Goal: Task Accomplishment & Management: Manage account settings

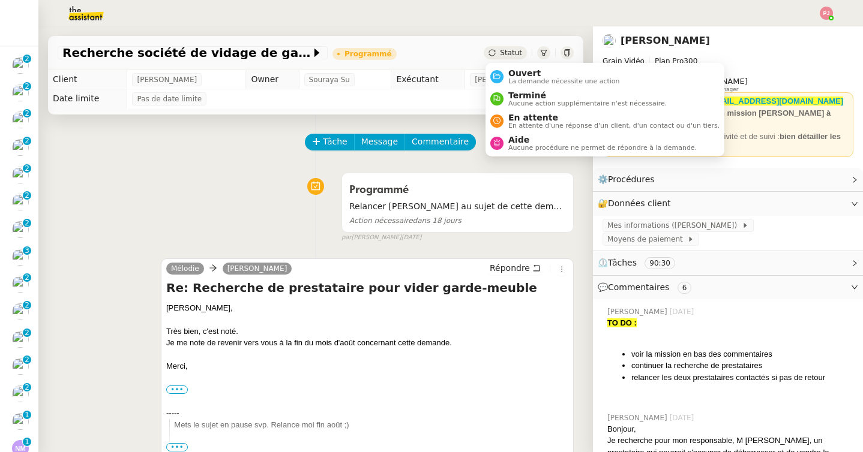
click at [497, 59] on div "Statut" at bounding box center [505, 52] width 43 height 13
click at [520, 117] on span "En attente" at bounding box center [613, 118] width 211 height 10
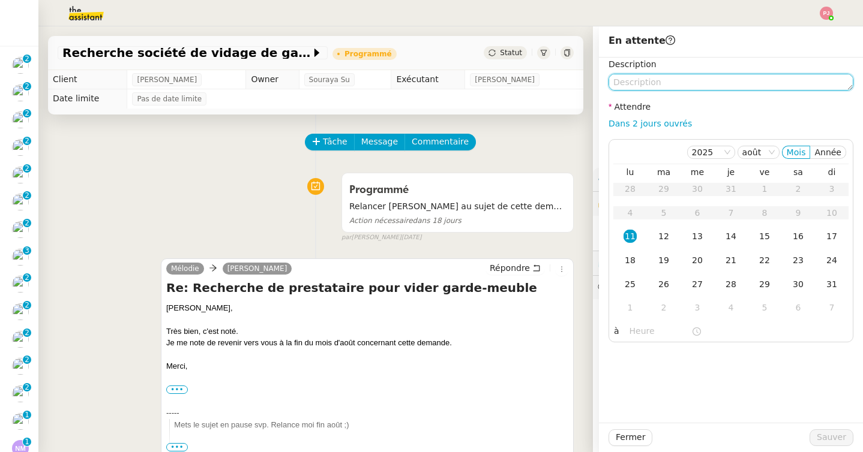
click at [643, 82] on textarea at bounding box center [730, 82] width 245 height 17
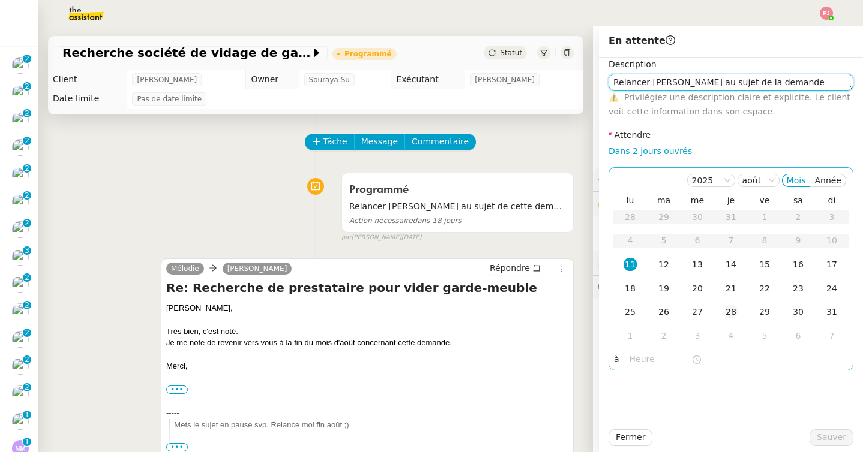
type textarea "Relancer Louis au sujet de la demande"
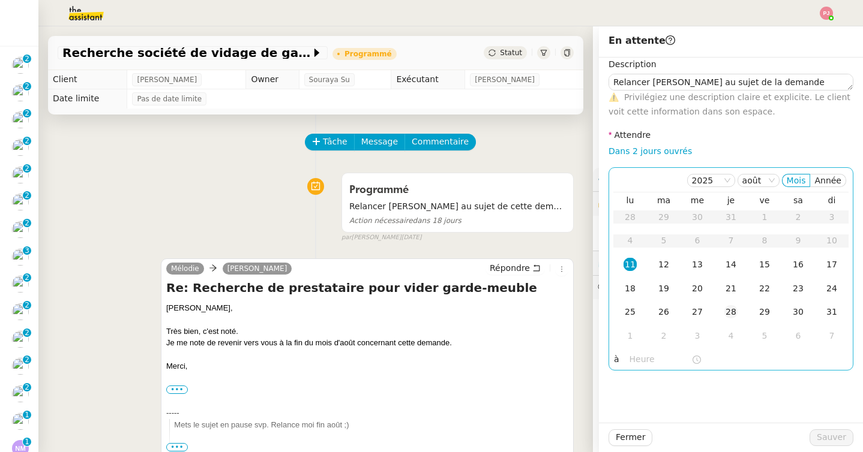
click at [730, 314] on div "28" at bounding box center [730, 311] width 13 height 13
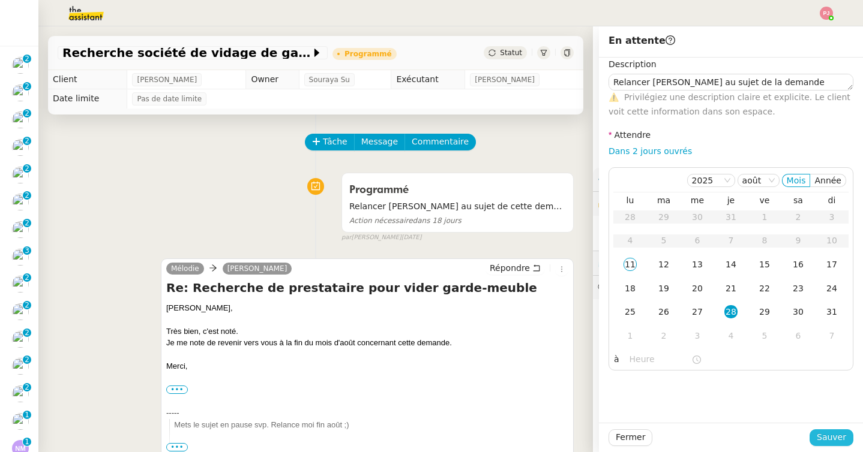
click at [821, 430] on button "Sauver" at bounding box center [831, 438] width 44 height 17
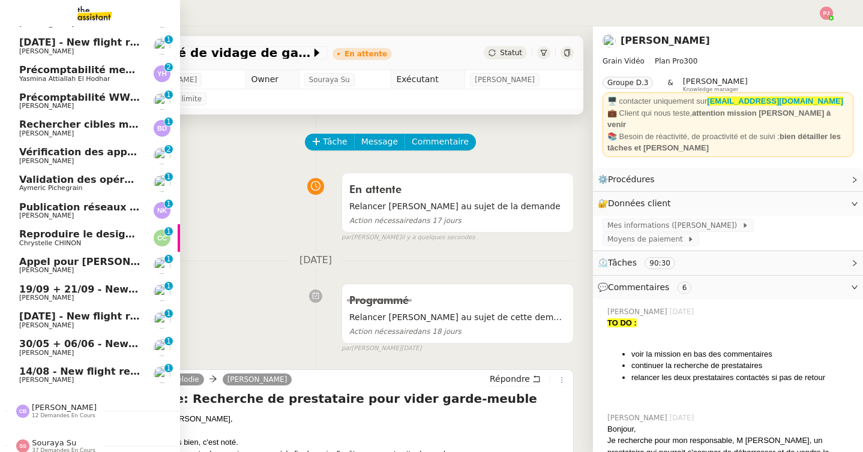
scroll to position [519, 0]
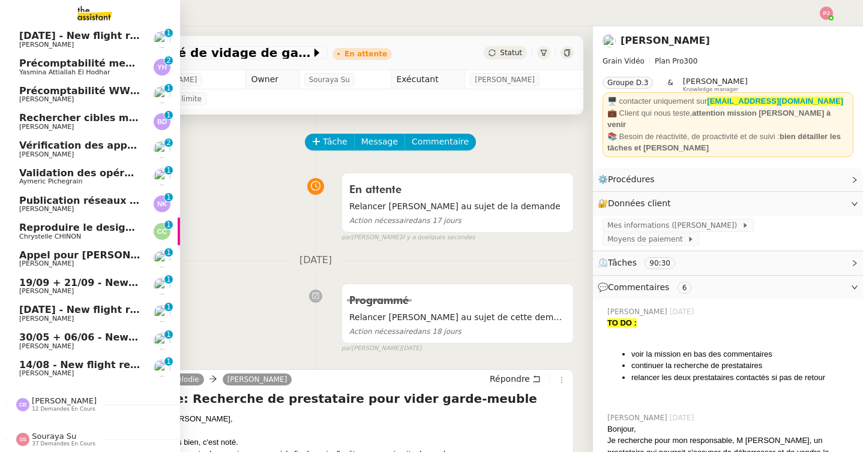
click at [83, 265] on span "[PERSON_NAME]" at bounding box center [79, 263] width 121 height 7
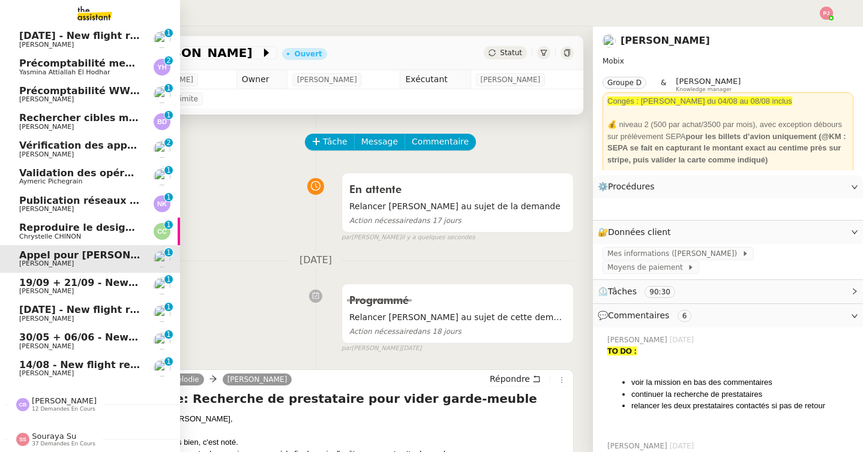
click at [93, 235] on span "Chrystelle CHINON" at bounding box center [79, 236] width 121 height 7
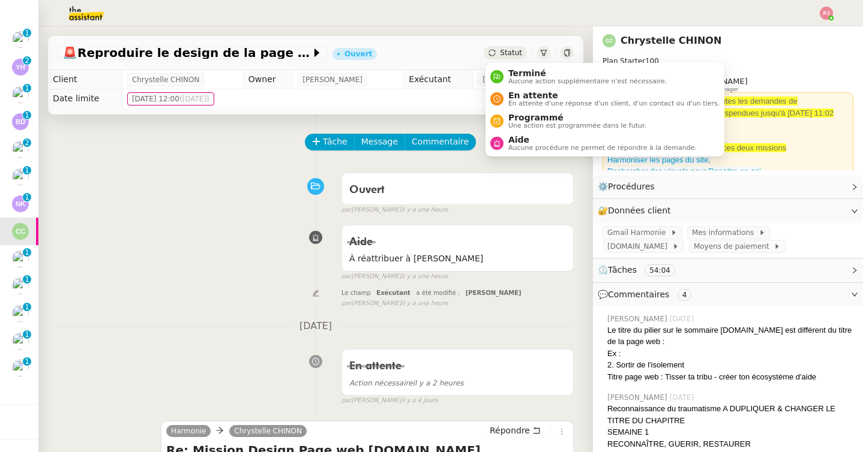
click at [516, 53] on span "Statut" at bounding box center [511, 53] width 22 height 8
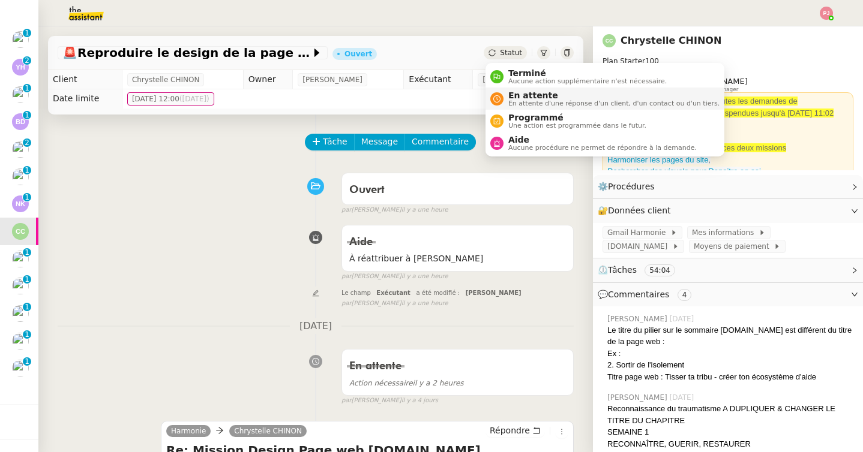
click at [514, 95] on span "En attente" at bounding box center [613, 96] width 211 height 10
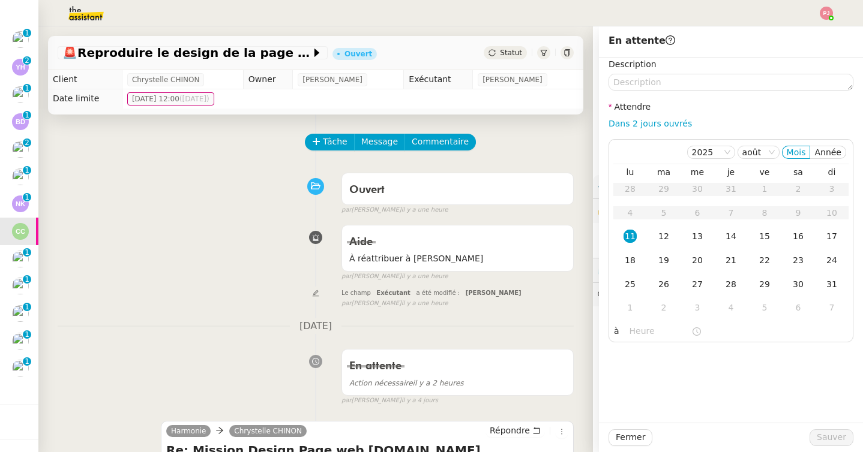
click at [665, 91] on div "Description Attendre Dans 2 jours ouvrés 2025 août Mois Année lu ma me je ve sa…" at bounding box center [730, 200] width 245 height 285
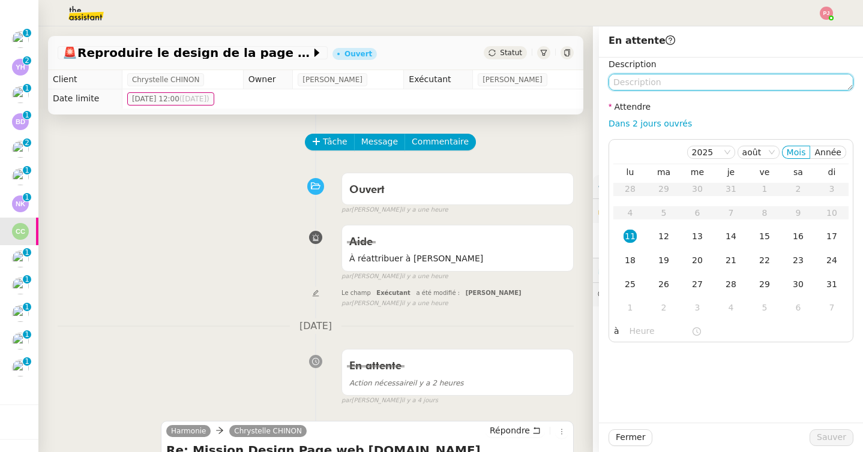
click at [663, 79] on textarea at bounding box center [730, 82] width 245 height 17
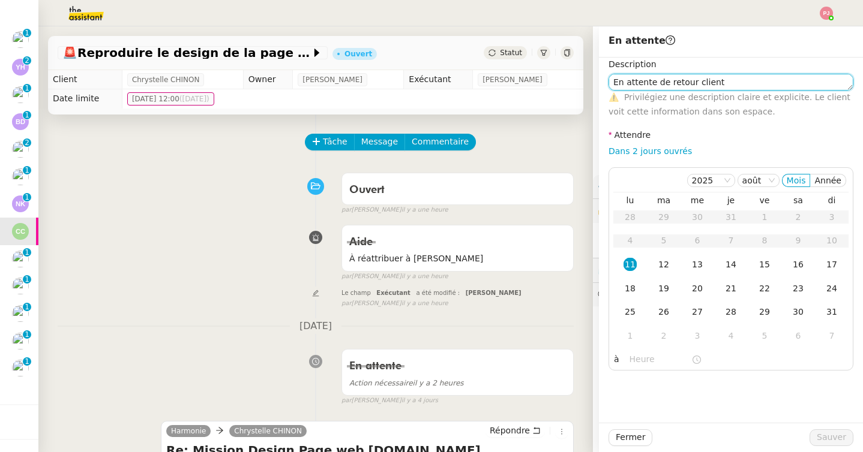
scroll to position [1, 0]
drag, startPoint x: 727, startPoint y: 85, endPoint x: 603, endPoint y: 83, distance: 124.2
click at [603, 83] on div "Description En attente de retour client ⚠️ Privilégiez une description claire e…" at bounding box center [731, 214] width 264 height 313
type textarea "Relancer cliente"
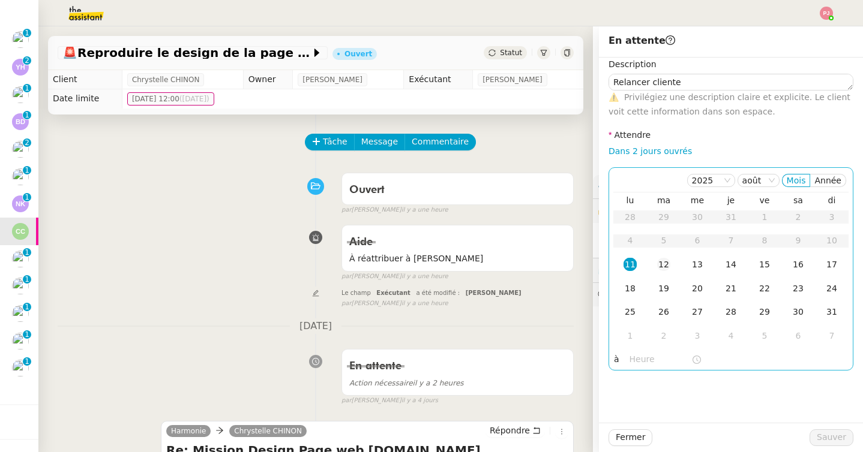
click at [657, 264] on div "12" at bounding box center [663, 264] width 13 height 13
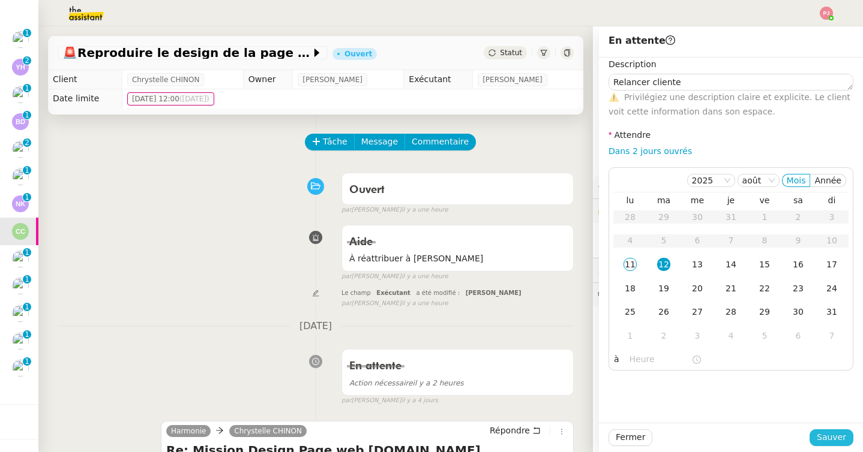
click at [827, 440] on span "Sauver" at bounding box center [830, 438] width 29 height 14
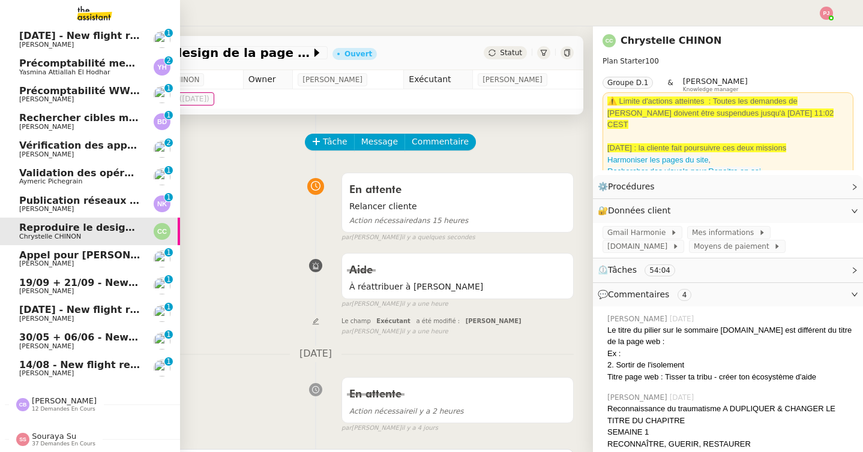
click at [76, 179] on span "Validation des opérations comptables" at bounding box center [121, 172] width 205 height 11
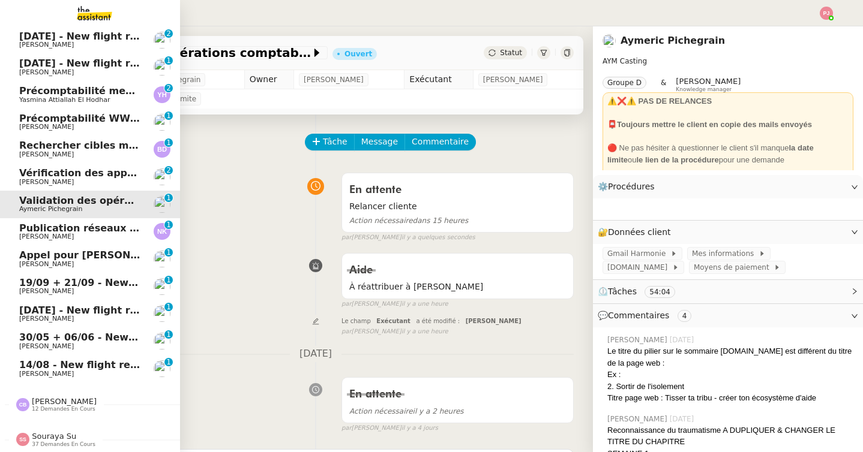
scroll to position [492, 0]
click at [79, 231] on span "Publication réseaux sociaux - [DATE]" at bounding box center [118, 228] width 199 height 11
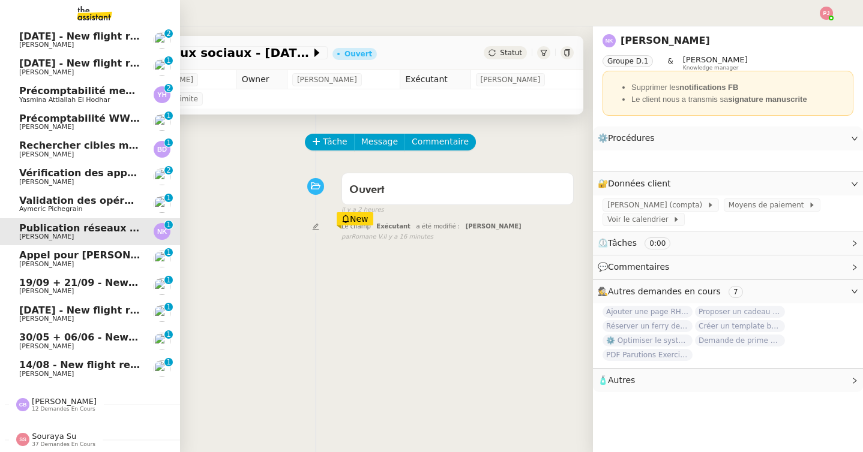
click at [114, 232] on span "Publication réseaux sociaux - [DATE]" at bounding box center [118, 228] width 199 height 11
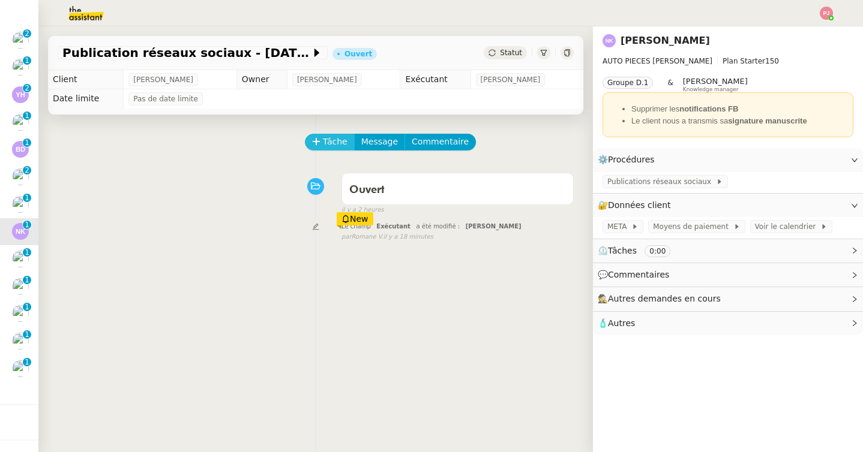
click at [313, 142] on icon at bounding box center [316, 141] width 7 height 1
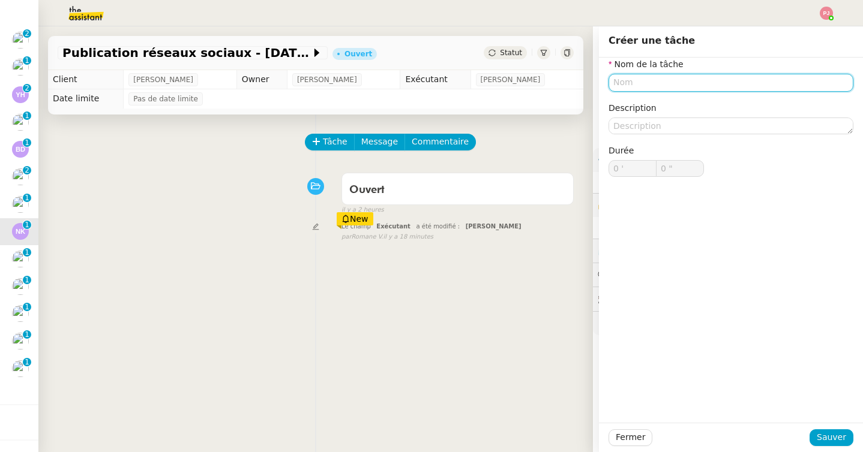
click at [639, 77] on input "text" at bounding box center [730, 82] width 245 height 17
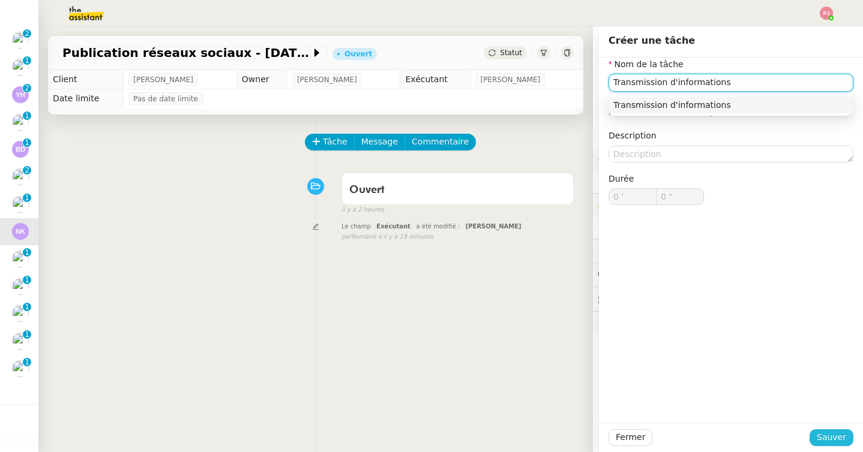
type input "Transmission d'informations"
click at [833, 440] on span "Sauver" at bounding box center [830, 438] width 29 height 14
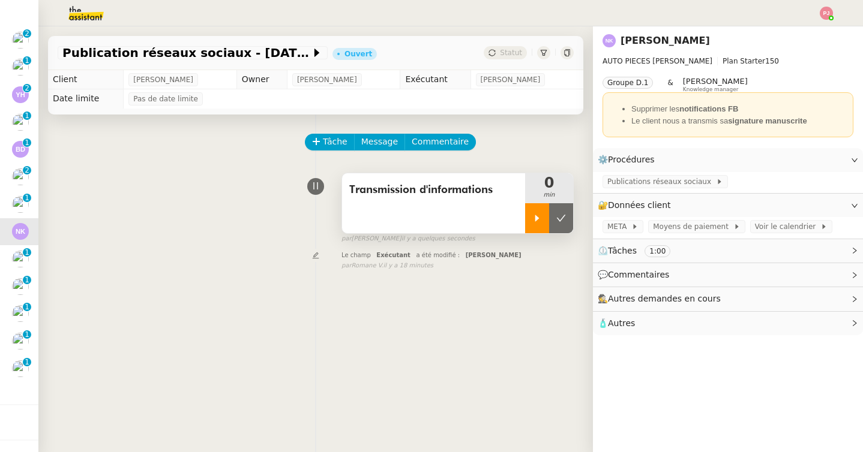
click at [538, 206] on div at bounding box center [537, 218] width 24 height 30
click at [379, 139] on span "Message" at bounding box center [379, 142] width 37 height 14
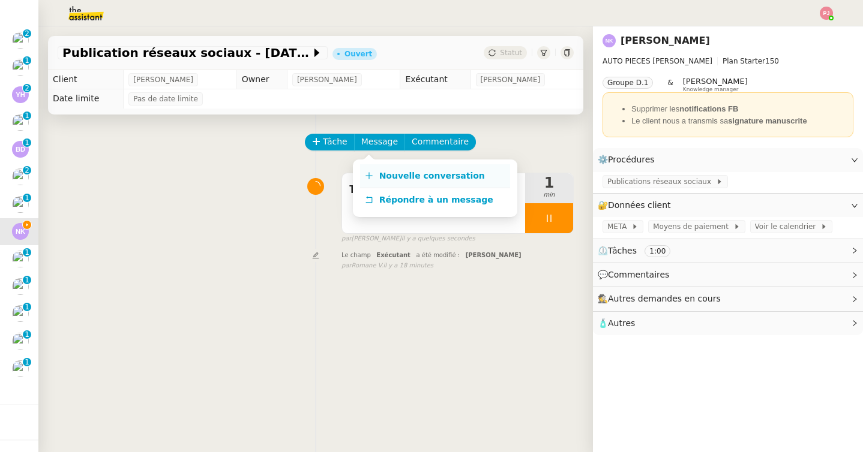
click at [387, 175] on span "Nouvelle conversation" at bounding box center [432, 176] width 106 height 10
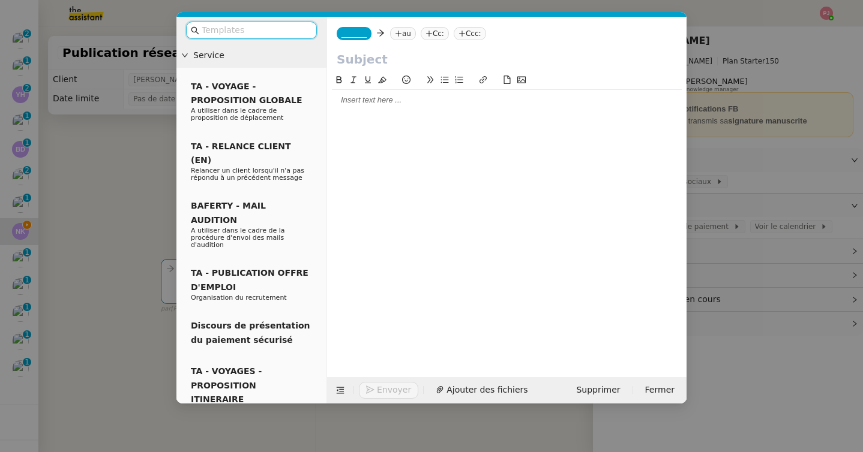
click at [303, 31] on input "text" at bounding box center [256, 30] width 108 height 14
click at [358, 39] on nz-tag "_______" at bounding box center [354, 33] width 35 height 13
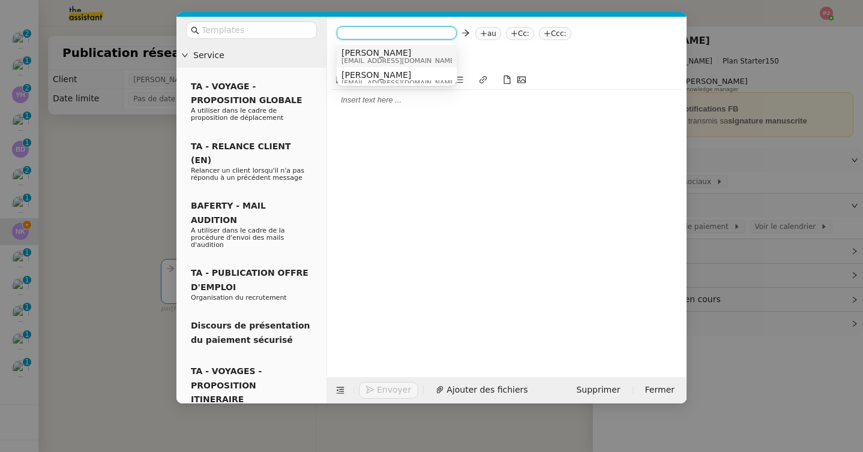
click at [377, 58] on span "assistant@fazalkarim.fr" at bounding box center [398, 61] width 115 height 7
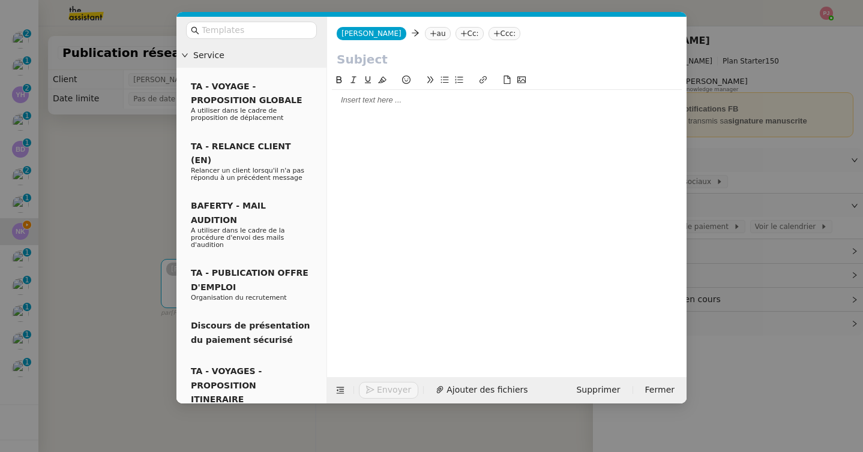
click at [425, 35] on nz-tag "au" at bounding box center [438, 33] width 26 height 13
type input "naresh"
drag, startPoint x: 426, startPoint y: 33, endPoint x: 355, endPoint y: 29, distance: 71.5
click at [355, 29] on div "Lucas Lucas naresh Cc: Ccc:" at bounding box center [506, 34] width 359 height 34
click at [425, 33] on nz-tag "au" at bounding box center [438, 33] width 26 height 13
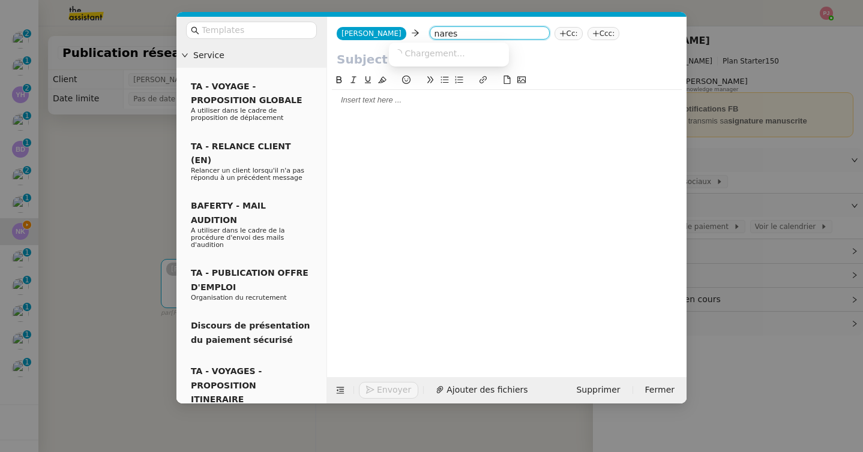
type input "naresh"
drag, startPoint x: 430, startPoint y: 35, endPoint x: 385, endPoint y: 31, distance: 45.8
click at [425, 31] on app-ticket-composer-emailaddresses "naresh" at bounding box center [490, 33] width 130 height 10
click at [430, 31] on icon at bounding box center [433, 33] width 7 height 7
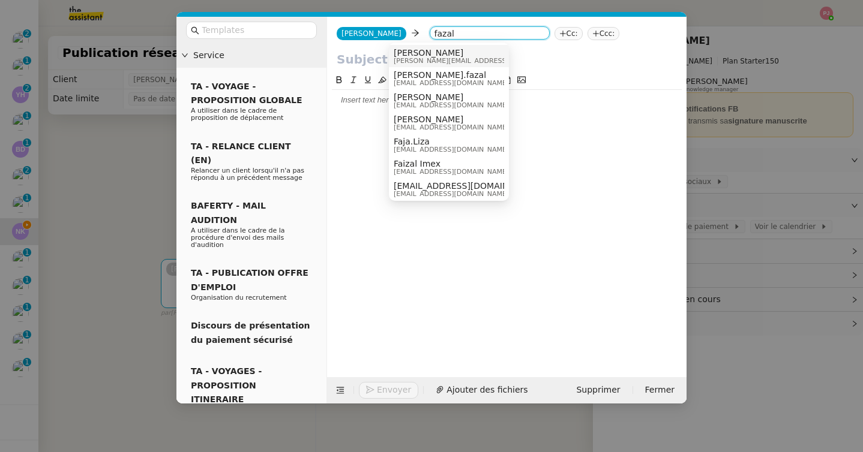
type input "fazal"
click at [409, 53] on span "[PERSON_NAME]" at bounding box center [479, 53] width 170 height 10
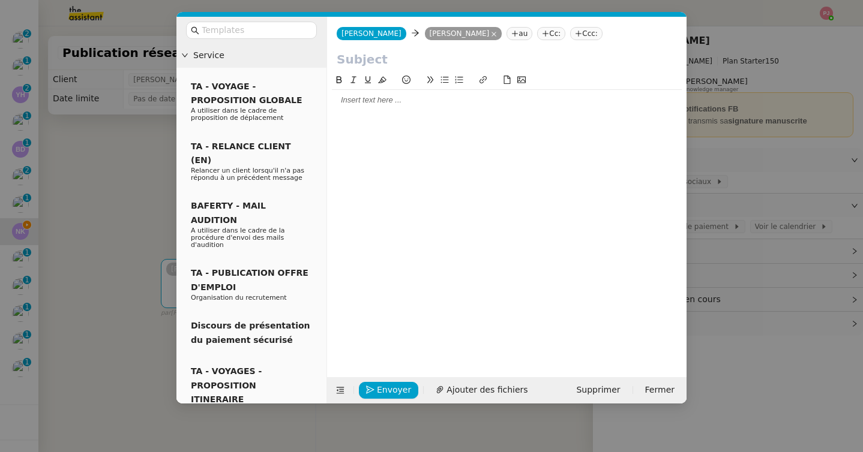
click at [379, 58] on input "text" at bounding box center [507, 59] width 340 height 18
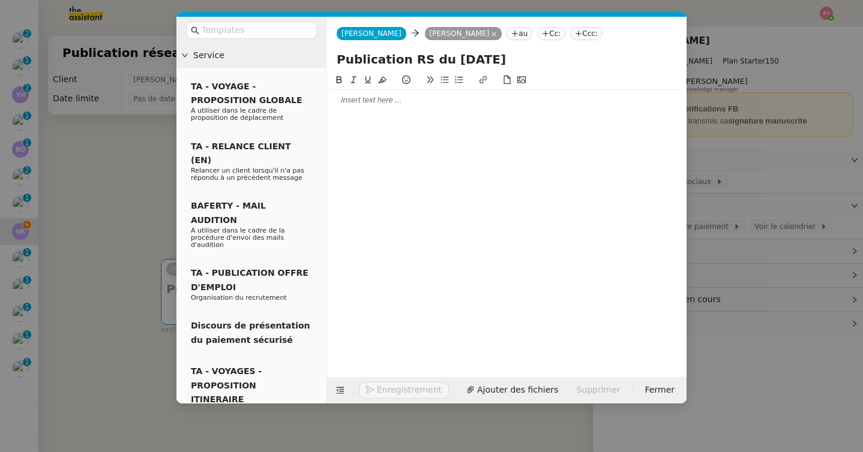
type input "Publication RS du [DATE]"
click at [388, 109] on div at bounding box center [507, 100] width 350 height 20
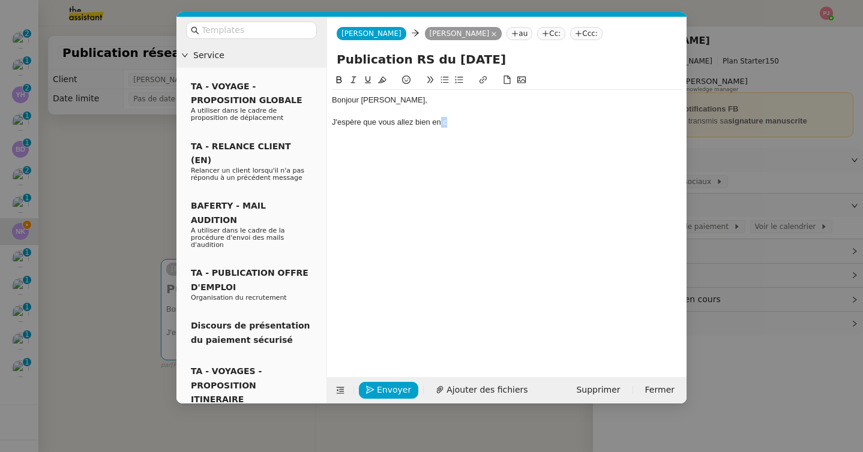
drag, startPoint x: 439, startPoint y: 120, endPoint x: 461, endPoint y: 120, distance: 22.8
click at [461, 120] on div "J'espère que vous allez bien en c" at bounding box center [507, 122] width 350 height 11
click at [559, 143] on li "Pouvez-vous me transmettre les éléments de p" at bounding box center [513, 144] width 338 height 11
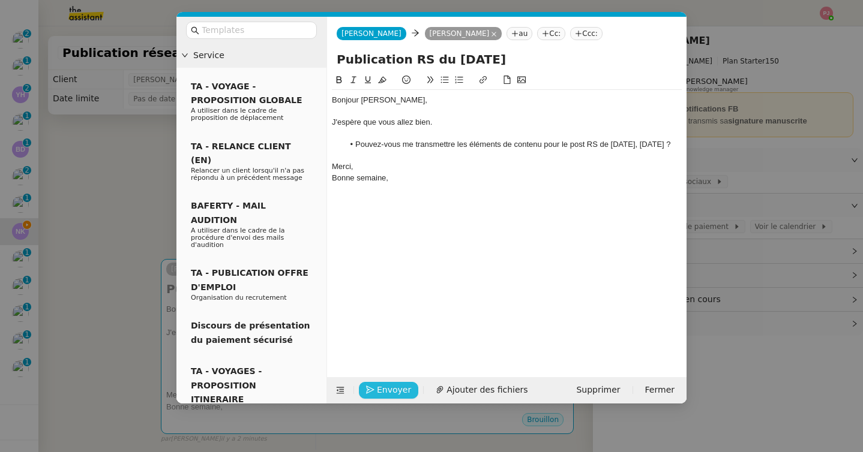
click at [407, 391] on span "Envoyer" at bounding box center [394, 390] width 34 height 14
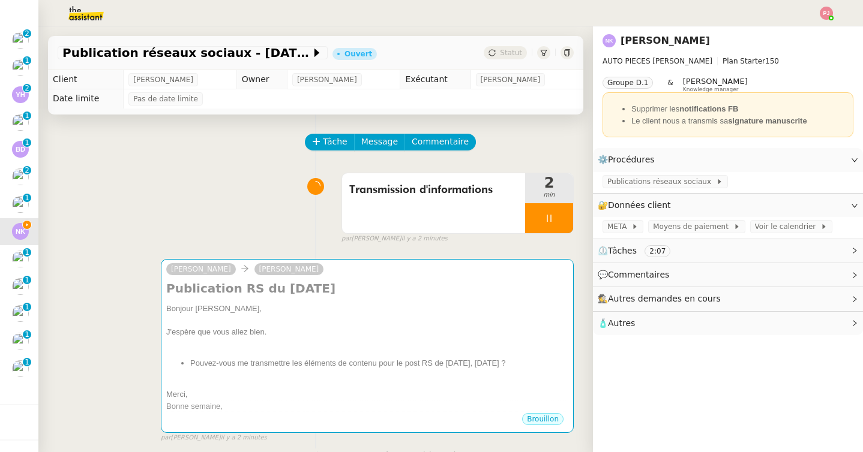
click at [535, 149] on div "Tâche Message Commentaire" at bounding box center [440, 148] width 268 height 29
click at [553, 223] on icon at bounding box center [549, 219] width 10 height 10
click at [562, 222] on icon at bounding box center [561, 219] width 10 height 10
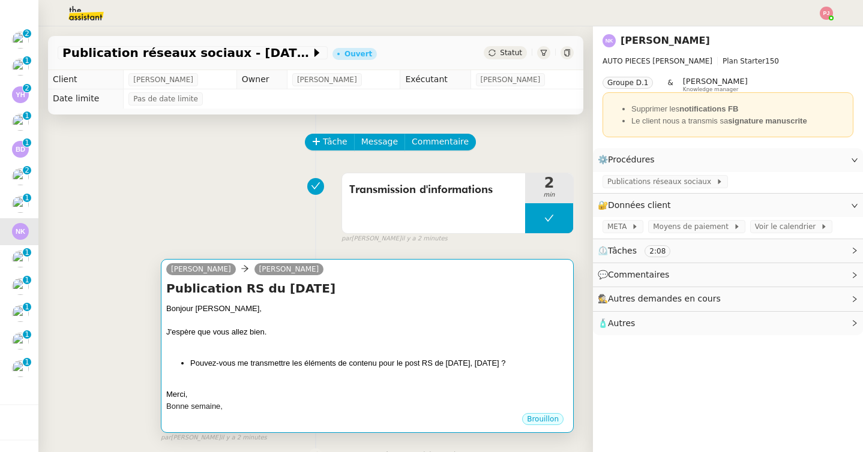
click at [411, 345] on div at bounding box center [367, 344] width 402 height 12
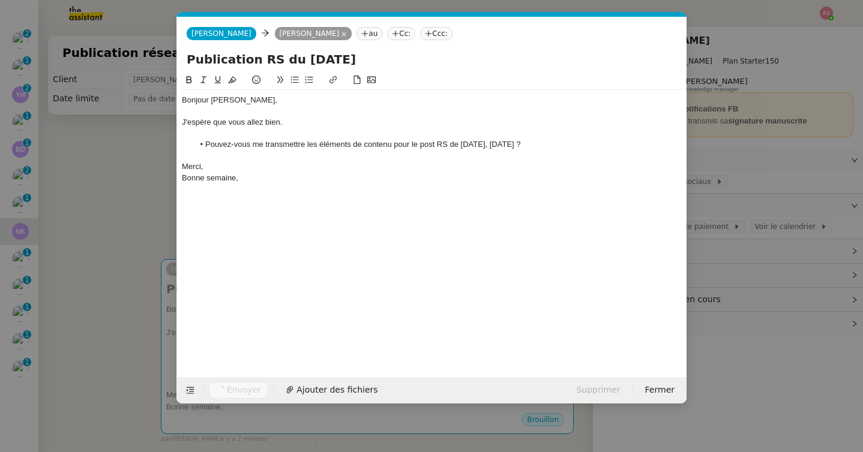
scroll to position [0, 25]
click at [138, 221] on nz-modal-container "Service TA - VOYAGE - PROPOSITION GLOBALE A utiliser dans le cadre de propositi…" at bounding box center [431, 226] width 863 height 452
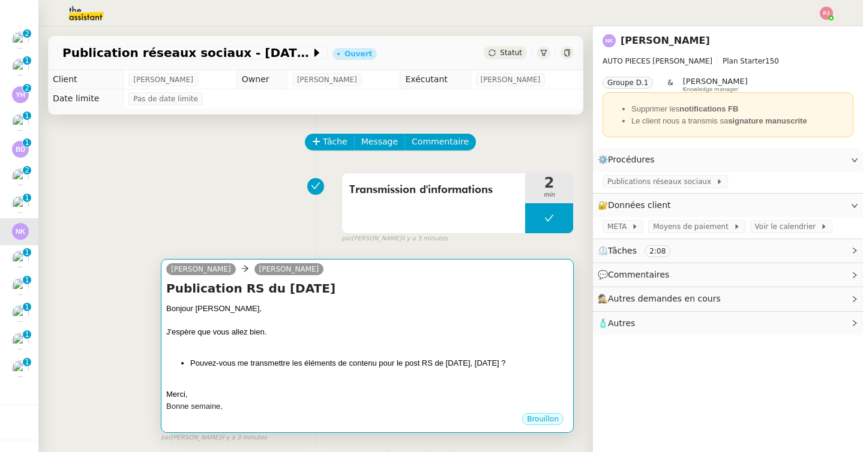
click at [226, 305] on div "Bonjour [PERSON_NAME]," at bounding box center [367, 309] width 402 height 12
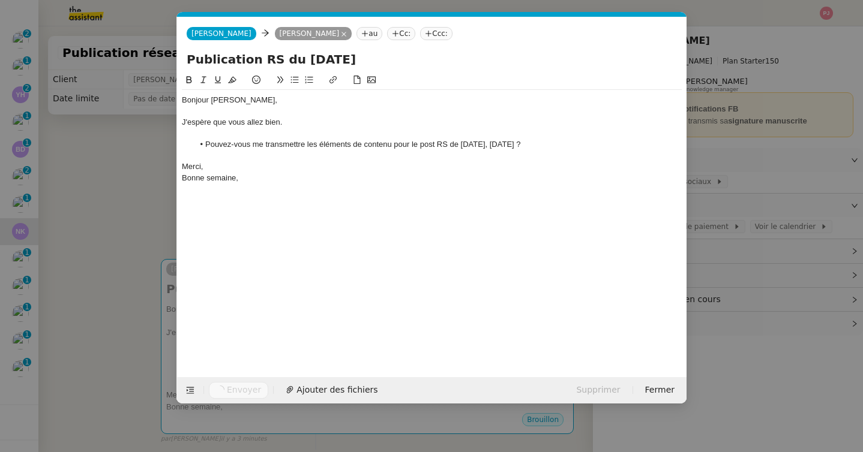
click at [131, 276] on nz-modal-container "Service TA - VOYAGE - PROPOSITION GLOBALE A utiliser dans le cadre de propositi…" at bounding box center [431, 226] width 863 height 452
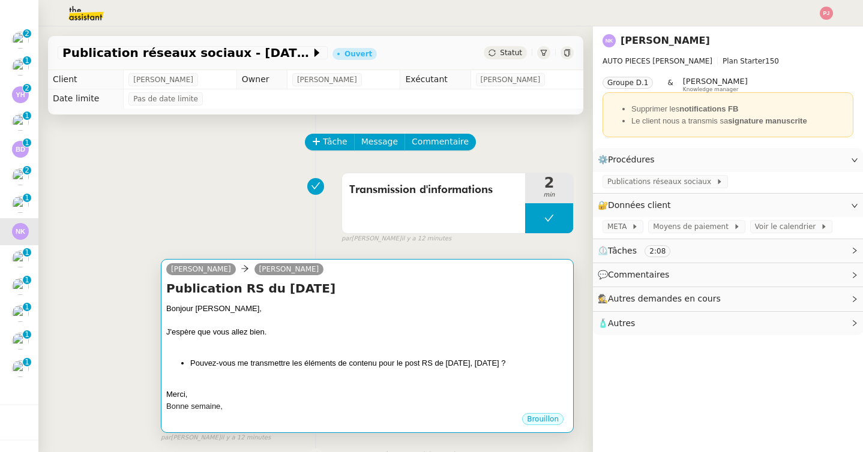
click at [414, 317] on div at bounding box center [367, 321] width 402 height 12
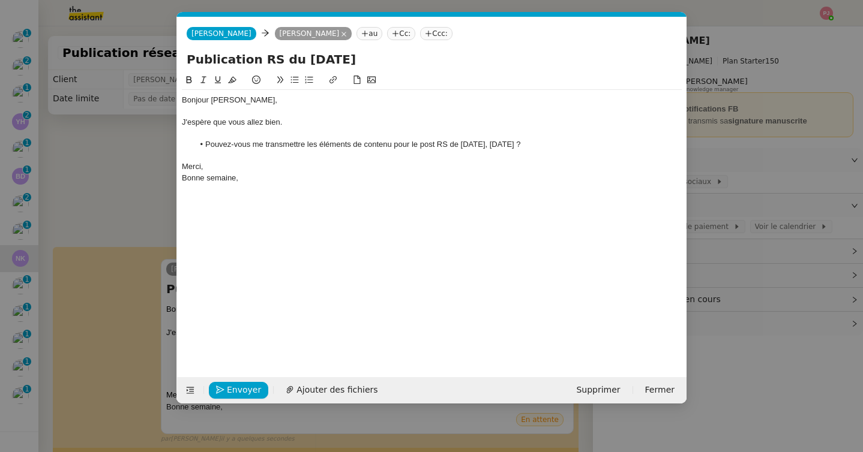
scroll to position [520, 0]
click at [157, 208] on nz-modal-container "Service TA - VOYAGE - PROPOSITION GLOBALE A utiliser dans le cadre de propositi…" at bounding box center [431, 226] width 863 height 452
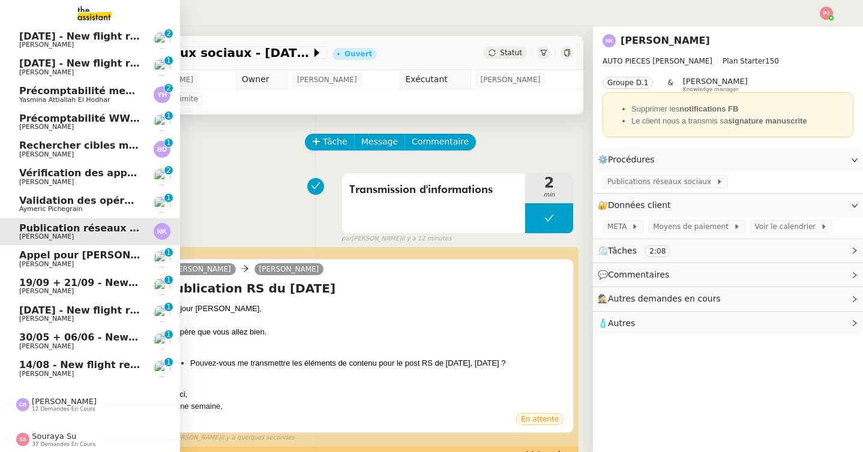
click at [35, 203] on span "Validation des opérations comptables" at bounding box center [121, 200] width 205 height 11
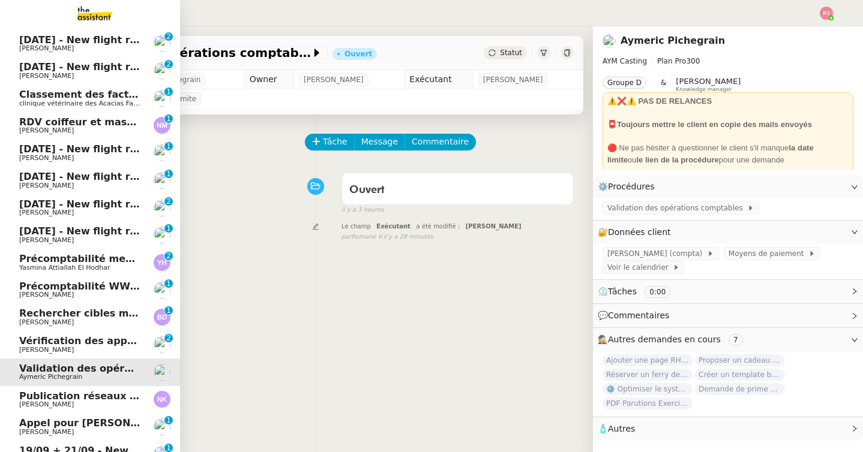
scroll to position [356, 0]
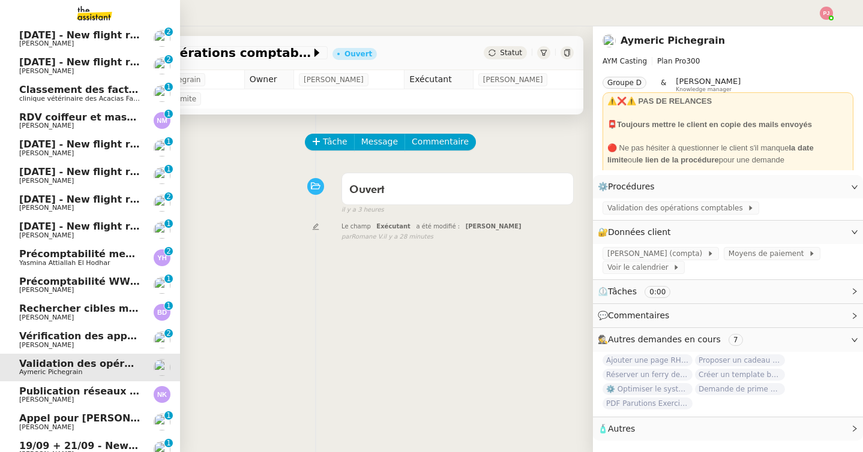
click at [95, 122] on span "[PERSON_NAME]" at bounding box center [79, 125] width 121 height 7
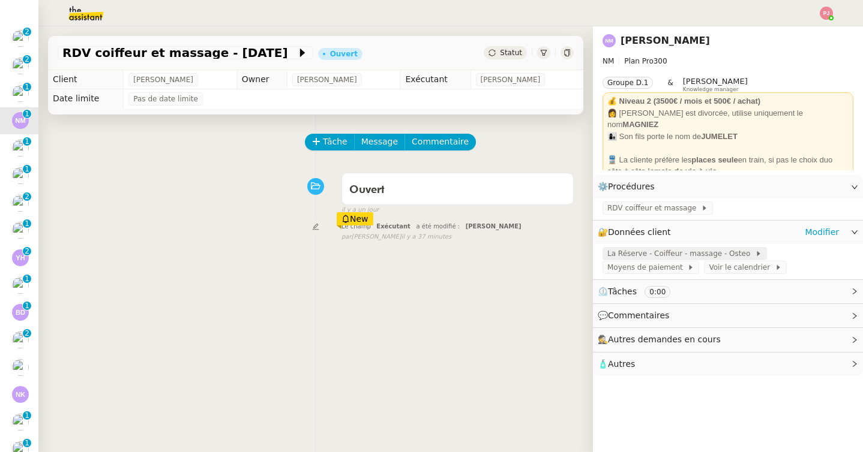
click at [672, 253] on span "La Réserve - Coiffeur - massage - Osteo" at bounding box center [681, 254] width 148 height 12
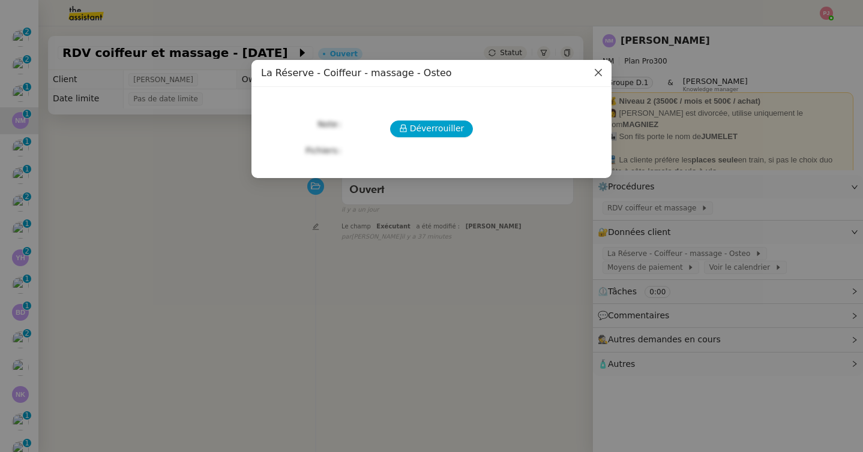
click at [597, 74] on icon "Close" at bounding box center [598, 72] width 7 height 7
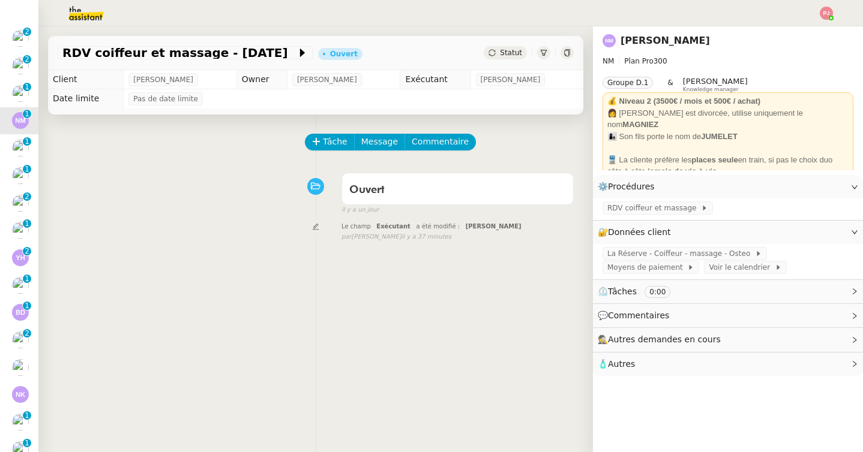
click at [652, 340] on span "Autres demandes en cours" at bounding box center [664, 340] width 113 height 10
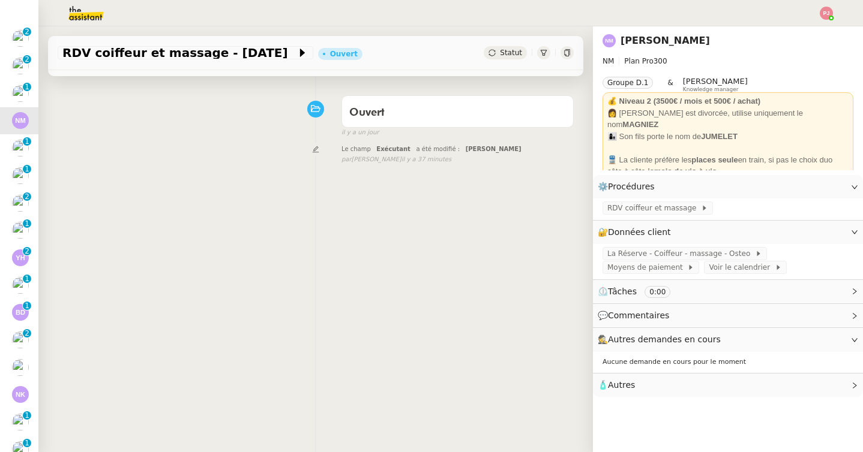
scroll to position [85, 0]
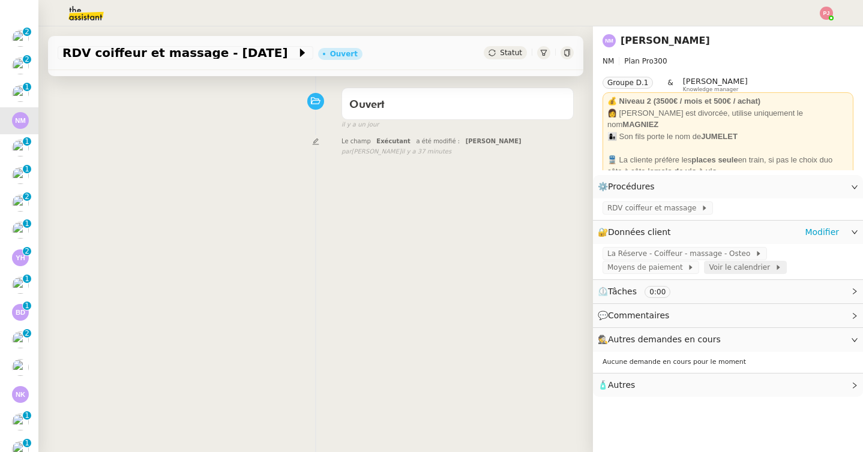
click at [726, 272] on span "Voir le calendrier" at bounding box center [741, 268] width 65 height 12
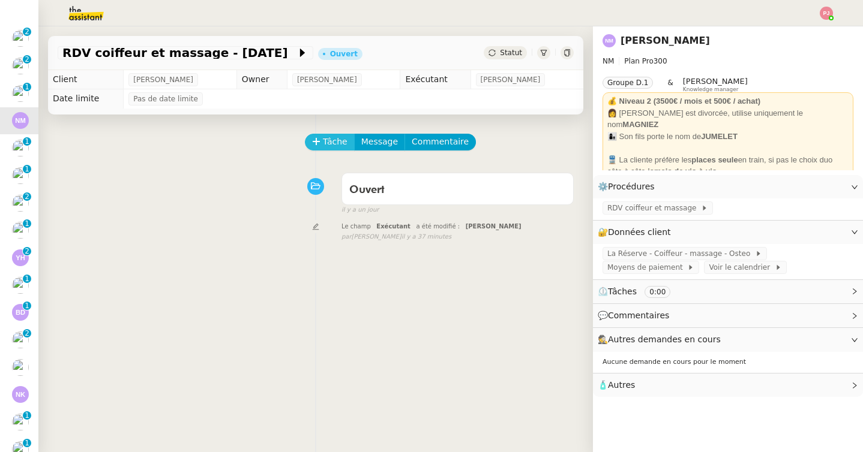
click at [325, 140] on span "Tâche" at bounding box center [335, 142] width 25 height 14
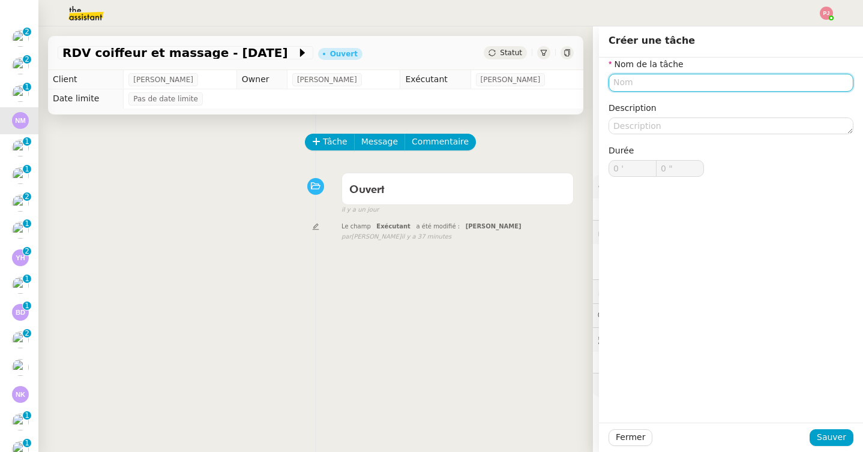
click at [625, 78] on input "text" at bounding box center [730, 82] width 245 height 17
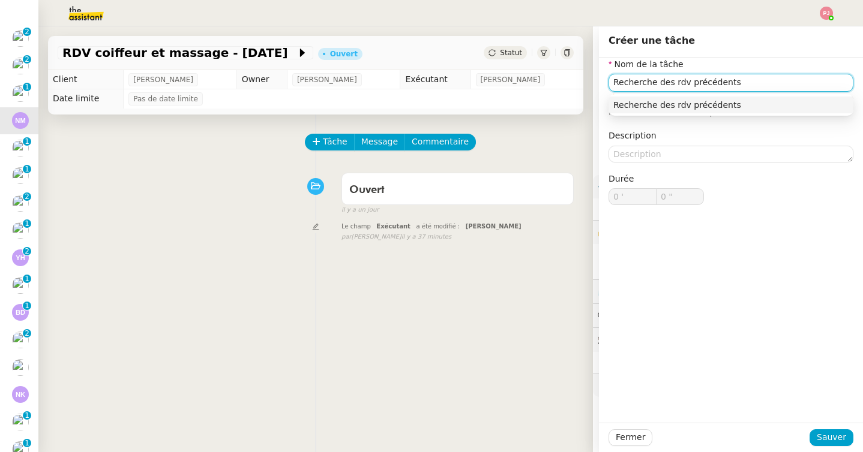
drag, startPoint x: 733, startPoint y: 86, endPoint x: 656, endPoint y: 83, distance: 77.4
click at [656, 83] on input "Recherche des rdv précédents" at bounding box center [730, 82] width 245 height 17
type input "Recherche sur calendrier"
click at [822, 427] on div "Fermer Sauver" at bounding box center [731, 437] width 264 height 29
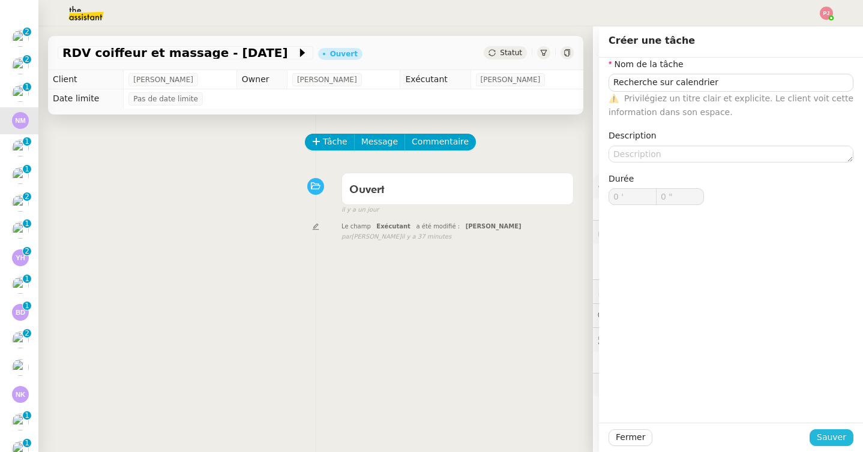
click at [825, 434] on span "Sauver" at bounding box center [830, 438] width 29 height 14
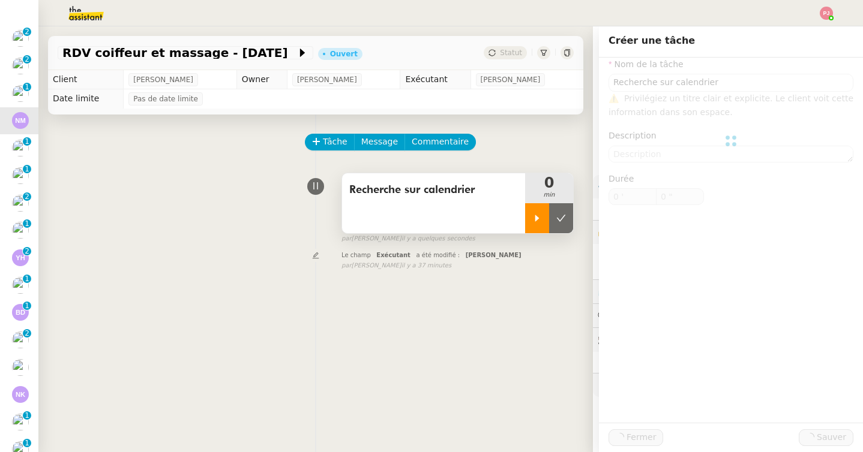
click at [538, 230] on div at bounding box center [537, 218] width 24 height 30
click at [532, 302] on div "Tâche Message Commentaire Veuillez patienter une erreur s'est produite 👌👌👌 mess…" at bounding box center [315, 341] width 554 height 452
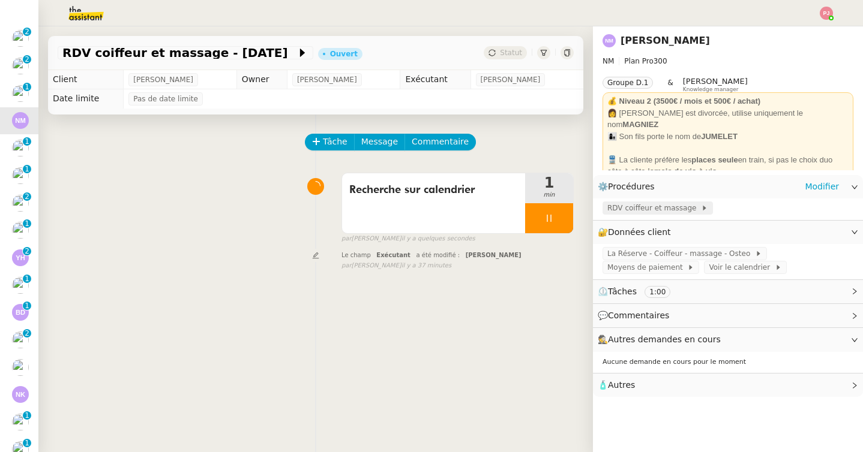
click at [638, 209] on span "RDV coiffeur et massage" at bounding box center [654, 208] width 94 height 12
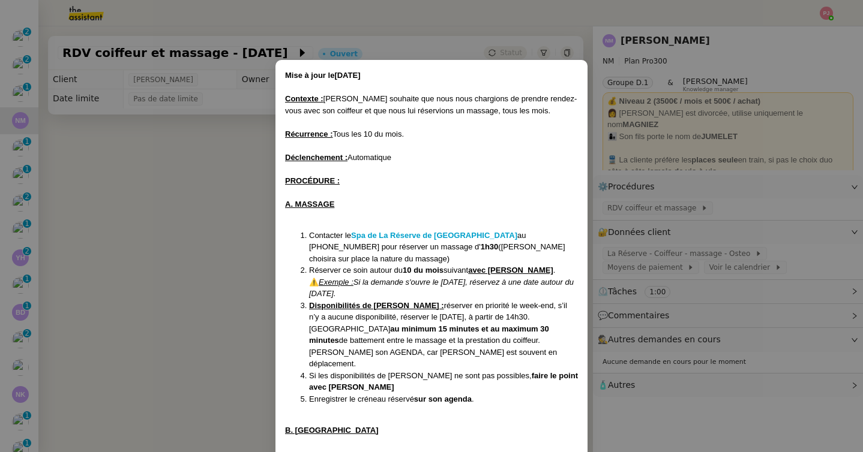
click at [625, 210] on nz-modal-container "Mise à jour le 17/06/2025 Contexte : Nathalie souhaite que nous nous chargions …" at bounding box center [431, 226] width 863 height 452
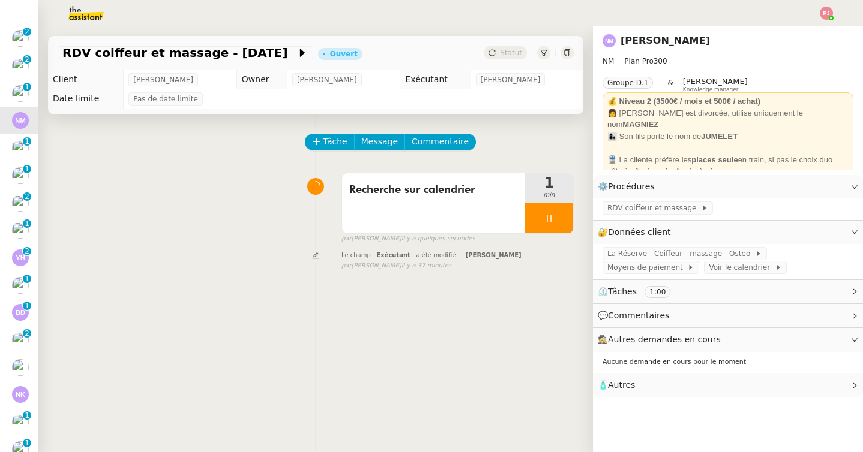
click at [553, 312] on div "Tâche Message Commentaire Veuillez patienter une erreur s'est produite 👌👌👌 mess…" at bounding box center [315, 341] width 554 height 452
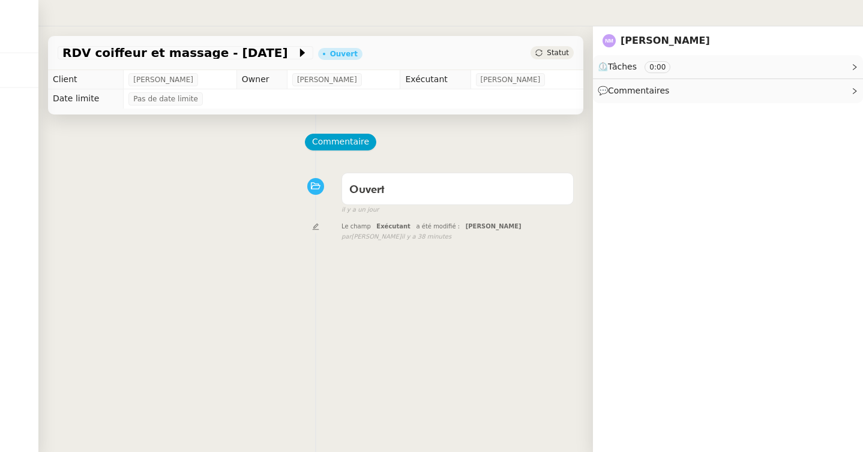
click at [248, 136] on div "Commentaire" at bounding box center [316, 148] width 516 height 29
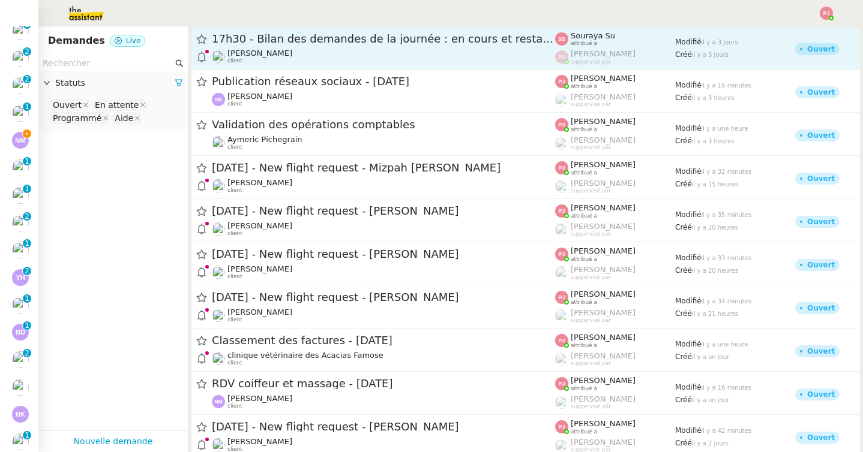
scroll to position [319, 0]
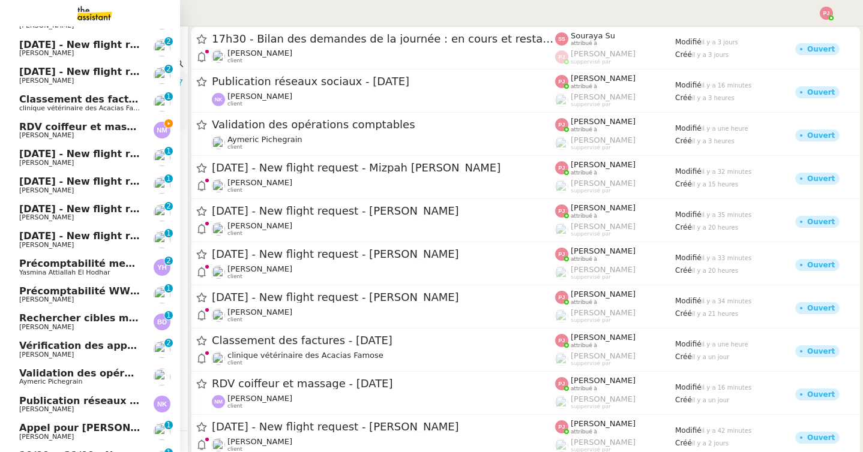
click at [25, 130] on span "RDV coiffeur et massage - [DATE]" at bounding box center [109, 126] width 181 height 11
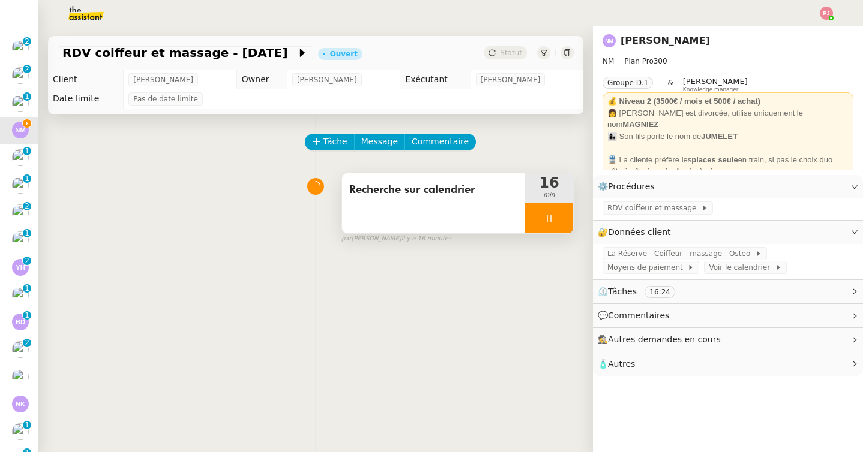
click at [557, 217] on div at bounding box center [549, 218] width 48 height 30
click at [560, 217] on icon at bounding box center [561, 219] width 10 height 10
drag, startPoint x: 64, startPoint y: 52, endPoint x: 267, endPoint y: 53, distance: 202.8
click at [267, 53] on span "RDV coiffeur et massage - [DATE]" at bounding box center [179, 53] width 234 height 12
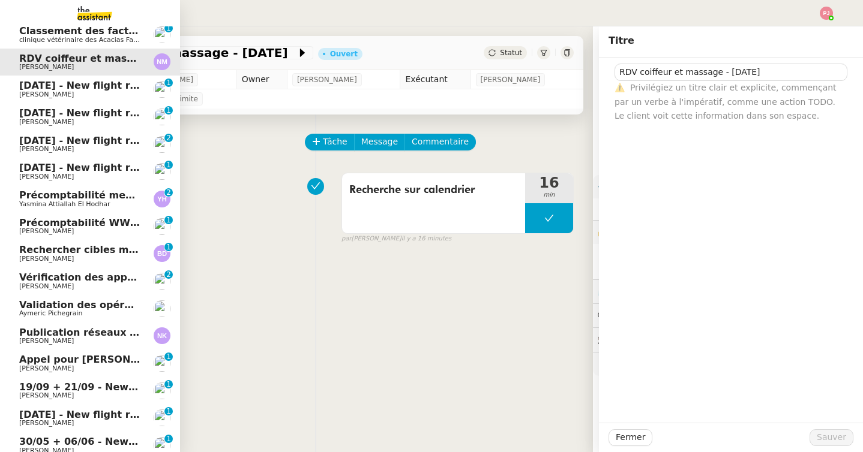
scroll to position [492, 0]
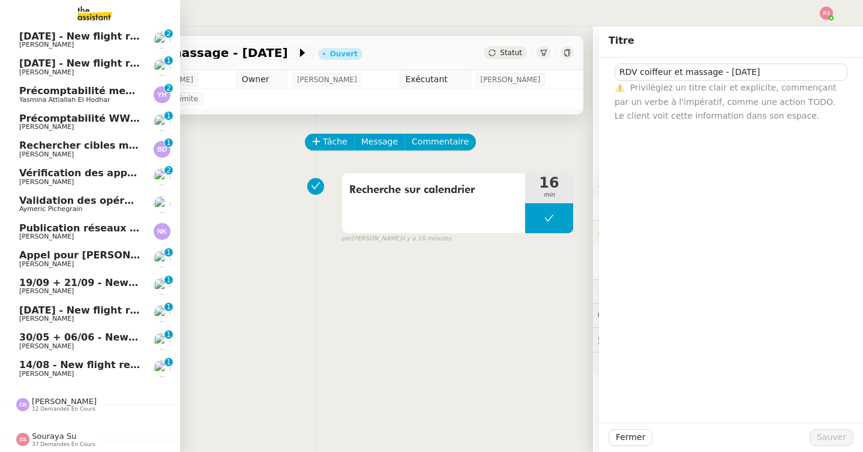
click at [27, 230] on span "Publication réseaux sociaux - [DATE]" at bounding box center [118, 228] width 199 height 11
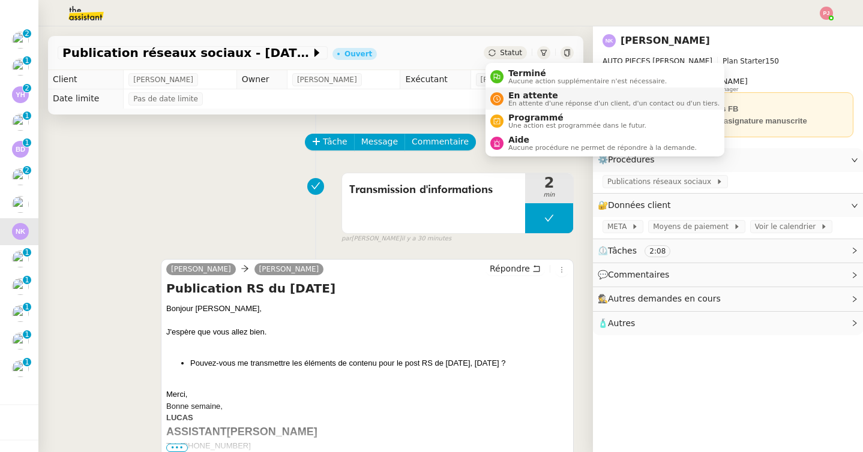
click at [523, 105] on span "En attente d'une réponse d'un client, d'un contact ou d'un tiers." at bounding box center [613, 103] width 211 height 7
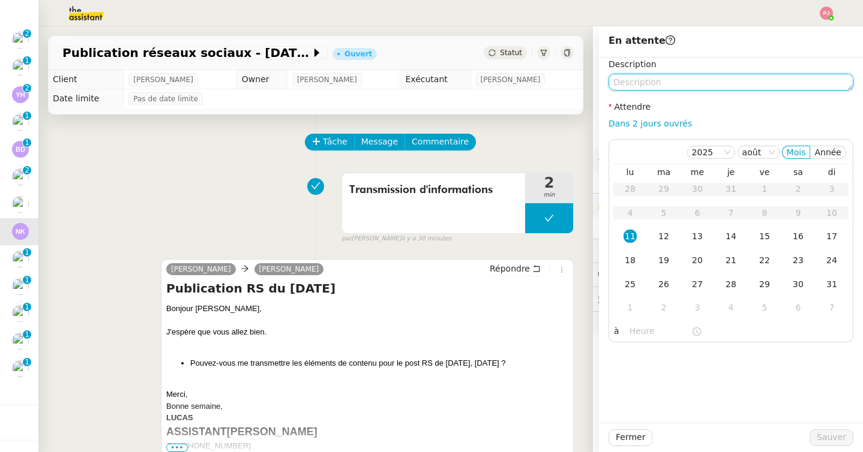
click at [670, 86] on textarea at bounding box center [730, 82] width 245 height 17
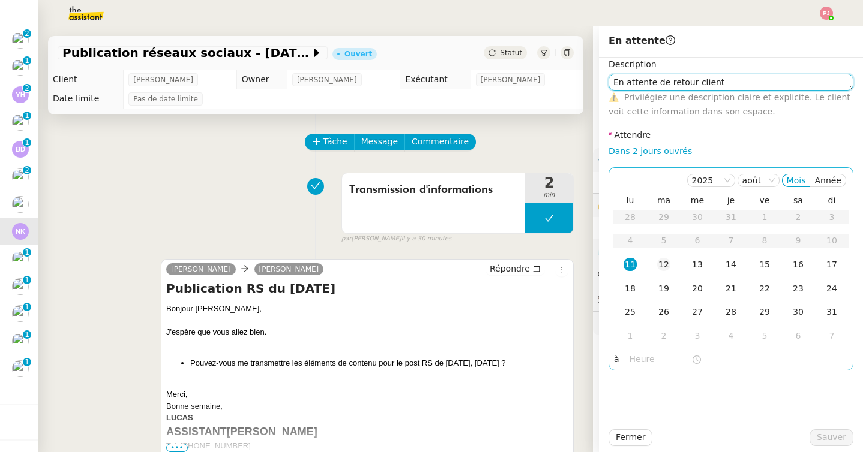
type textarea "En attente de retour client"
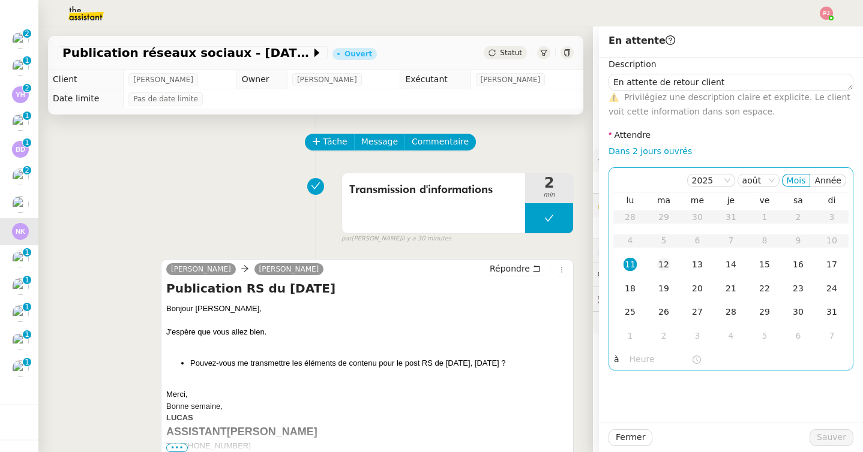
click at [670, 260] on div "12" at bounding box center [663, 264] width 13 height 13
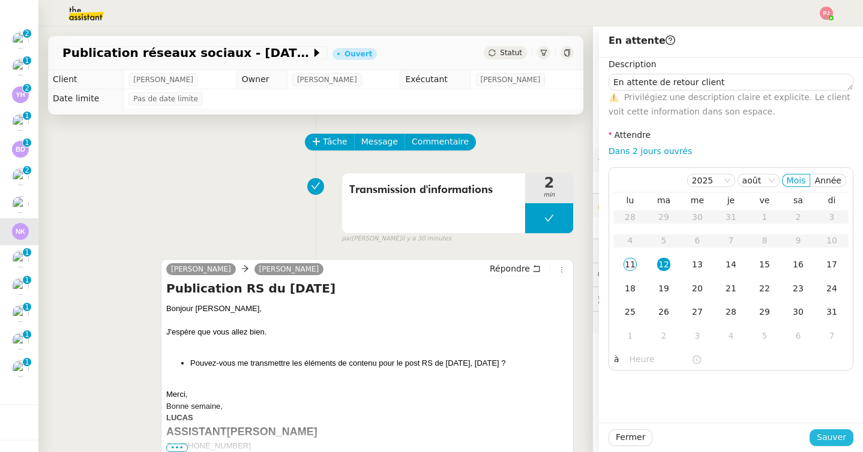
click at [823, 433] on span "Sauver" at bounding box center [830, 438] width 29 height 14
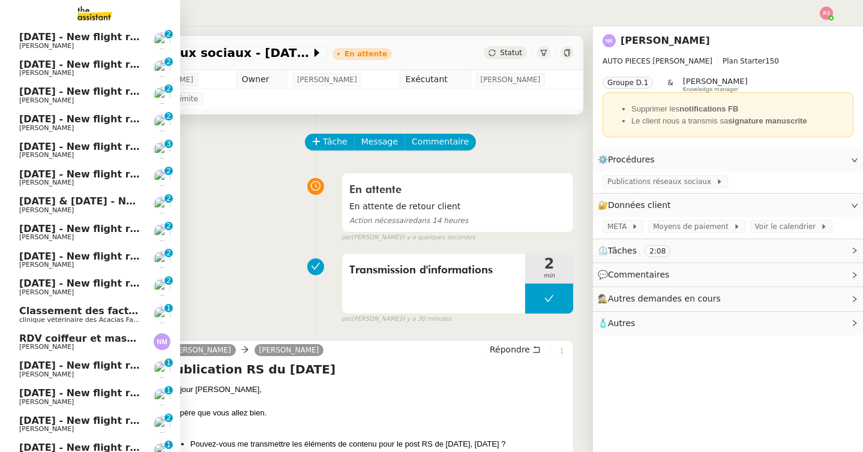
scroll to position [94, 0]
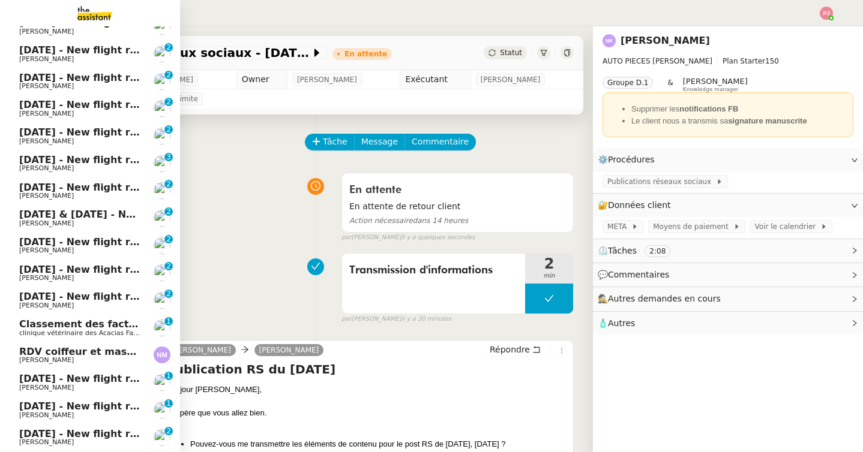
click at [109, 354] on span "RDV coiffeur et massage - [DATE]" at bounding box center [109, 351] width 181 height 11
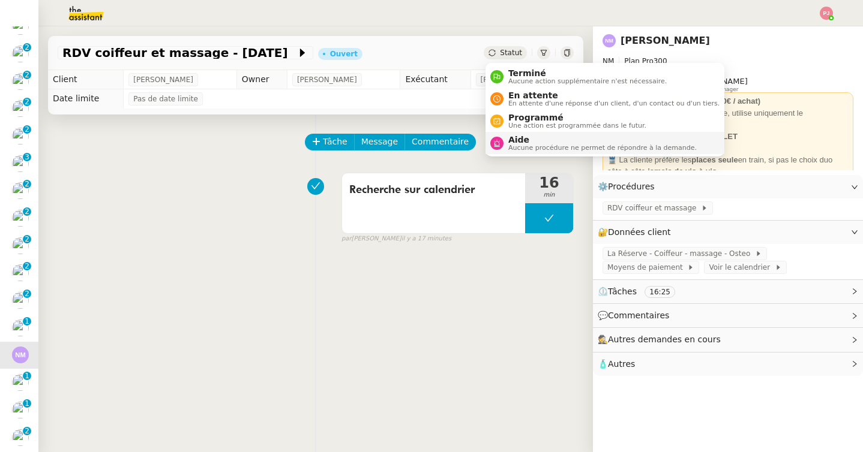
click at [517, 150] on span "Aucune procédure ne permet de répondre à la demande." at bounding box center [602, 148] width 188 height 7
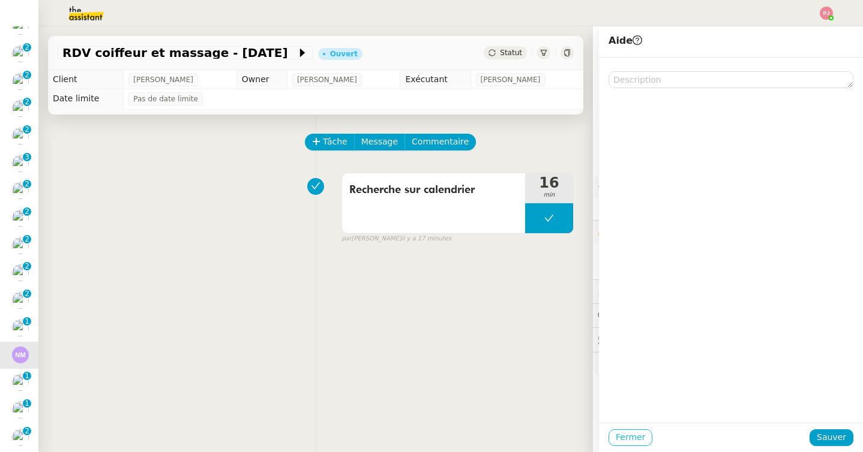
click at [616, 430] on button "Fermer" at bounding box center [630, 438] width 44 height 17
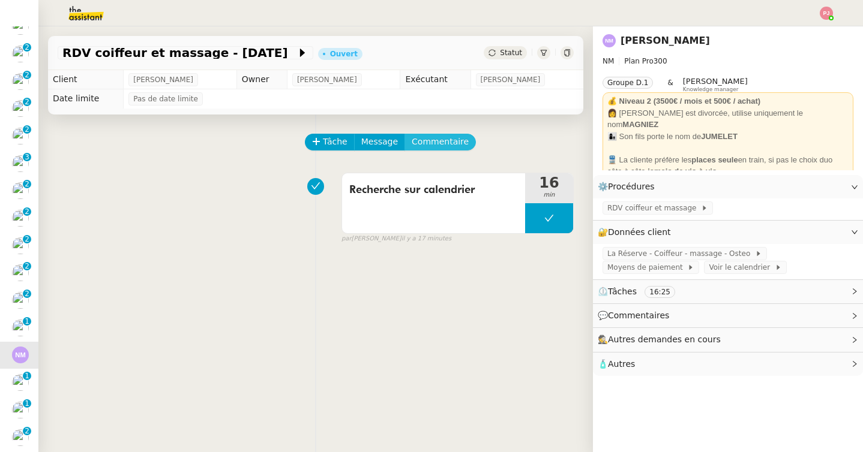
click at [427, 142] on span "Commentaire" at bounding box center [440, 142] width 57 height 14
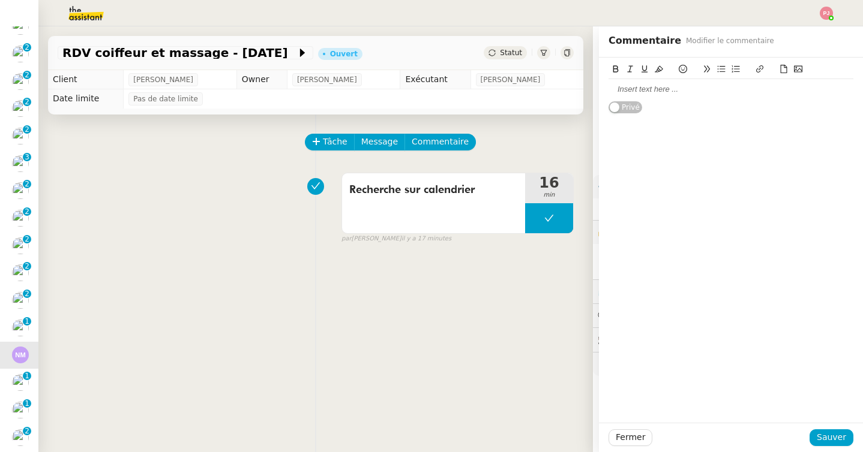
click at [634, 87] on div at bounding box center [730, 89] width 245 height 11
click at [831, 439] on span "Sauver" at bounding box center [830, 438] width 29 height 14
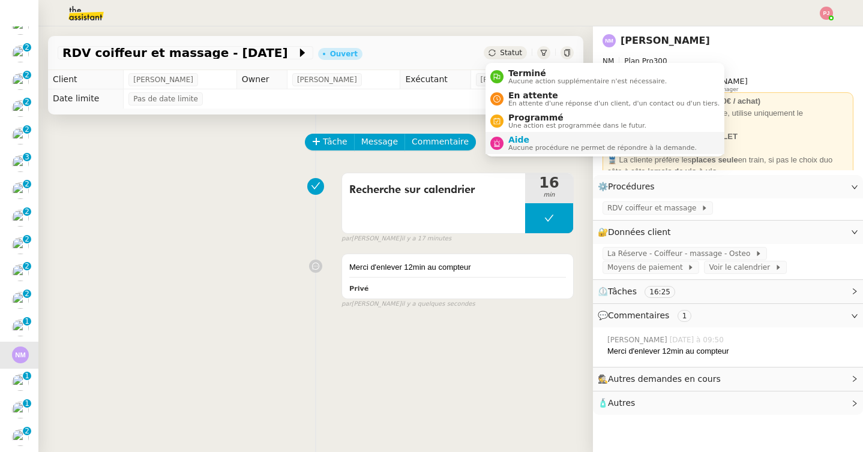
click at [538, 148] on span "Aucune procédure ne permet de répondre à la demande." at bounding box center [602, 148] width 188 height 7
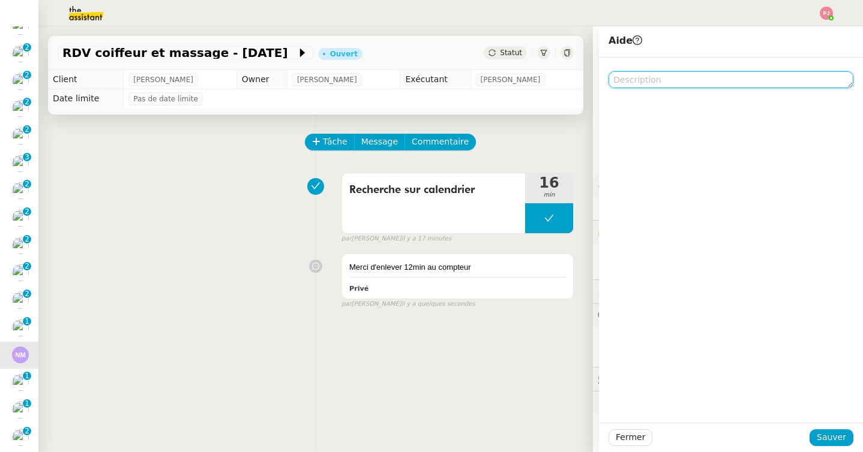
click at [690, 81] on textarea at bounding box center [730, 79] width 245 height 17
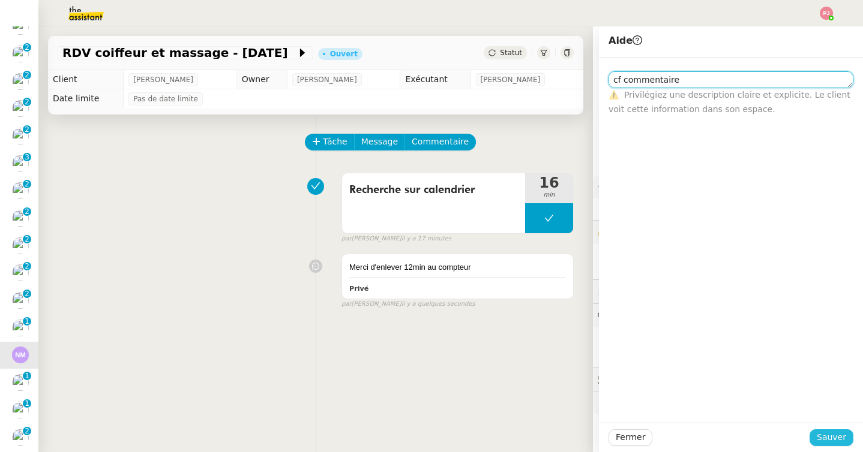
type textarea "cf commentaire"
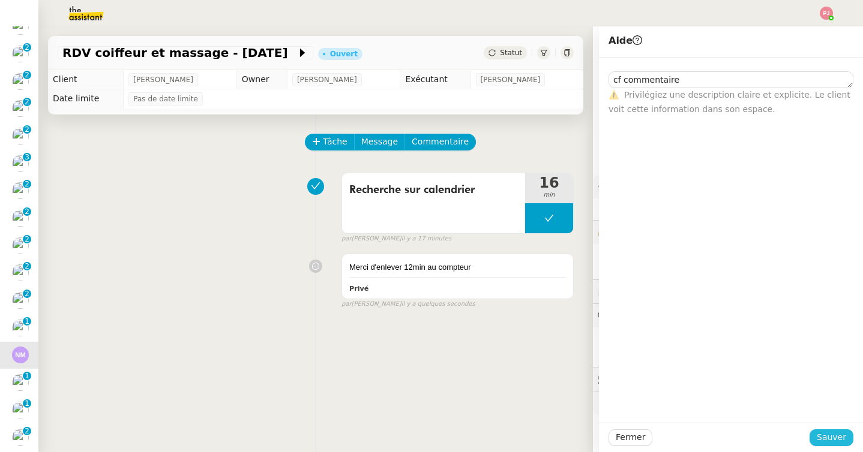
click at [827, 442] on span "Sauver" at bounding box center [830, 438] width 29 height 14
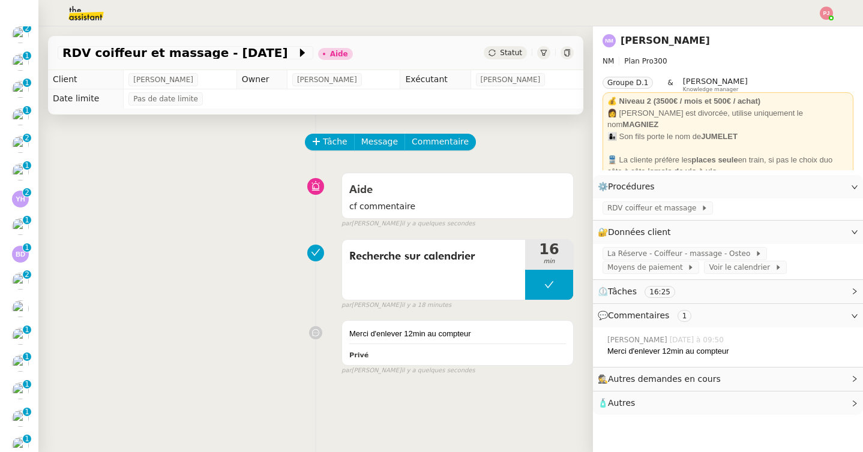
scroll to position [464, 0]
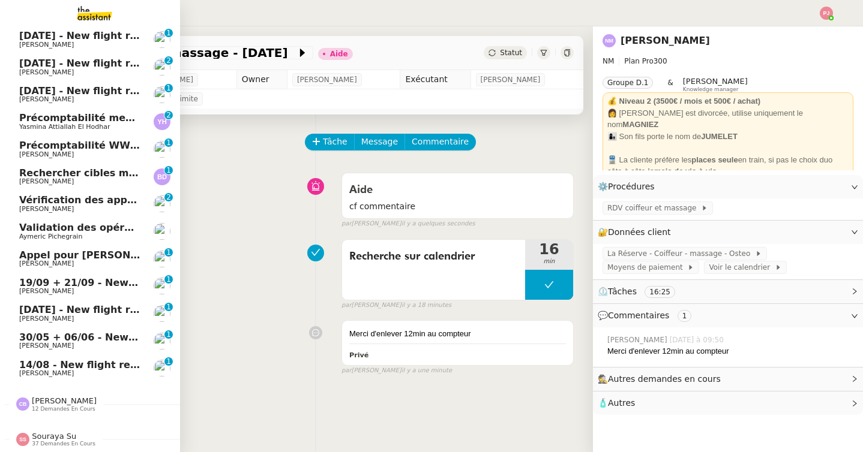
click at [16, 119] on link "Précomptabilité mensuelle de la SCI du Clos Bonin - [DATE] Yasmina Attiallah El…" at bounding box center [90, 122] width 180 height 28
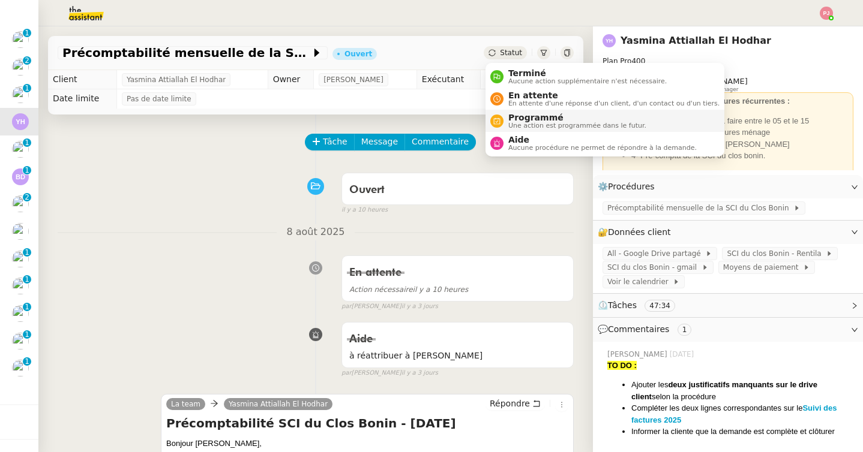
click at [534, 120] on span "Programmé" at bounding box center [577, 118] width 138 height 10
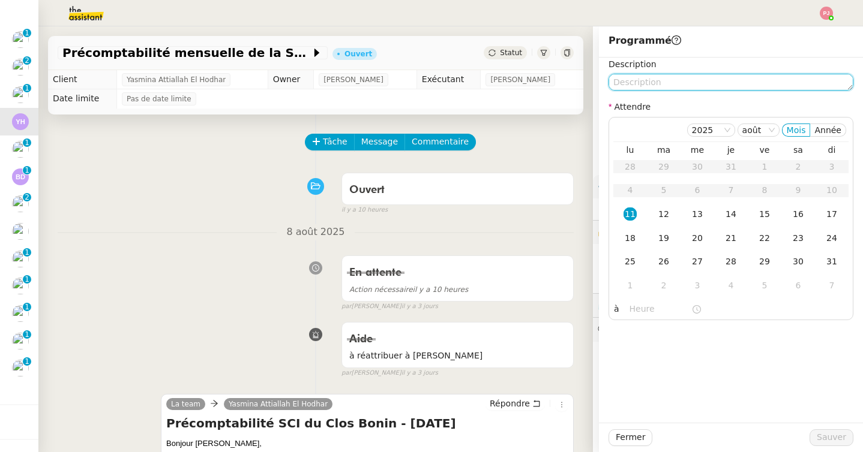
click at [622, 86] on textarea at bounding box center [730, 82] width 245 height 17
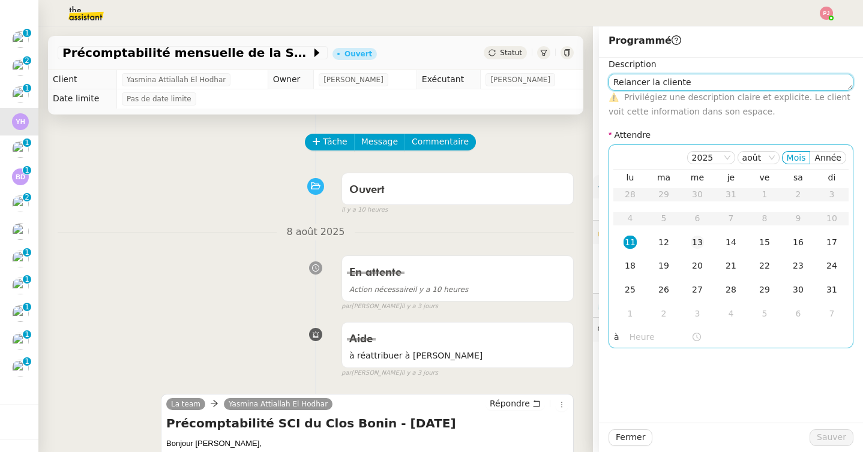
type textarea "Relancer la cliente"
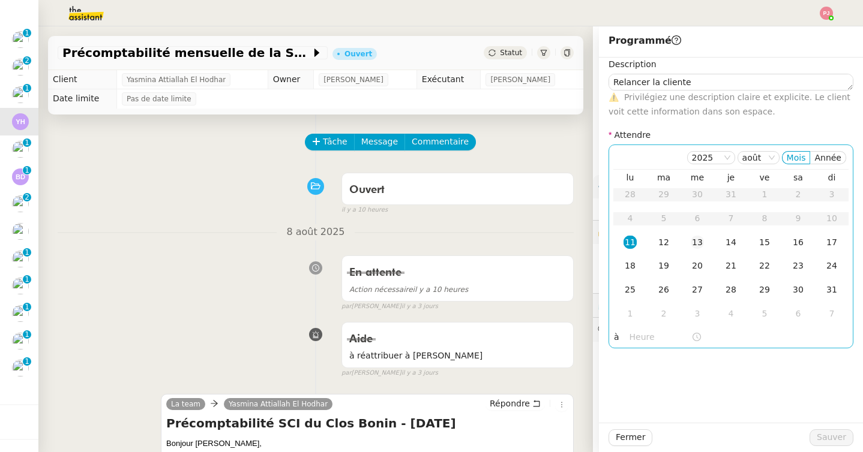
click at [703, 246] on div "13" at bounding box center [697, 242] width 13 height 13
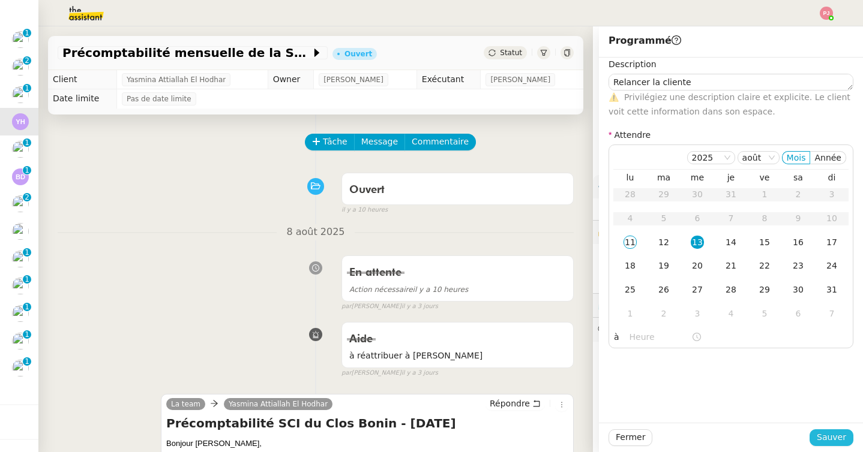
click at [833, 438] on span "Sauver" at bounding box center [830, 438] width 29 height 14
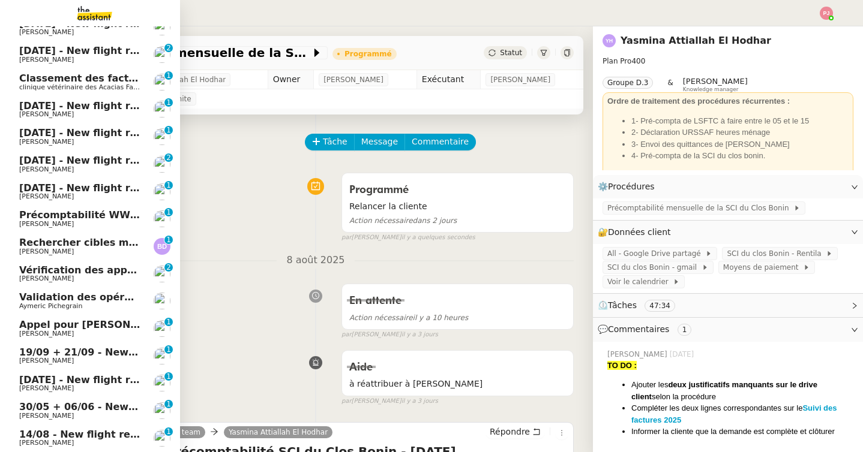
scroll to position [437, 0]
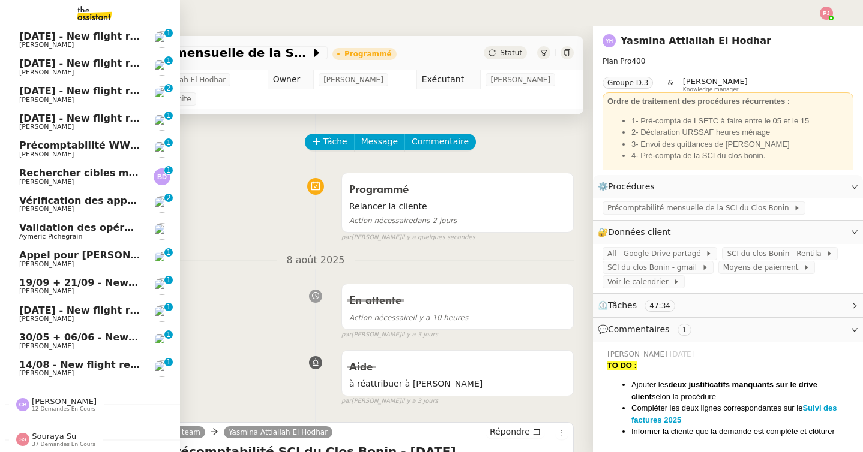
click at [89, 233] on span "Aymeric Pichegrain" at bounding box center [79, 236] width 121 height 7
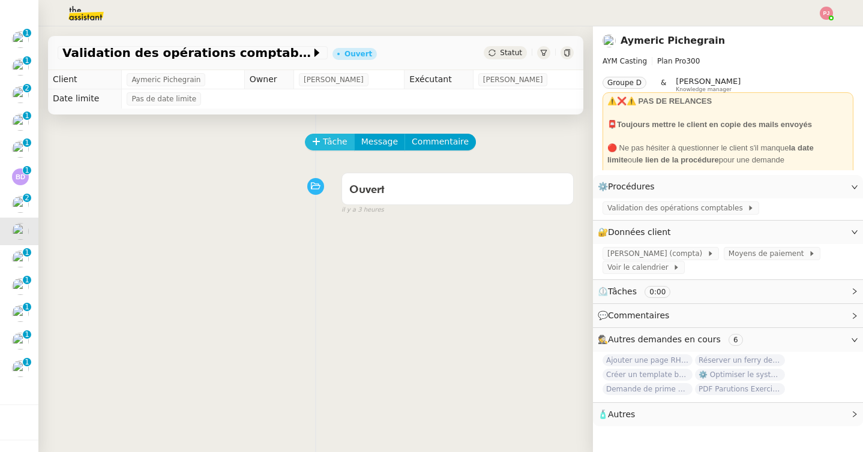
click at [322, 147] on button "Tâche" at bounding box center [330, 142] width 50 height 17
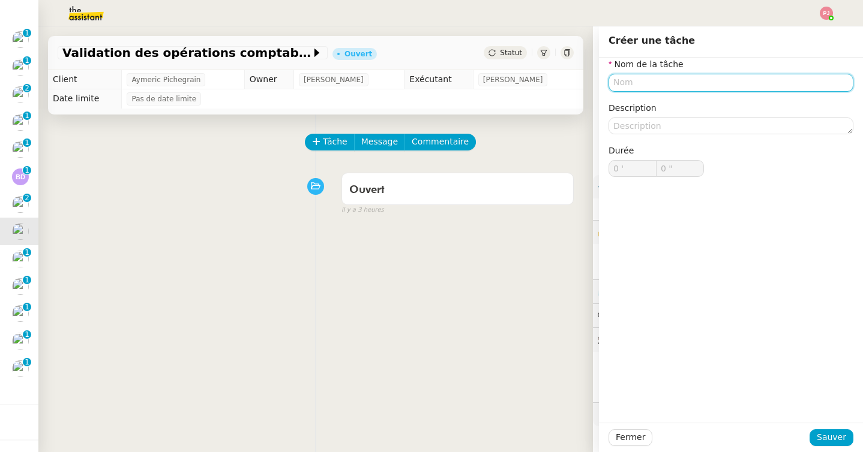
click at [652, 84] on input "text" at bounding box center [730, 82] width 245 height 17
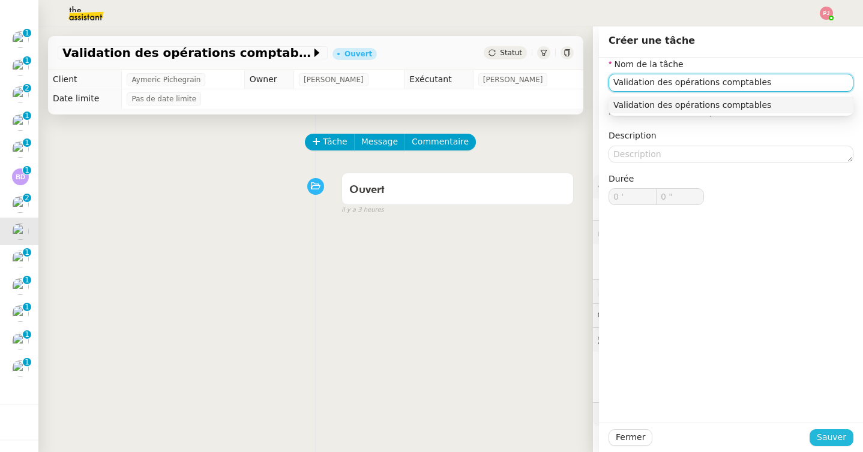
type input "Validation des opérations comptables"
click at [828, 437] on span "Sauver" at bounding box center [830, 438] width 29 height 14
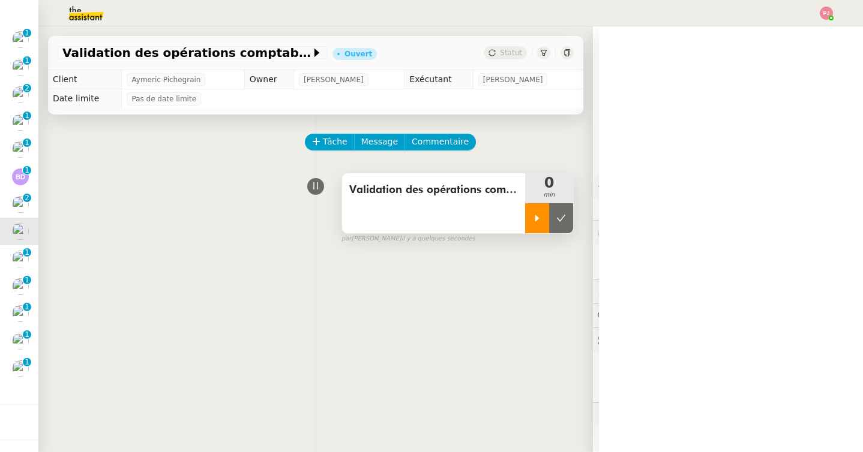
click at [541, 216] on icon at bounding box center [537, 219] width 10 height 10
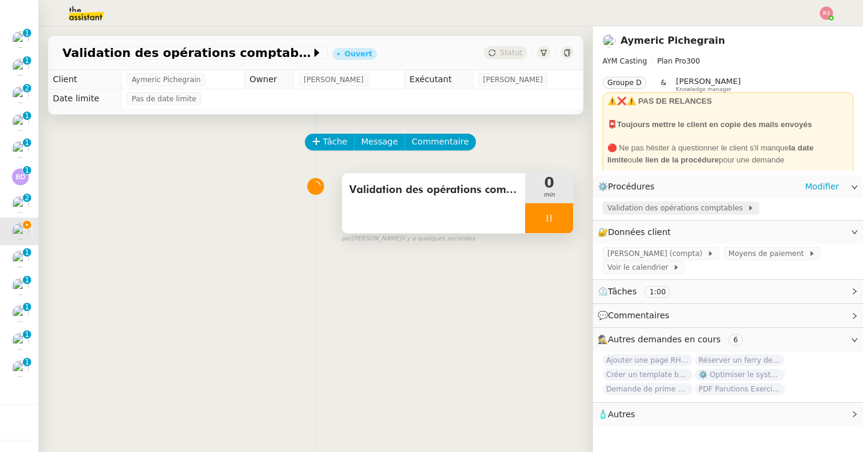
click at [626, 206] on span "Validation des opérations comptables" at bounding box center [677, 208] width 140 height 12
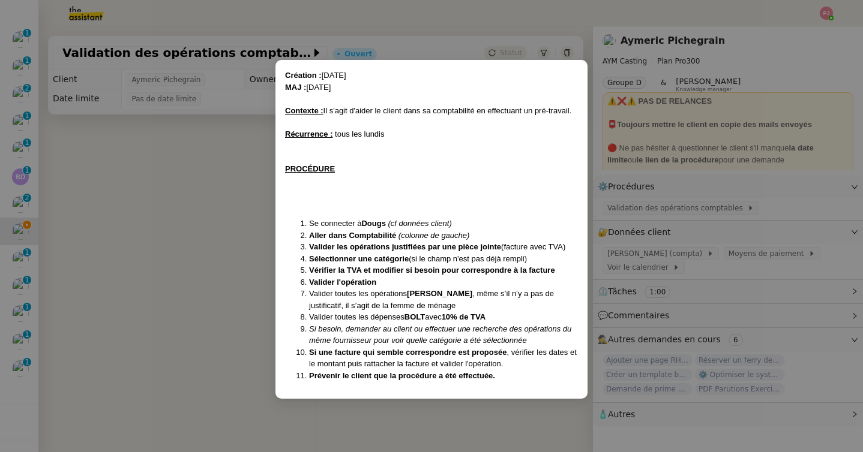
scroll to position [410, 0]
click at [644, 241] on nz-modal-container "Création : [DATE] MAJ : [DATE] Contexte : Il s'agit d'aider le client dans sa c…" at bounding box center [431, 226] width 863 height 452
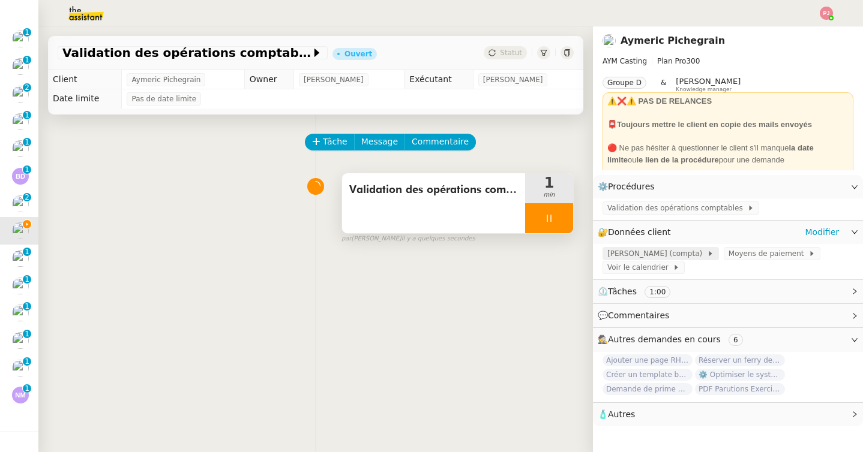
click at [631, 251] on span "[PERSON_NAME] (compta)" at bounding box center [657, 254] width 100 height 12
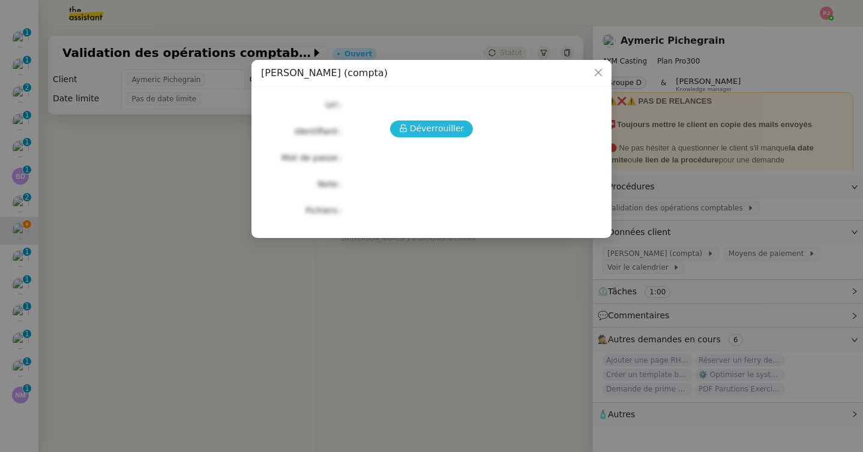
click at [438, 125] on span "Déverrouiller" at bounding box center [437, 129] width 55 height 14
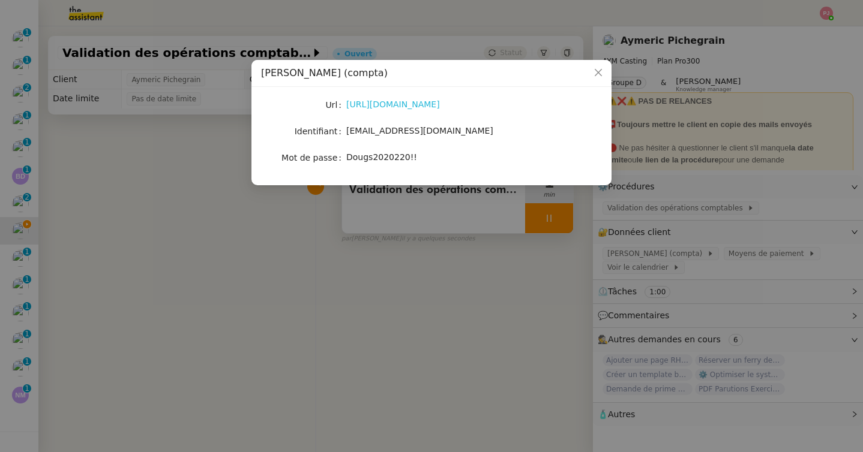
click at [393, 107] on link "[URL][DOMAIN_NAME]" at bounding box center [393, 105] width 94 height 10
click at [595, 73] on icon "Close" at bounding box center [598, 73] width 10 height 10
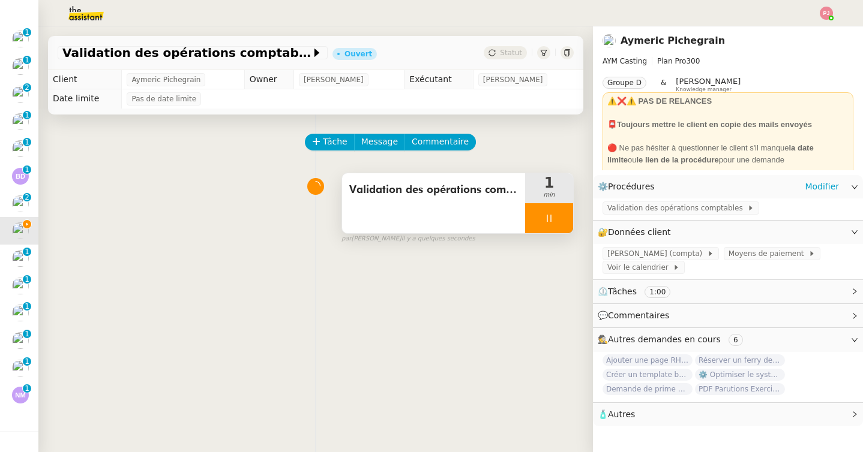
click at [644, 201] on div "Validation des opérations comptables" at bounding box center [728, 209] width 270 height 21
click at [638, 210] on span "Validation des opérations comptables" at bounding box center [677, 208] width 140 height 12
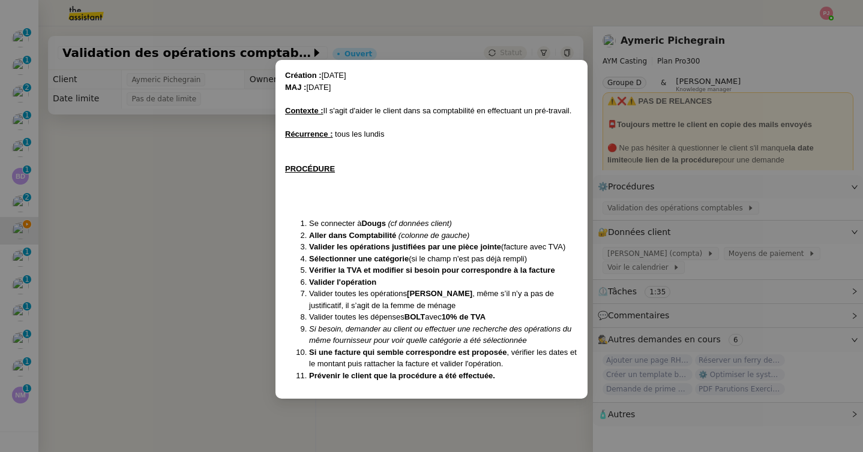
click at [226, 216] on nz-modal-container "Création : [DATE] MAJ : [DATE] Contexte : Il s'agit d'aider le client dans sa c…" at bounding box center [431, 226] width 863 height 452
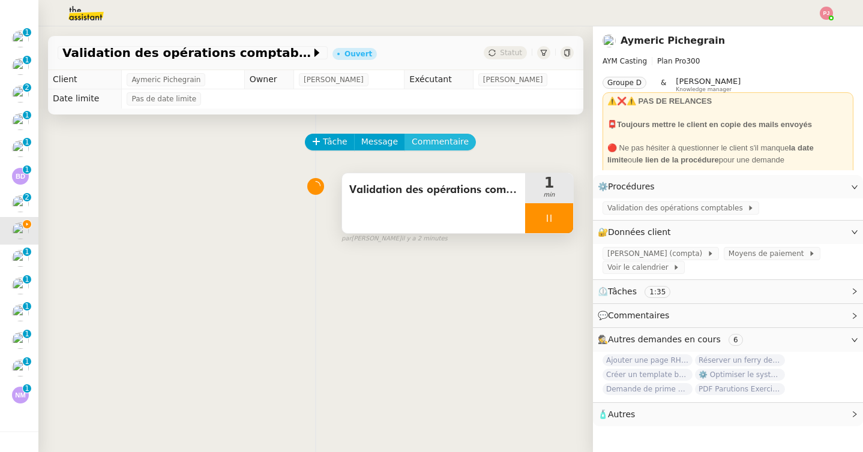
click at [430, 137] on span "Commentaire" at bounding box center [440, 142] width 57 height 14
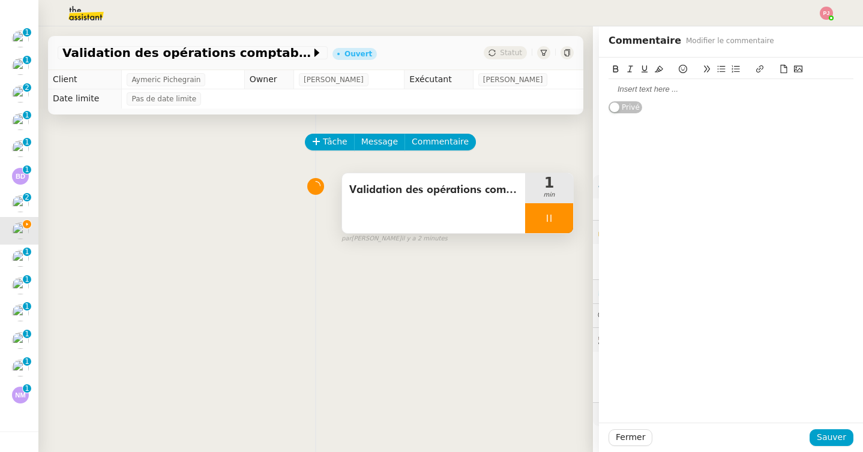
click at [656, 88] on div at bounding box center [730, 89] width 245 height 11
click at [852, 440] on button "Sauver" at bounding box center [831, 438] width 44 height 17
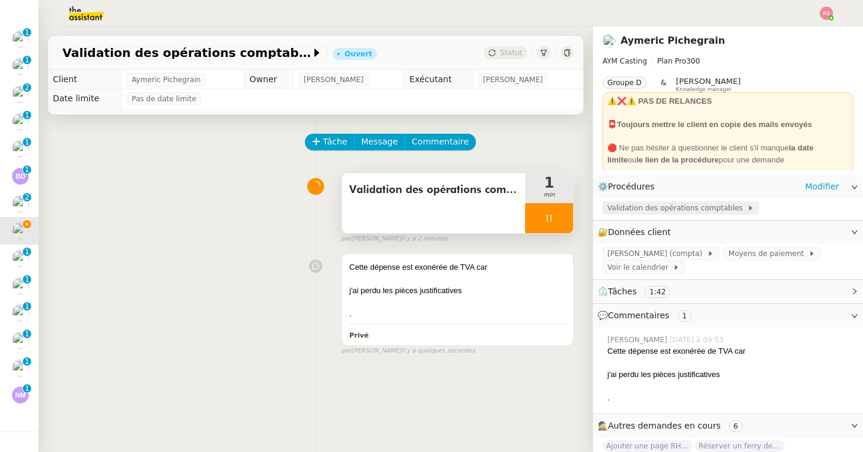
click at [657, 209] on span "Validation des opérations comptables" at bounding box center [677, 208] width 140 height 12
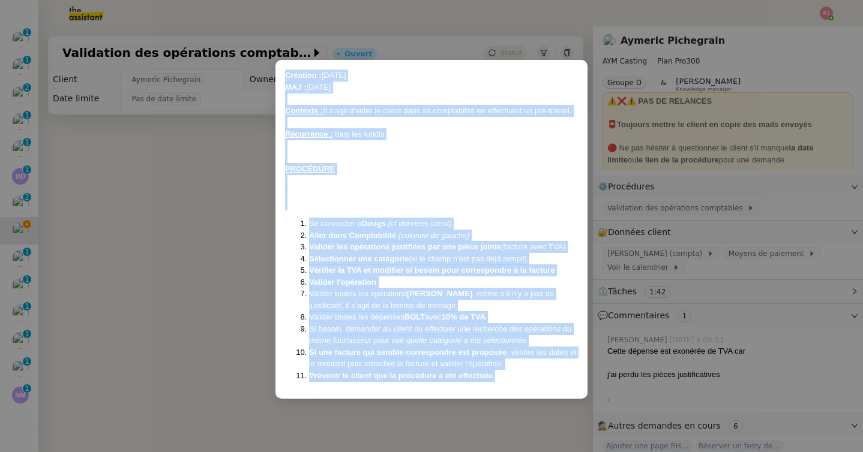
drag, startPoint x: 503, startPoint y: 377, endPoint x: 275, endPoint y: 61, distance: 389.4
click at [275, 61] on div "Création : [DATE] MAJ : [DATE] Contexte : Il s'agit d'aider le client dans sa c…" at bounding box center [431, 229] width 312 height 339
copy div "Loremips : 06/88/8480 DOL : 38/60/0464 Sitametc : Ad e'sedd e'tempo in utlabo e…"
click at [218, 198] on nz-modal-container "Création : [DATE] MAJ : [DATE] Contexte : Il s'agit d'aider le client dans sa c…" at bounding box center [431, 226] width 863 height 452
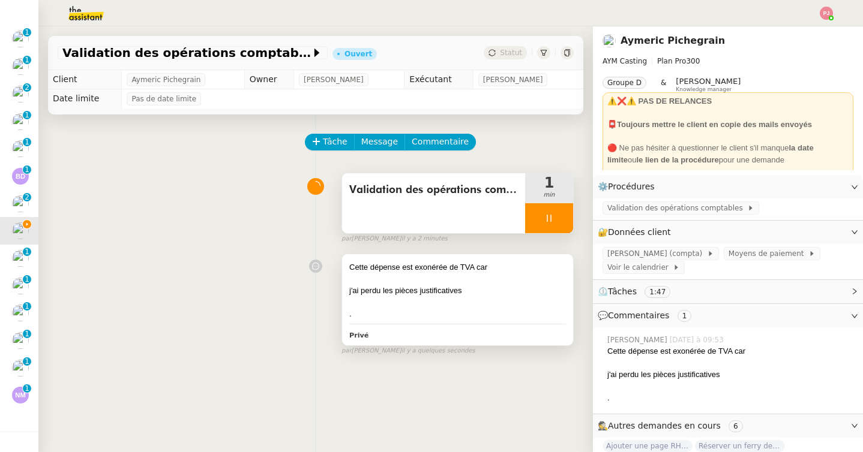
click at [398, 274] on div at bounding box center [457, 280] width 217 height 12
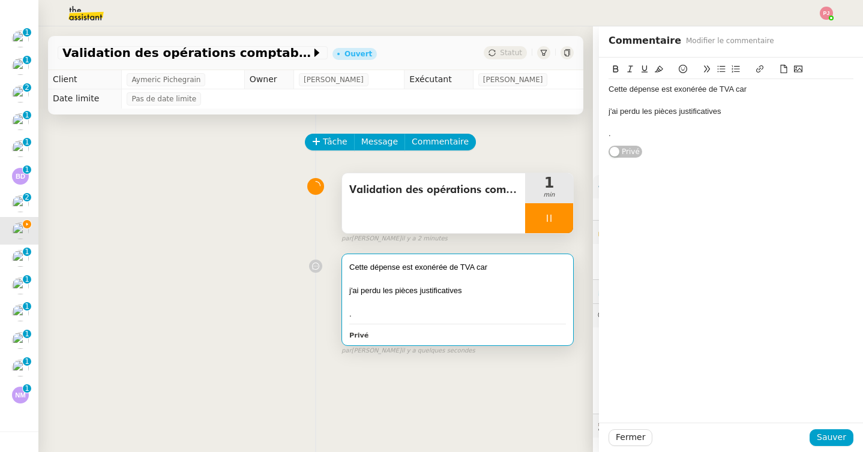
click at [610, 86] on div "Cette dépense est exonérée de TVA car" at bounding box center [730, 89] width 245 height 11
click at [613, 86] on div at bounding box center [730, 89] width 245 height 11
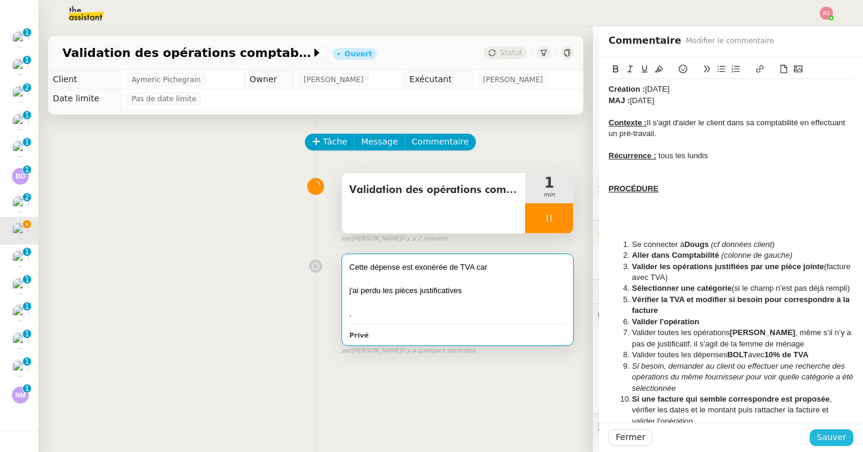
click at [822, 437] on span "Sauver" at bounding box center [830, 438] width 29 height 14
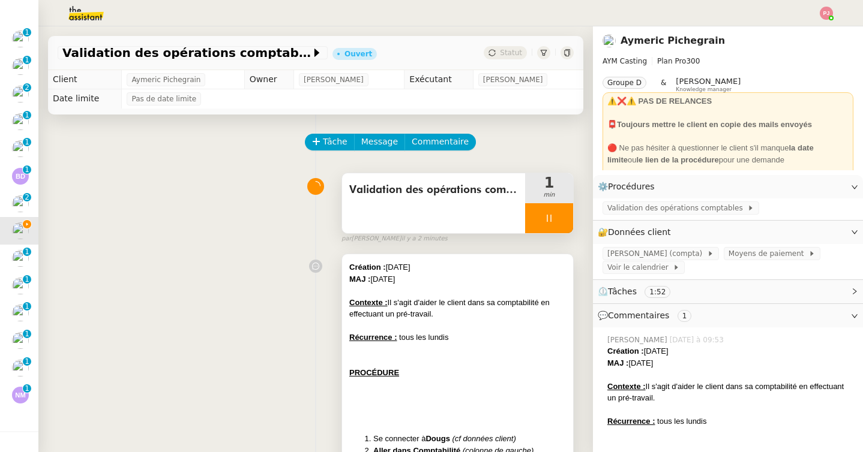
click at [469, 319] on div "Contexte : Il s'agit d'aider le client dans sa comptabilité en effectuant un pr…" at bounding box center [457, 308] width 217 height 23
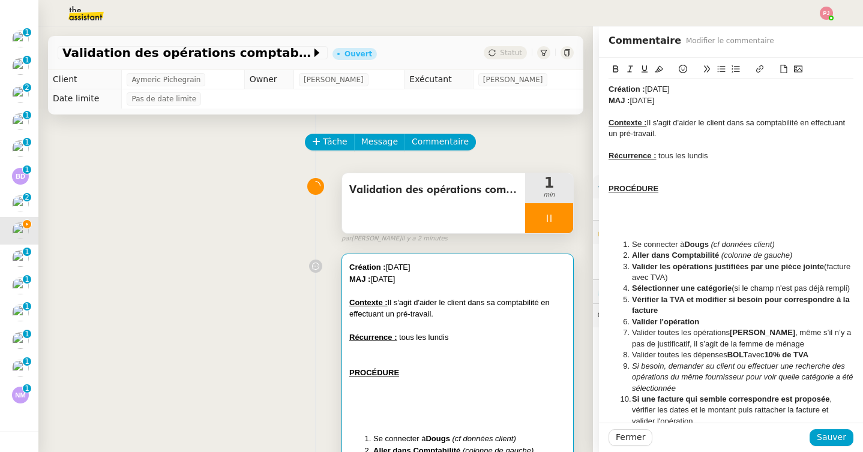
click at [608, 90] on strong "Création :" at bounding box center [626, 89] width 37 height 9
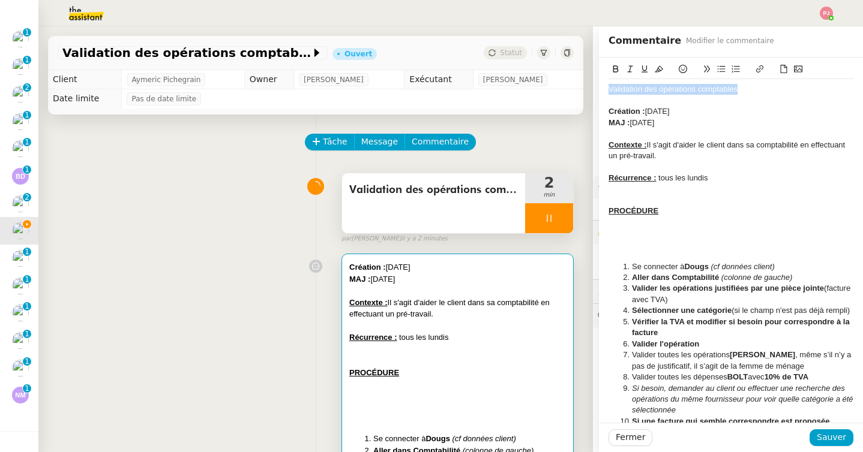
drag, startPoint x: 737, startPoint y: 90, endPoint x: 605, endPoint y: 89, distance: 132.0
click at [605, 89] on div "Validation des opérations comptables Création : [DATE] MAJ : [DATE] Contexte : …" at bounding box center [731, 307] width 264 height 499
click at [615, 65] on icon at bounding box center [615, 69] width 8 height 8
click at [640, 121] on div "MAJ : [DATE]" at bounding box center [730, 123] width 245 height 11
drag, startPoint x: 678, startPoint y: 123, endPoint x: 605, endPoint y: 122, distance: 73.2
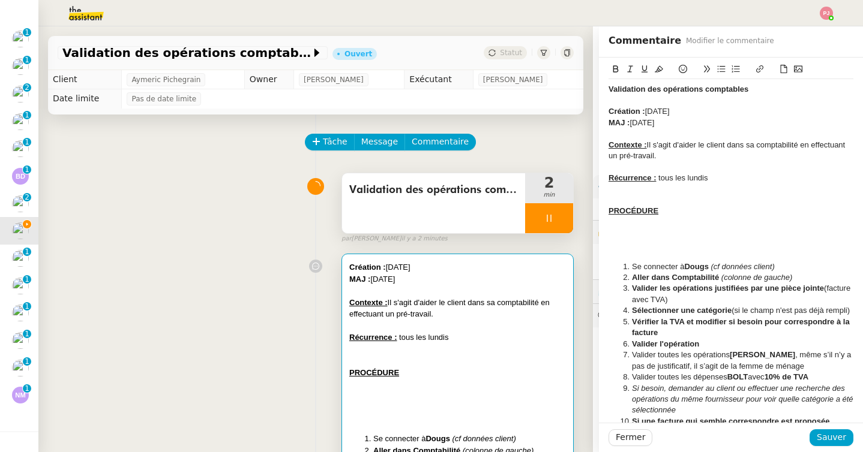
click at [605, 122] on div "Validation des opérations comptables Création : [DATE] MAJ : [DATE] Contexte : …" at bounding box center [731, 307] width 264 height 499
click at [661, 67] on icon at bounding box center [659, 69] width 8 height 7
click at [654, 125] on span "[DATE]" at bounding box center [641, 122] width 25 height 9
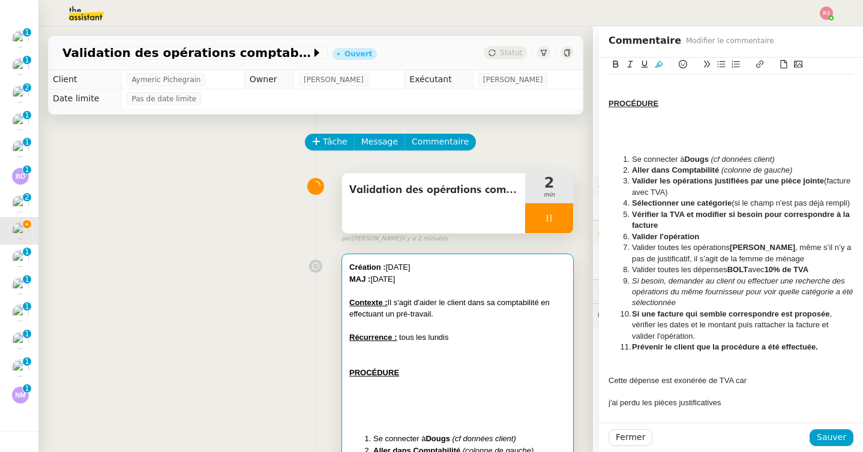
scroll to position [134, 0]
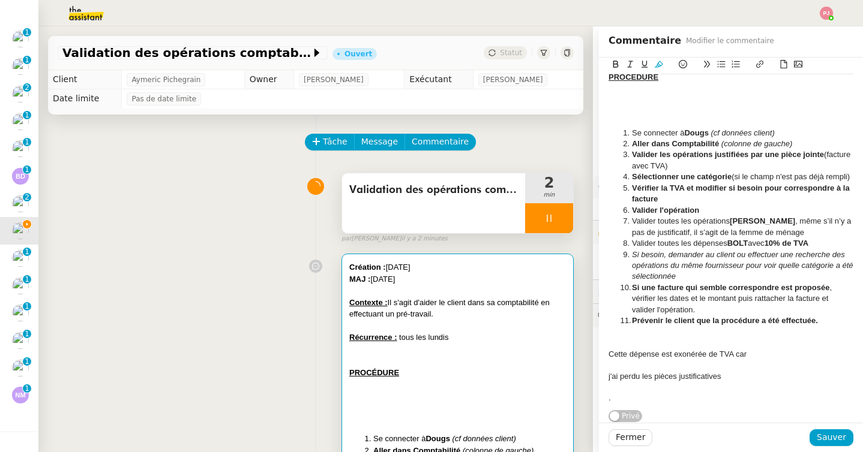
click at [823, 245] on li "Valider toutes les dépenses BOLT avec 10% de TVA" at bounding box center [736, 243] width 233 height 11
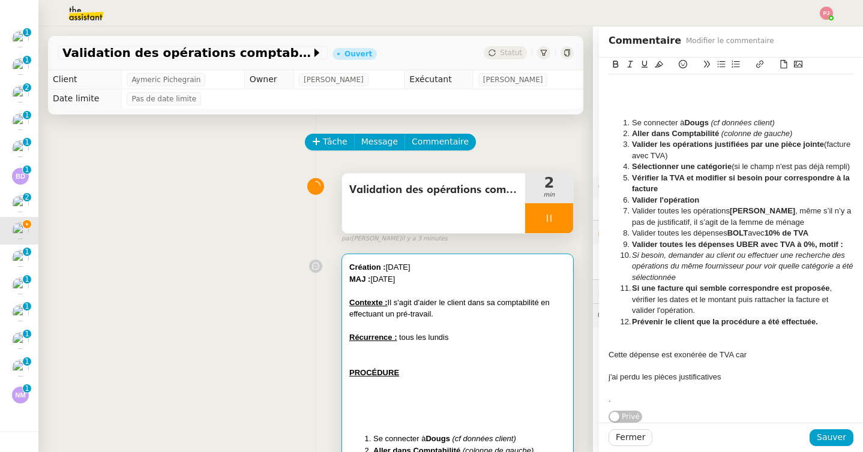
scroll to position [145, 0]
drag, startPoint x: 732, startPoint y: 377, endPoint x: 605, endPoint y: 356, distance: 129.6
click at [605, 356] on div "Validation des opérations comptables Création : [DATE] MAJ : [DATE] Contexte : …" at bounding box center [731, 168] width 264 height 511
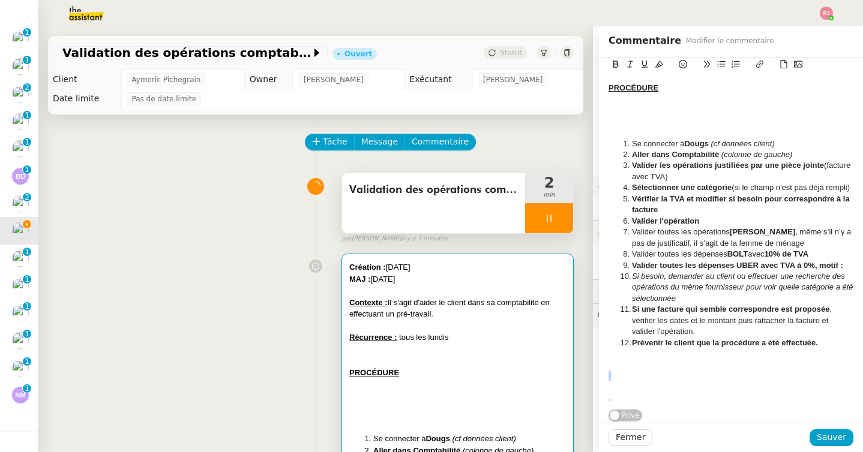
scroll to position [123, 0]
click at [849, 268] on li "Valider toutes les dépenses UBER avec TVA à 0%, motif :" at bounding box center [736, 265] width 233 height 11
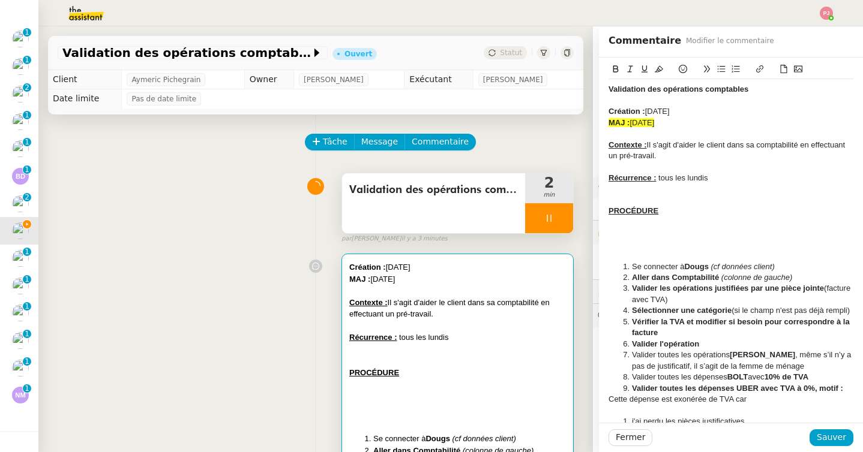
scroll to position [156, 0]
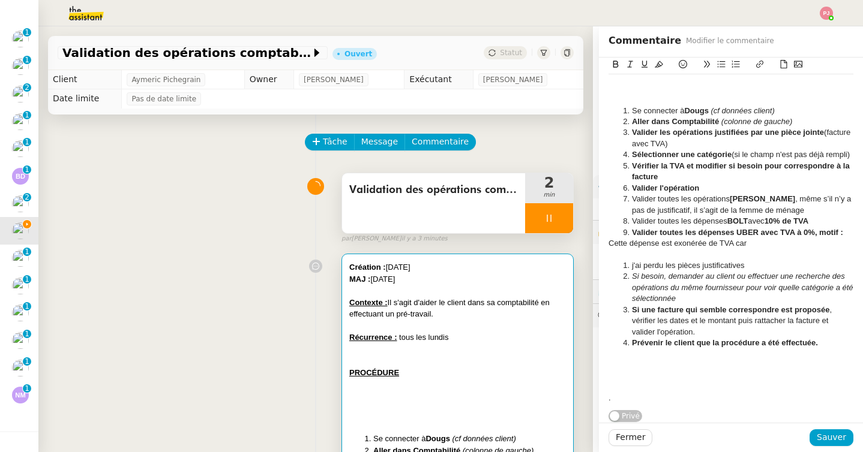
click at [631, 266] on li "j'ai perdu les pièces justificatives" at bounding box center [736, 265] width 233 height 11
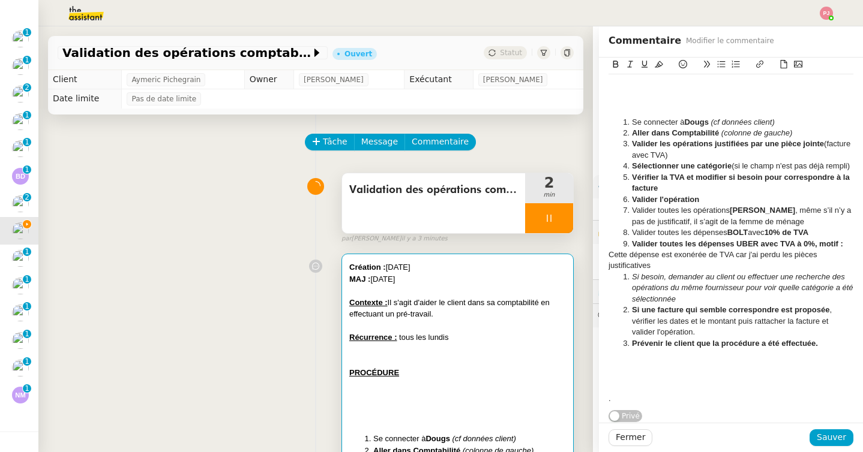
click at [609, 254] on div "Cette dépense est exonérée de TVA car j'ai perdu les pièces justificatives" at bounding box center [730, 261] width 245 height 22
drag, startPoint x: 683, startPoint y: 266, endPoint x: 632, endPoint y: 251, distance: 53.2
click at [632, 251] on li "Valider toutes les dépenses UBER avec TVA à 0%, motif : Cette dépense est exoné…" at bounding box center [736, 255] width 233 height 33
click at [630, 68] on icon at bounding box center [630, 64] width 8 height 8
drag, startPoint x: 632, startPoint y: 244, endPoint x: 733, endPoint y: 245, distance: 100.8
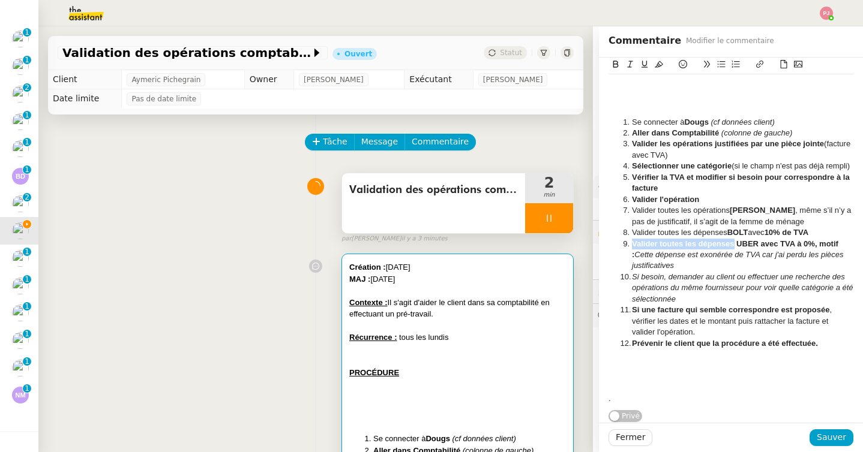
click at [733, 245] on strong "Valider toutes les dépenses UBER avec TVA à 0%, motif :" at bounding box center [736, 249] width 209 height 20
click at [615, 65] on icon at bounding box center [615, 64] width 8 height 8
drag, startPoint x: 753, startPoint y: 244, endPoint x: 773, endPoint y: 243, distance: 19.8
click at [773, 243] on strong "UBER avec TVA à 0%, motif :" at bounding box center [780, 243] width 107 height 9
click at [616, 64] on icon at bounding box center [615, 64] width 5 height 7
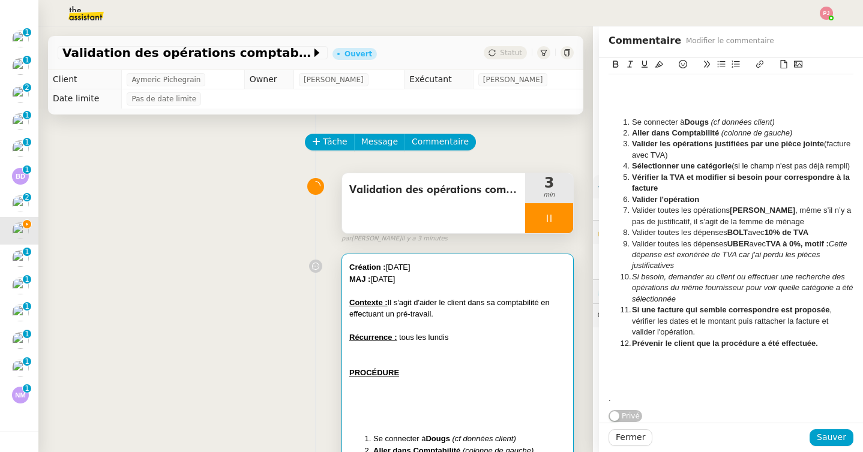
drag, startPoint x: 838, startPoint y: 241, endPoint x: 810, endPoint y: 243, distance: 27.7
click at [810, 243] on li "Valider toutes les dépenses UBER avec TVA à 0%, motif : Cette dépense est exoné…" at bounding box center [736, 255] width 233 height 33
click at [619, 65] on icon at bounding box center [615, 64] width 8 height 8
click at [698, 264] on li "Valider toutes les dépenses UBER avec TVA à 0%, motif : Cette dépense est exoné…" at bounding box center [736, 255] width 233 height 33
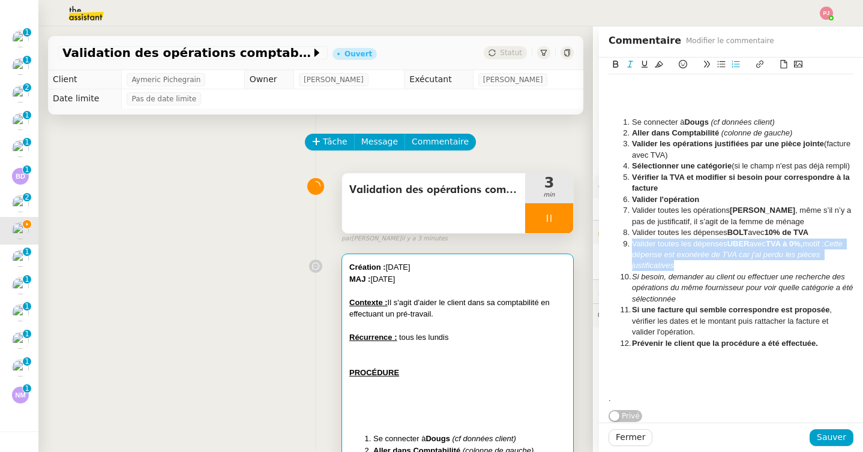
drag, startPoint x: 685, startPoint y: 263, endPoint x: 619, endPoint y: 247, distance: 67.9
click at [619, 247] on ol "Se connecter à Dougs (cf données client) Aller dans Comptabilité (colonne de ga…" at bounding box center [730, 233] width 245 height 233
click at [658, 64] on icon at bounding box center [659, 64] width 8 height 7
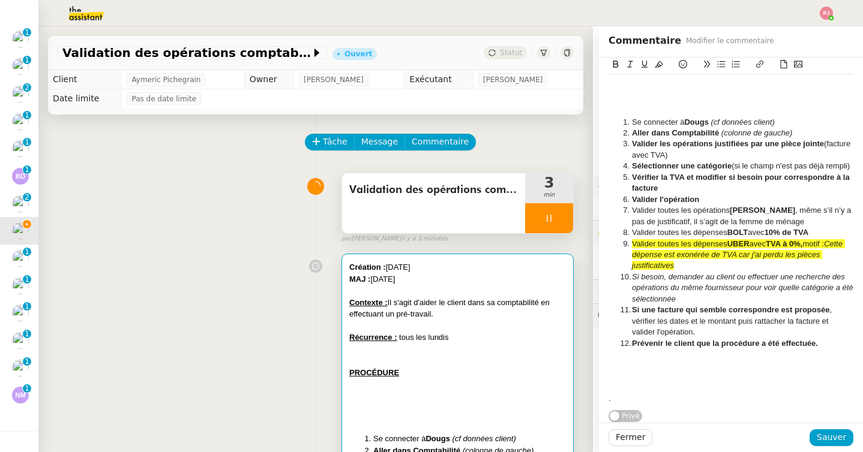
click at [653, 209] on li "Valider toutes les opérations [PERSON_NAME] , même s’il n’y a pas de justificat…" at bounding box center [736, 216] width 233 height 22
click at [836, 444] on span "Sauver" at bounding box center [830, 438] width 29 height 14
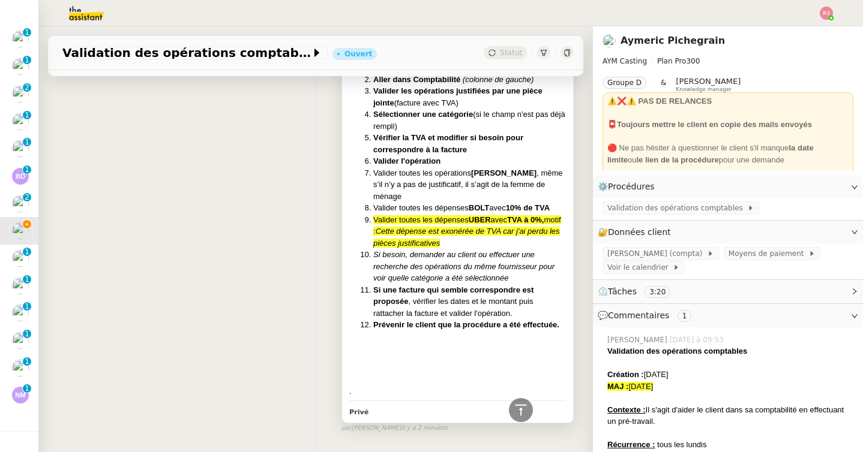
scroll to position [418, 0]
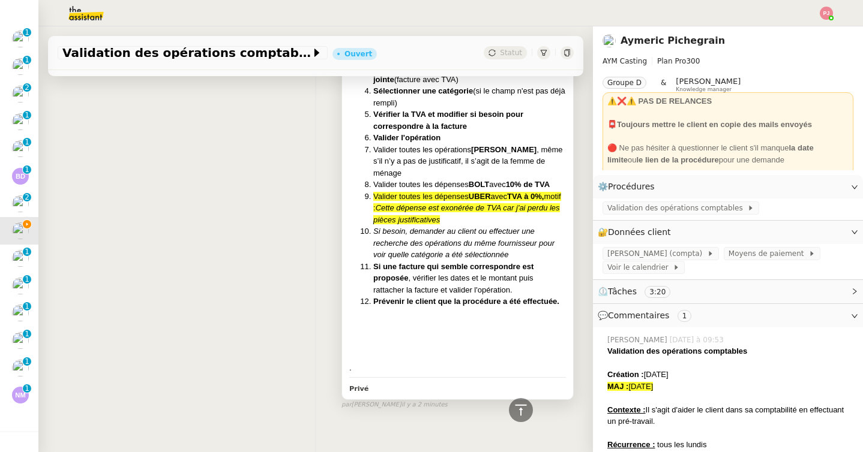
click at [445, 209] on em "Cette dépense est exonérée de TVA car j'ai perdu les pièces justificatives" at bounding box center [466, 213] width 187 height 21
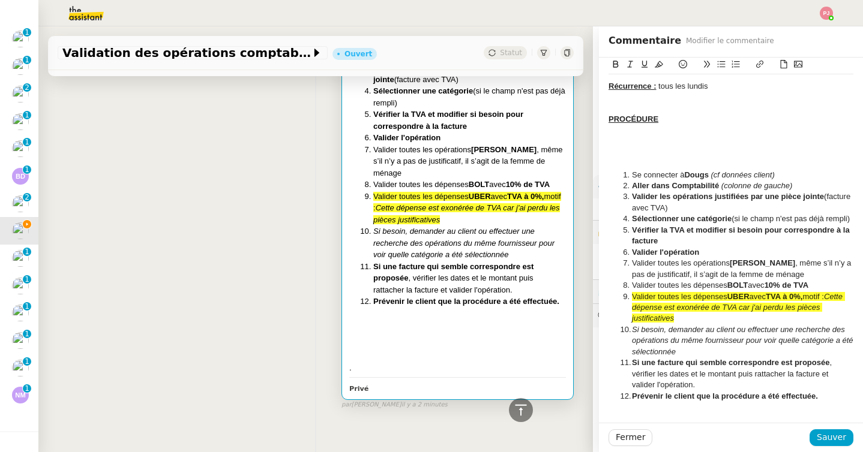
scroll to position [136, 0]
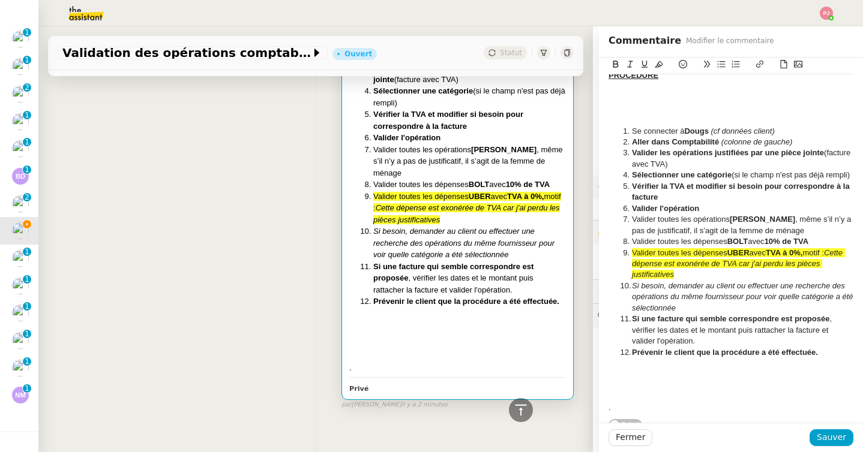
click at [749, 253] on strong "UBER" at bounding box center [738, 252] width 22 height 9
click at [846, 436] on button "Sauver" at bounding box center [831, 438] width 44 height 17
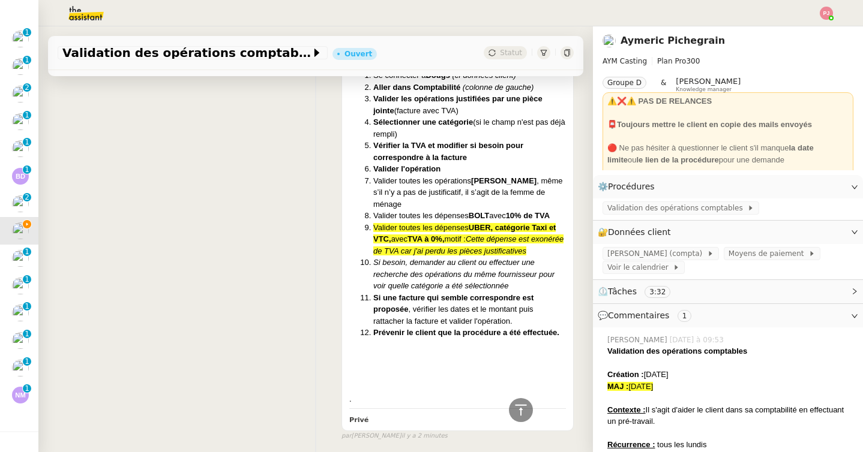
scroll to position [433, 0]
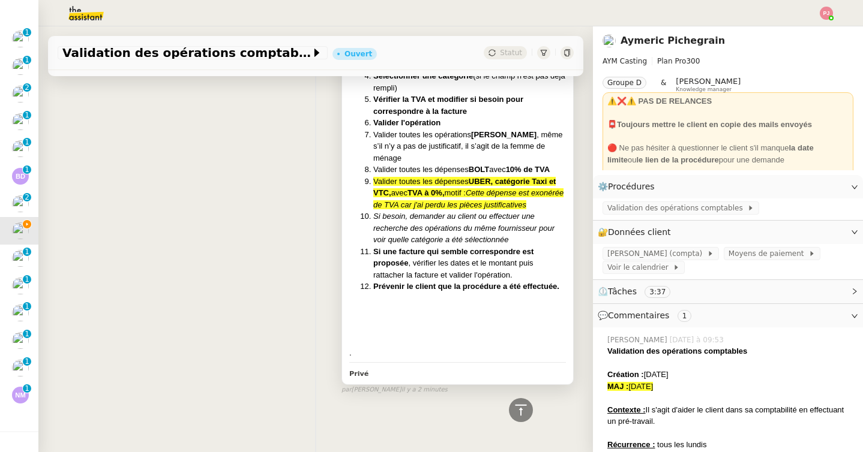
click at [380, 206] on em "Cette dépense est exonérée de TVA car j'ai perdu les pièces justificatives" at bounding box center [468, 198] width 190 height 21
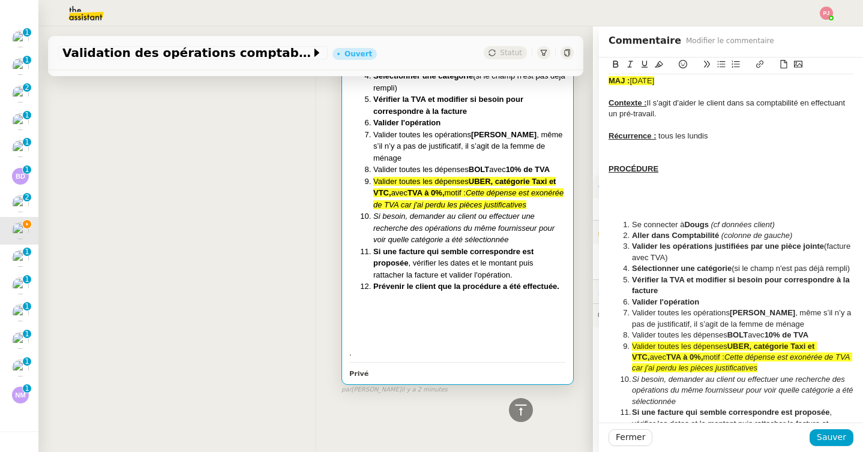
scroll to position [145, 0]
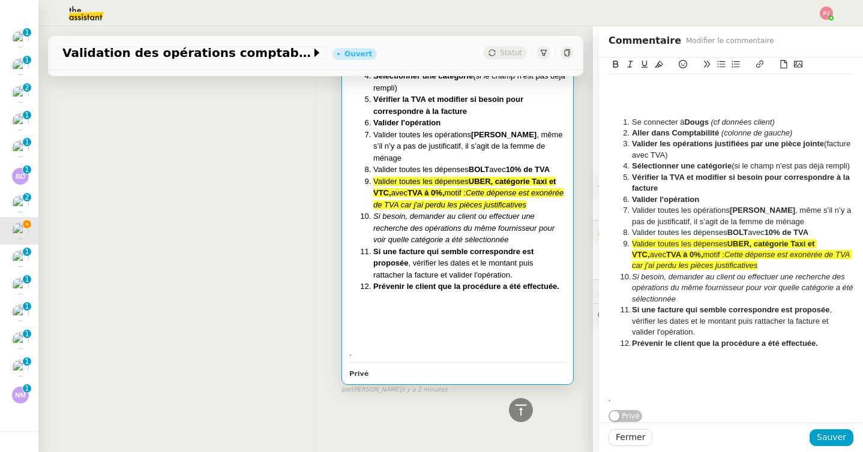
click at [655, 110] on div at bounding box center [730, 111] width 245 height 11
drag, startPoint x: 641, startPoint y: 401, endPoint x: 582, endPoint y: 393, distance: 59.3
click at [582, 393] on app-ticket "Validation des opérations comptables Ouvert Statut Client [PERSON_NAME] Owner […" at bounding box center [450, 239] width 824 height 426
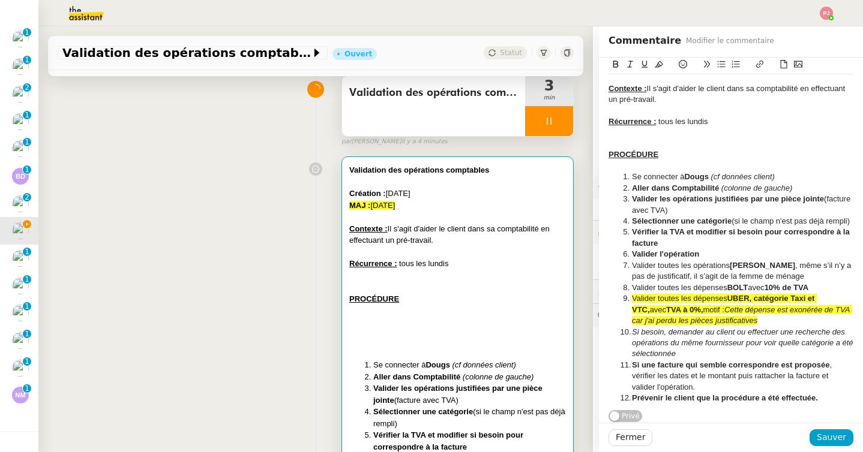
scroll to position [0, 0]
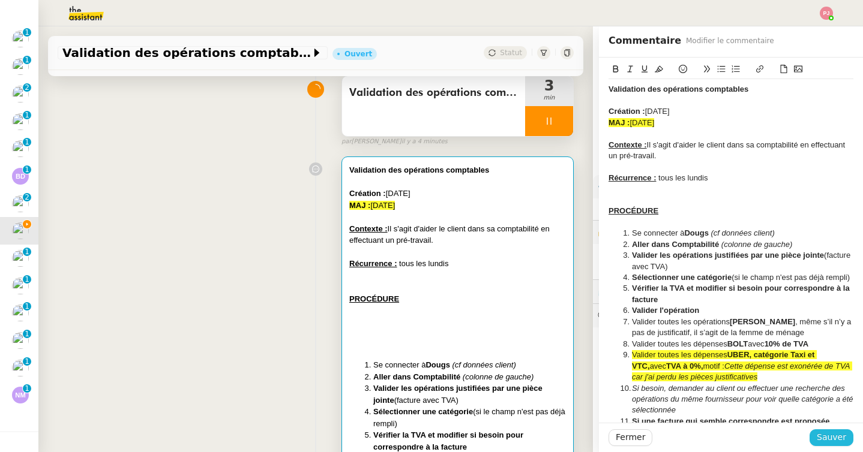
click at [833, 433] on span "Sauver" at bounding box center [830, 438] width 29 height 14
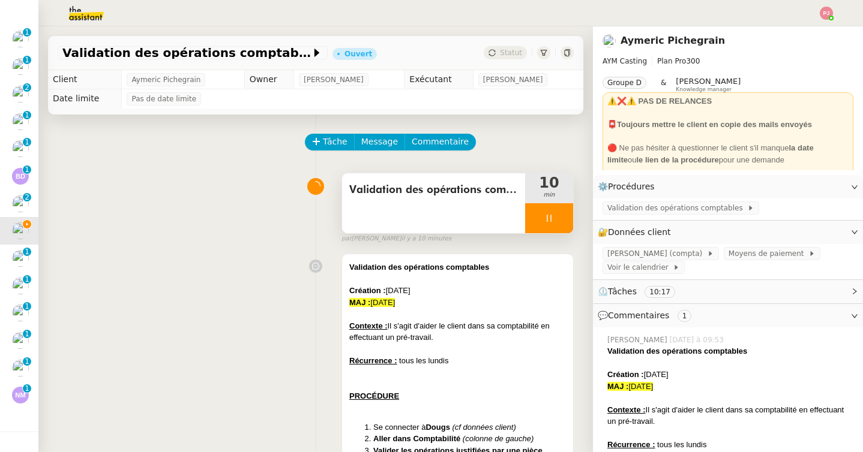
click at [547, 214] on icon at bounding box center [549, 219] width 10 height 10
click at [564, 221] on icon at bounding box center [561, 219] width 10 height 10
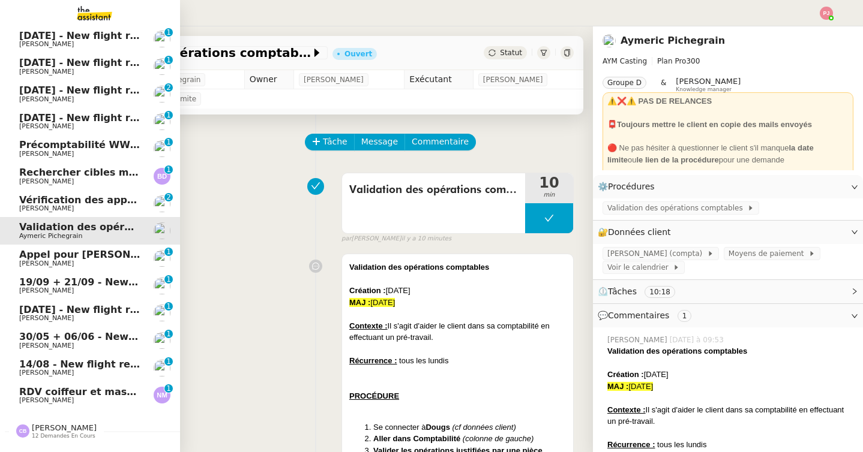
click at [47, 395] on span "RDV coiffeur et massage - [DATE]" at bounding box center [109, 391] width 181 height 11
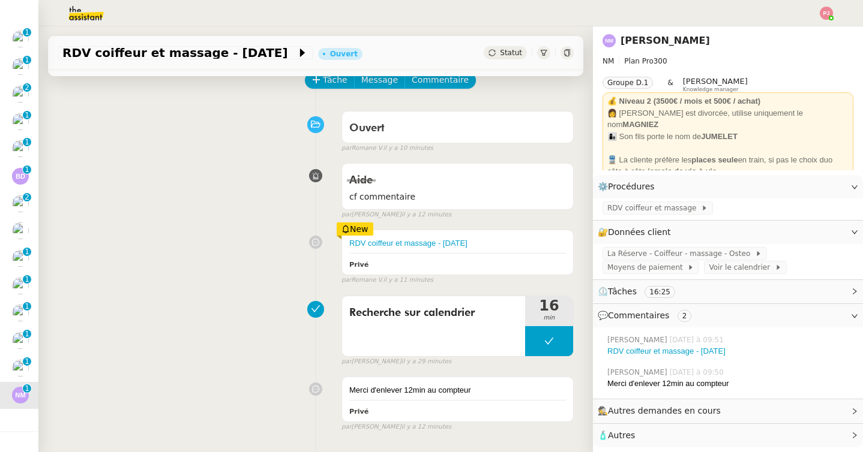
scroll to position [64, 0]
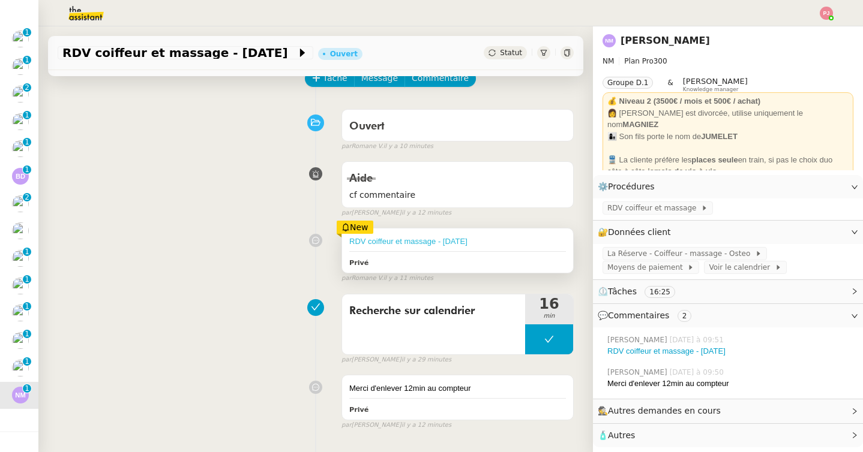
click at [410, 241] on link "RDV coiffeur et massage - [DATE]" at bounding box center [408, 241] width 118 height 9
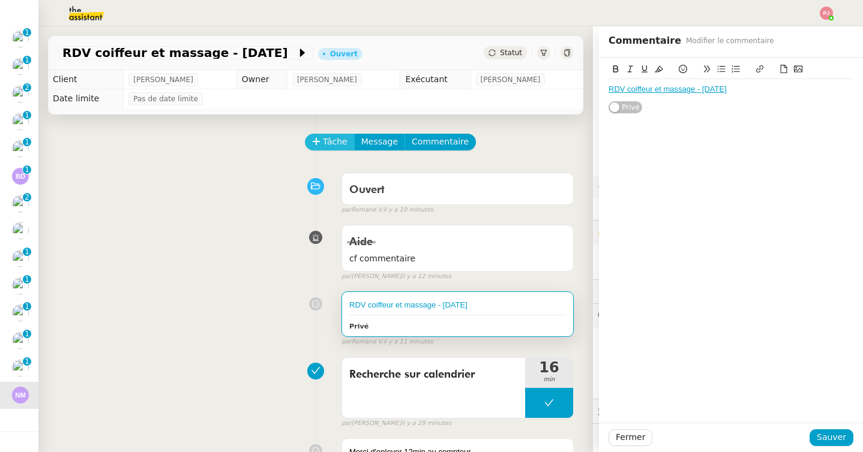
click at [331, 143] on span "Tâche" at bounding box center [335, 142] width 25 height 14
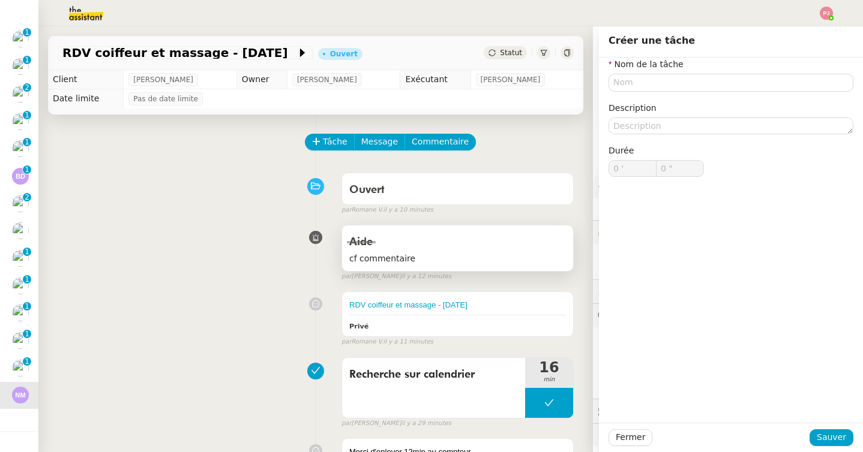
click at [487, 233] on div "Aide" at bounding box center [457, 242] width 217 height 19
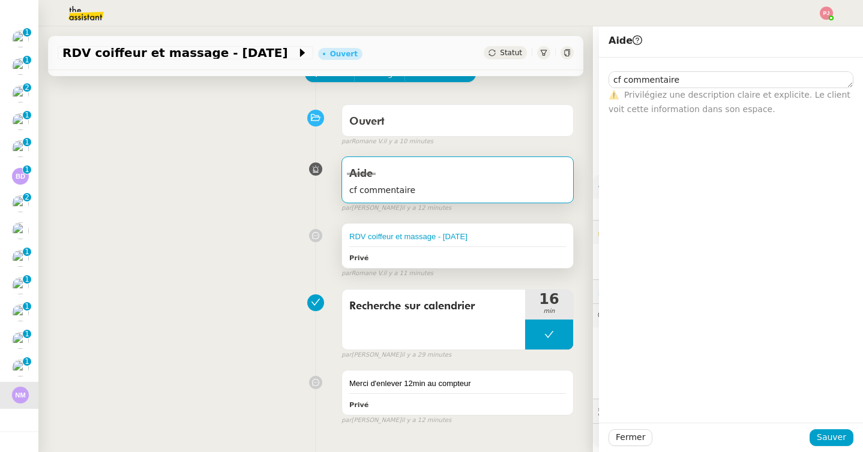
scroll to position [121, 0]
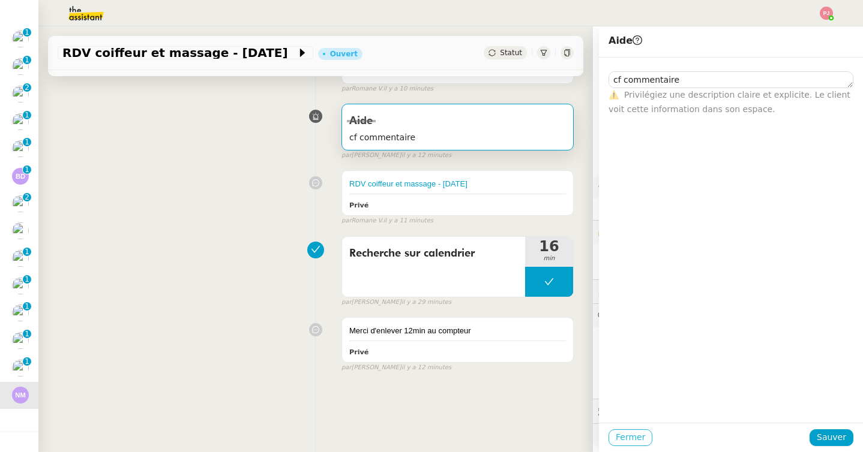
click at [620, 436] on span "Fermer" at bounding box center [630, 438] width 29 height 14
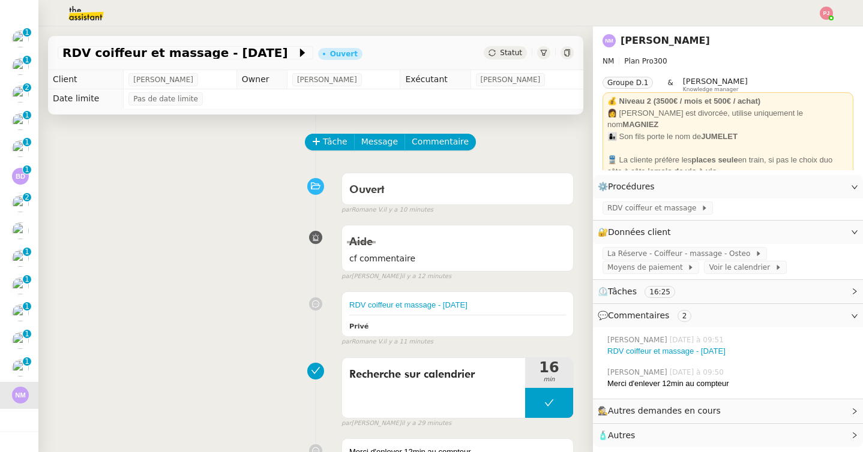
scroll to position [10, 0]
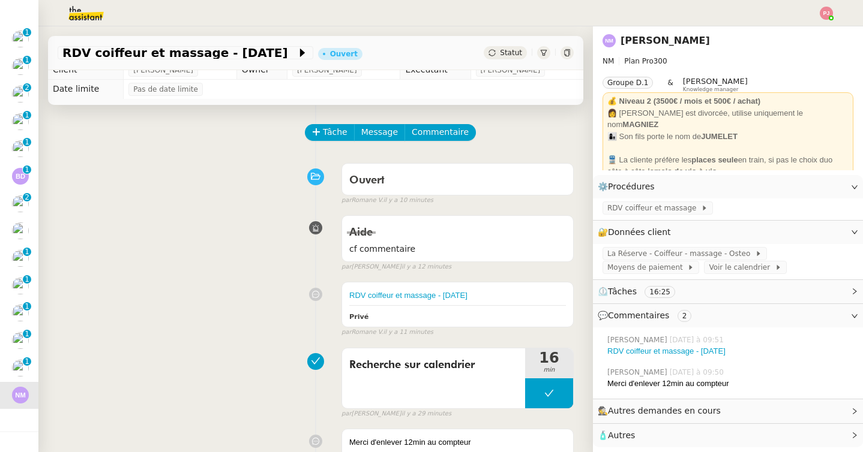
click at [506, 46] on div "Statut" at bounding box center [505, 52] width 43 height 13
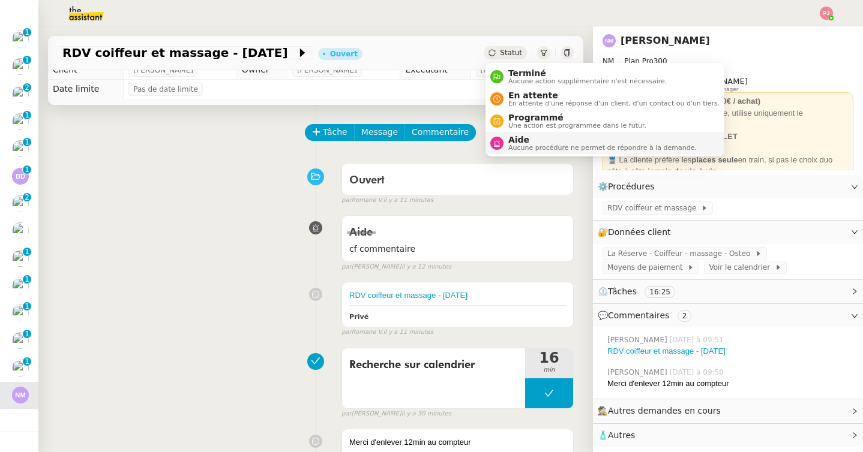
click at [516, 151] on span "Aucune procédure ne permet de répondre à la demande." at bounding box center [602, 148] width 188 height 7
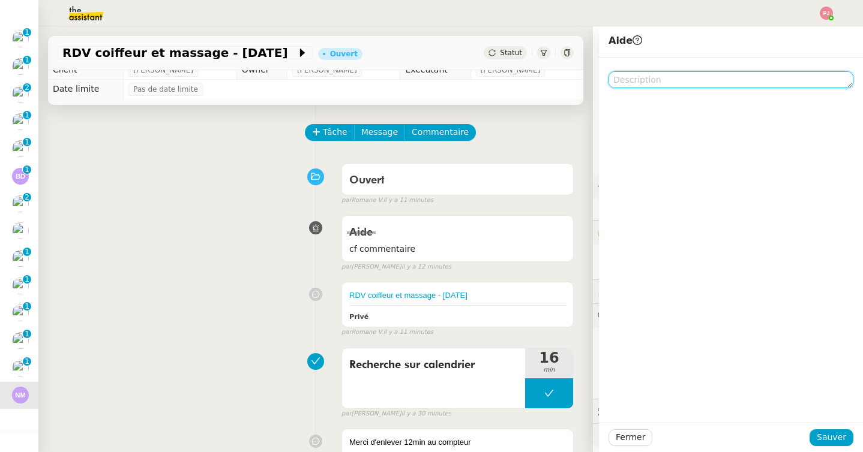
click at [649, 80] on textarea at bounding box center [730, 79] width 245 height 17
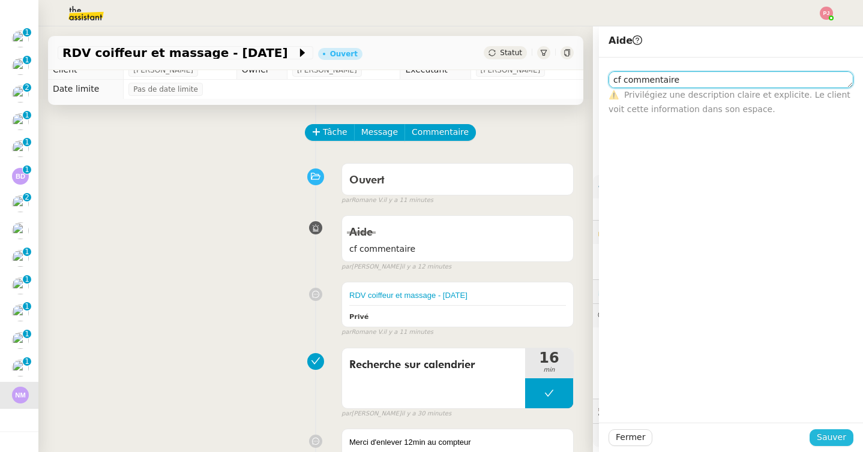
type textarea "cf commentaire"
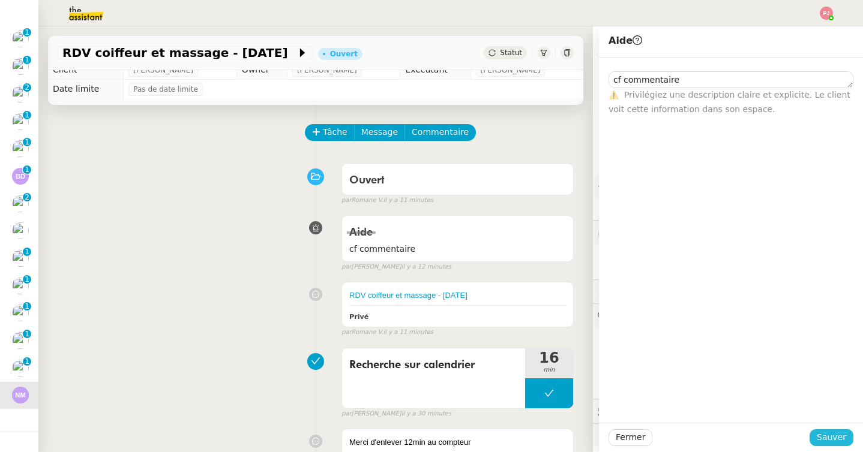
click at [835, 440] on span "Sauver" at bounding box center [830, 438] width 29 height 14
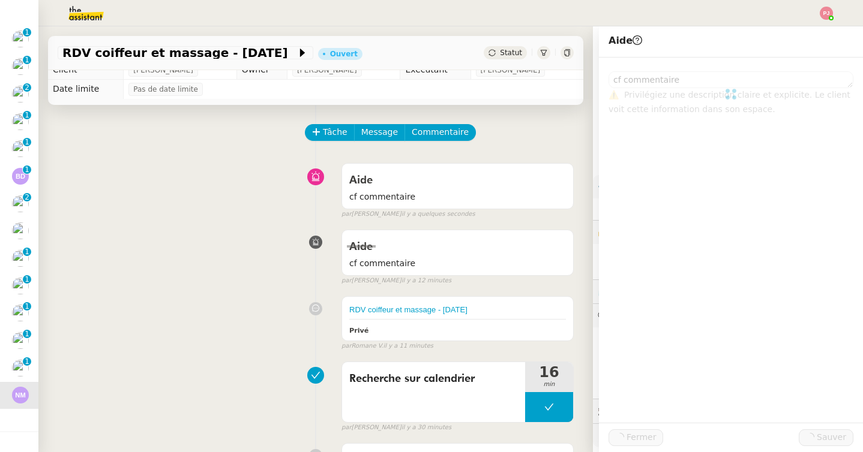
scroll to position [437, 0]
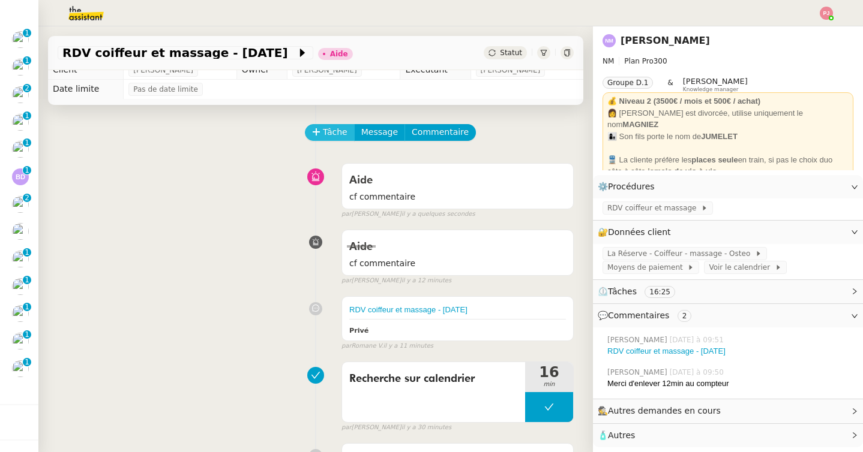
click at [323, 131] on span "Tâche" at bounding box center [335, 132] width 25 height 14
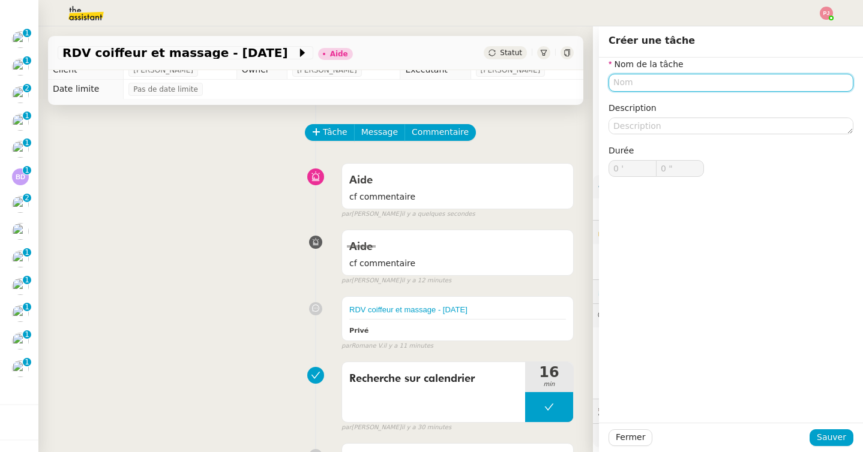
click at [635, 83] on input "text" at bounding box center [730, 82] width 245 height 17
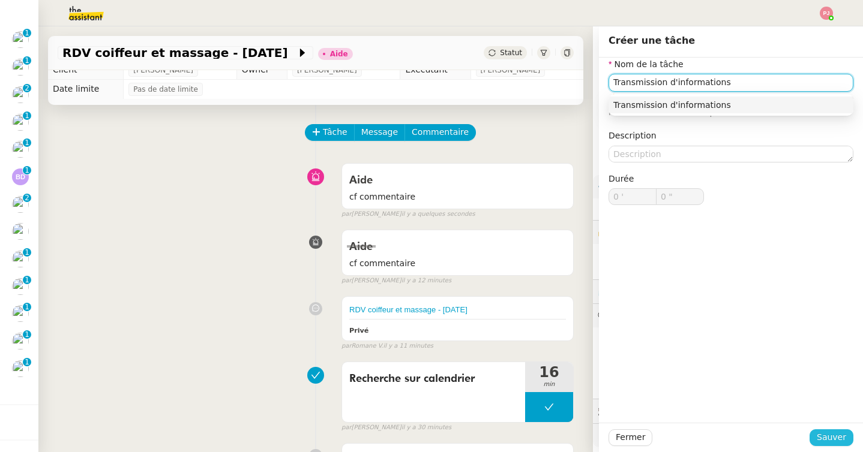
type input "Transmission d'informations"
click at [830, 439] on span "Sauver" at bounding box center [830, 438] width 29 height 14
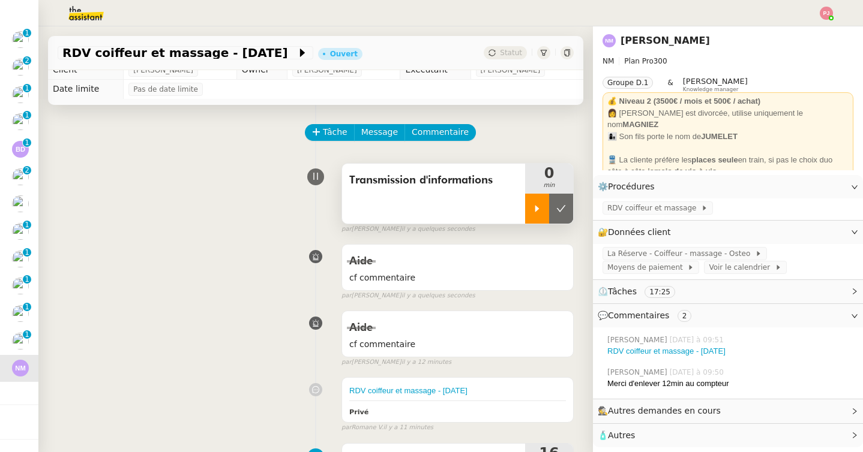
scroll to position [410, 0]
click at [541, 215] on div at bounding box center [537, 209] width 24 height 30
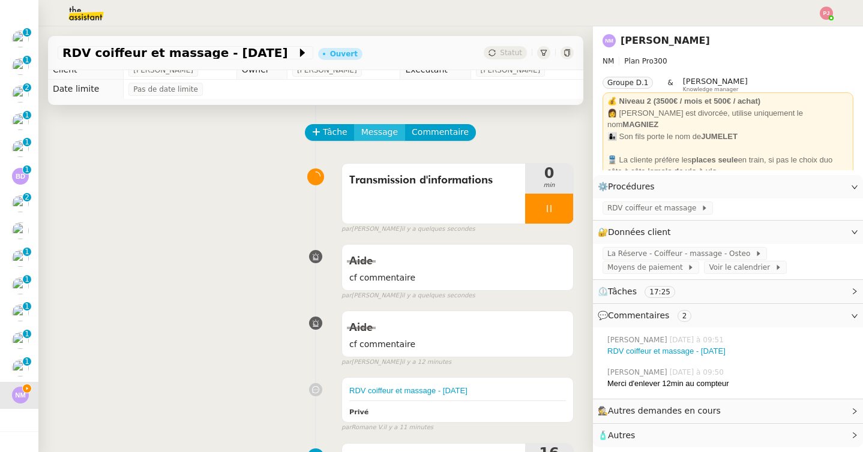
click at [380, 131] on span "Message" at bounding box center [379, 132] width 37 height 14
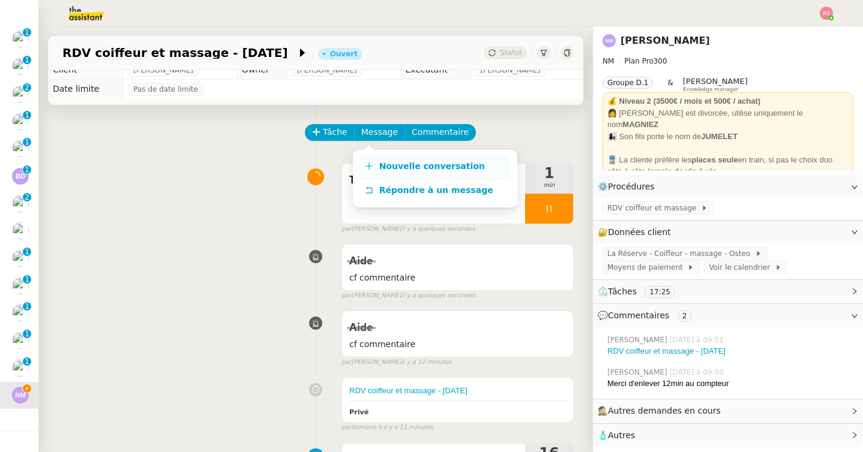
click at [402, 158] on link "Nouvelle conversation" at bounding box center [435, 167] width 150 height 24
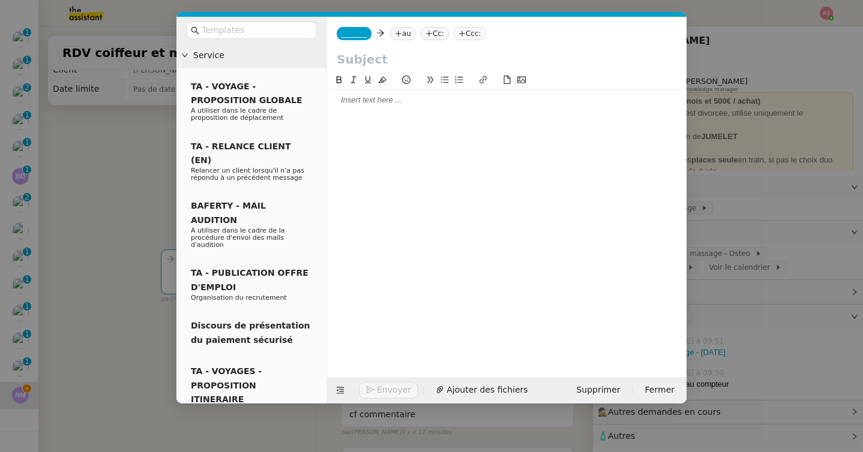
click at [488, 99] on div at bounding box center [507, 100] width 350 height 11
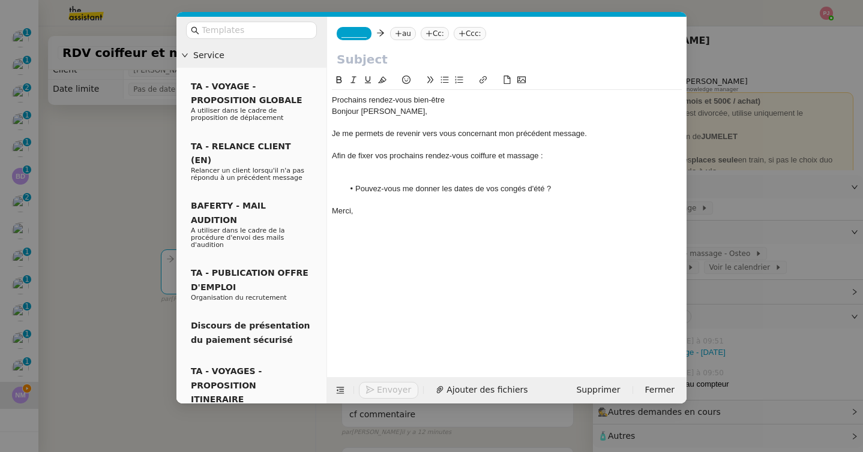
scroll to position [0, 0]
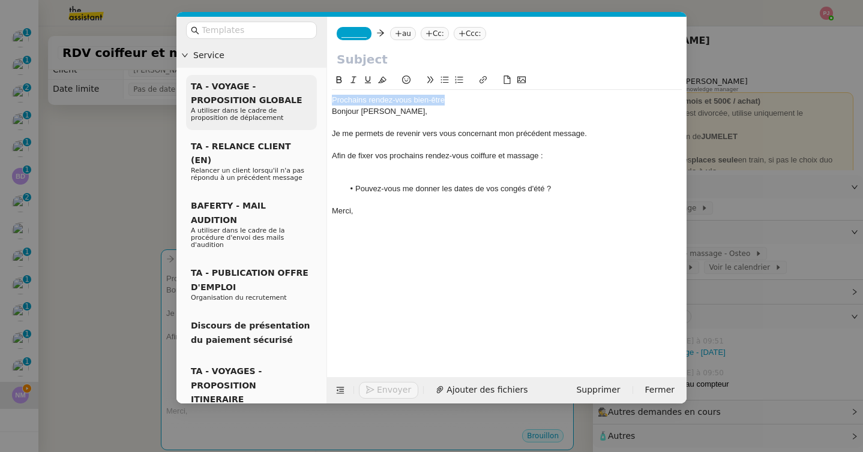
drag, startPoint x: 479, startPoint y: 101, endPoint x: 310, endPoint y: 97, distance: 169.2
click at [310, 97] on nz-layout "Service TA - VOYAGE - PROPOSITION GLOBALE A utiliser dans le cadre de propositi…" at bounding box center [431, 210] width 510 height 387
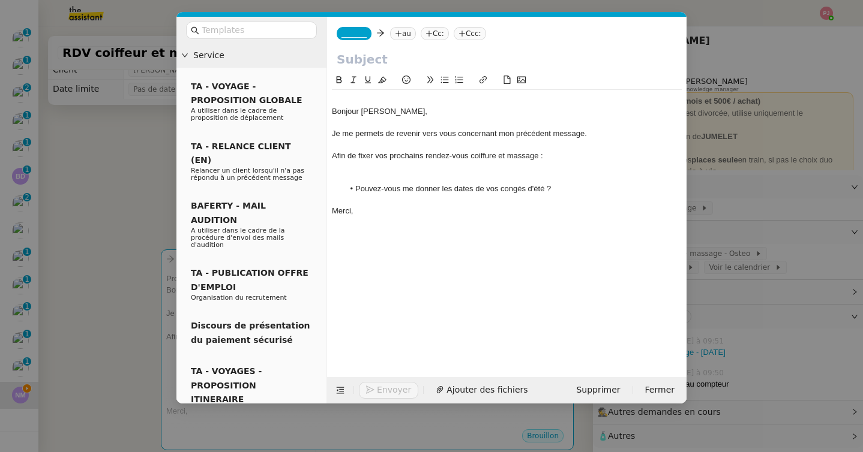
click at [341, 62] on input "text" at bounding box center [507, 59] width 340 height 18
paste input "Prochains rendez-vous bien-être"
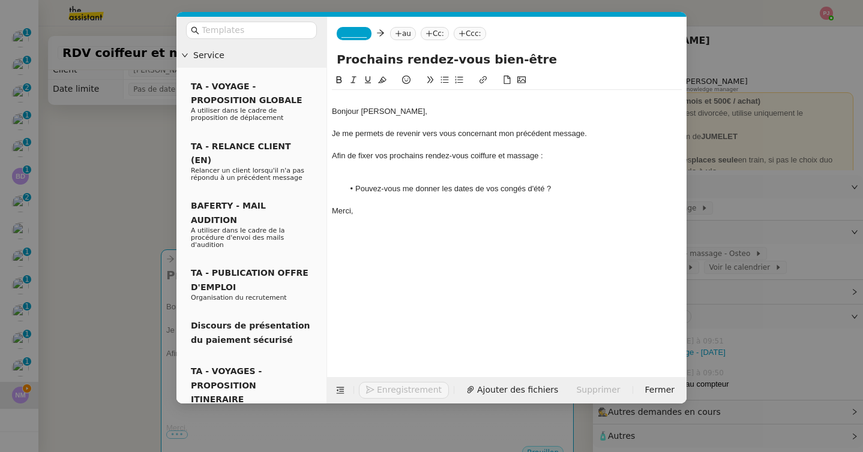
type input "Prochains rendez-vous bien-être"
click at [332, 110] on div "Bonjour [PERSON_NAME]﻿," at bounding box center [507, 111] width 350 height 11
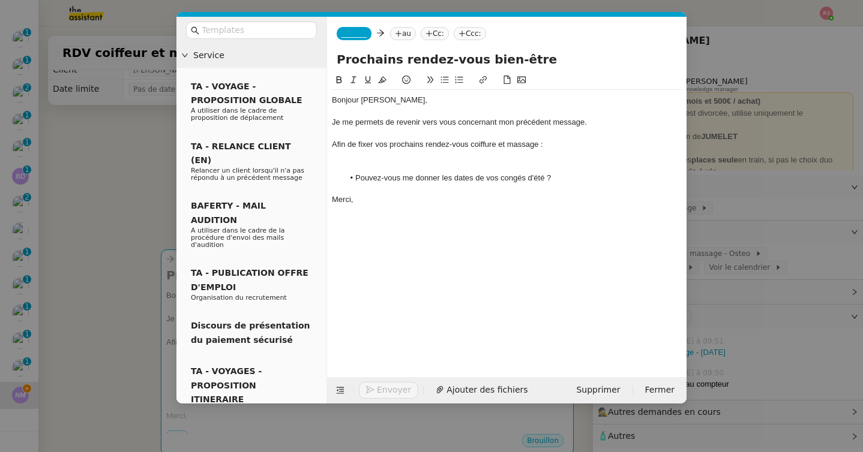
click at [446, 160] on div at bounding box center [507, 156] width 350 height 11
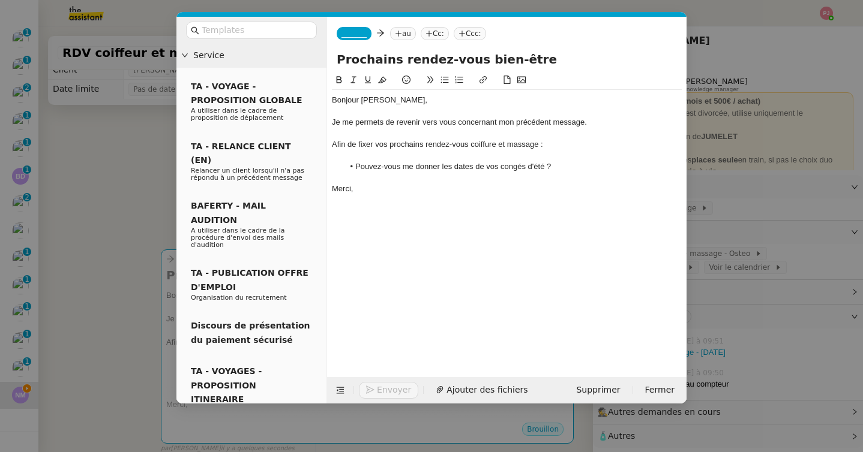
click at [354, 35] on span "_______" at bounding box center [353, 33] width 25 height 8
click at [378, 58] on span "[PERSON_NAME][EMAIL_ADDRESS][DOMAIN_NAME]" at bounding box center [426, 61] width 170 height 7
click at [425, 35] on nz-tag "au" at bounding box center [438, 33] width 26 height 13
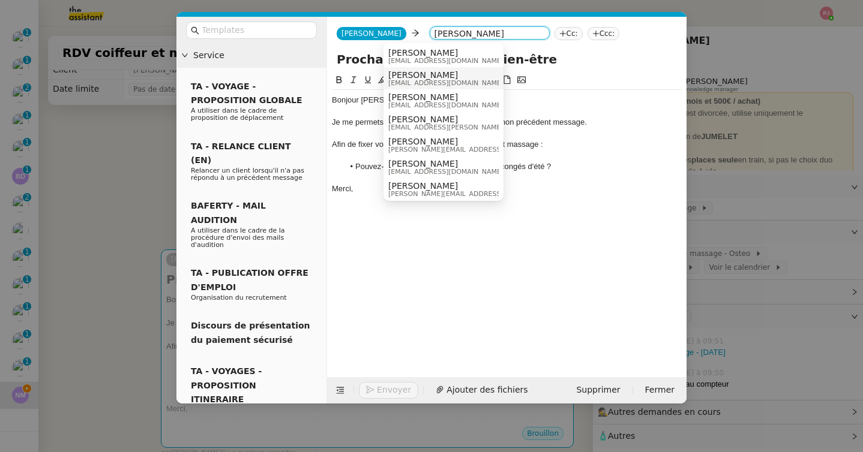
type input "[PERSON_NAME]"
click at [430, 77] on span "[PERSON_NAME]" at bounding box center [445, 75] width 115 height 10
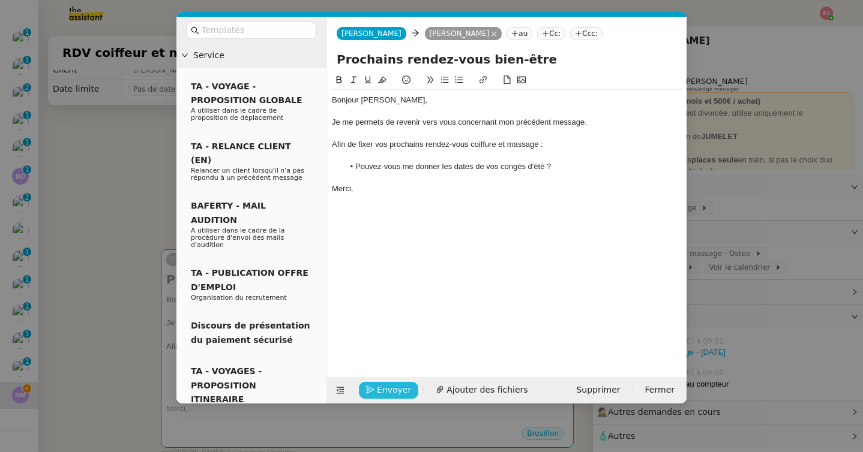
click at [399, 390] on span "Envoyer" at bounding box center [394, 390] width 34 height 14
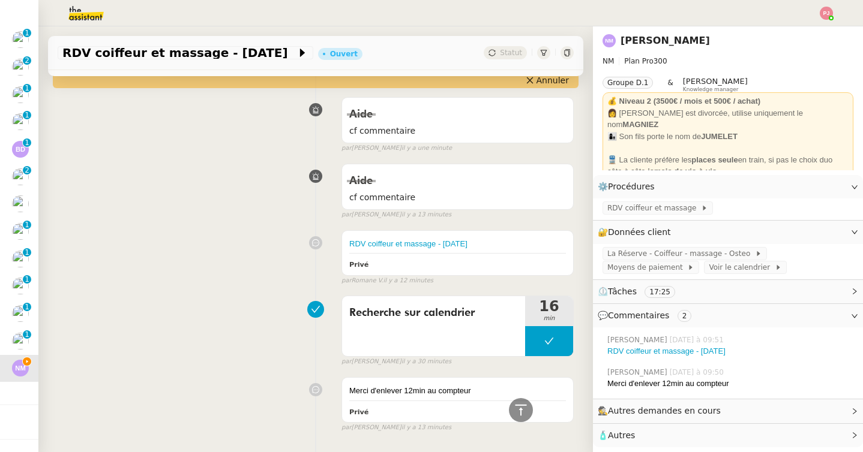
scroll to position [436, 0]
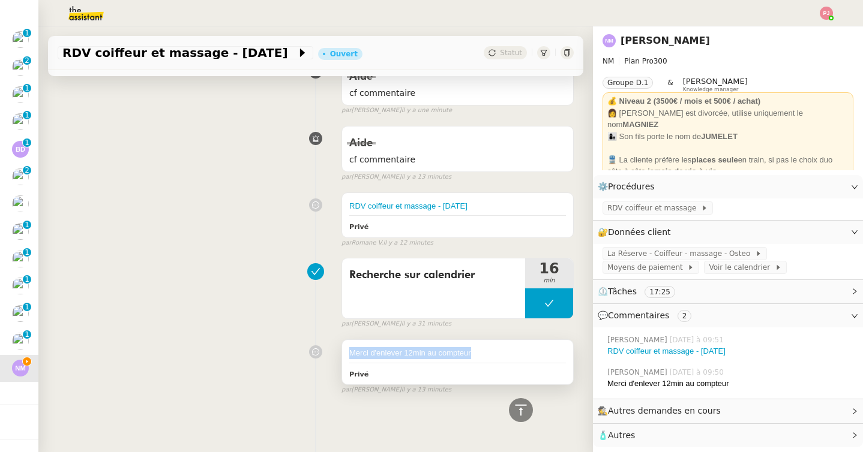
drag, startPoint x: 487, startPoint y: 356, endPoint x: 347, endPoint y: 351, distance: 140.5
click at [347, 351] on div "Merci d'enlever 12min au compteur Privé" at bounding box center [457, 362] width 231 height 44
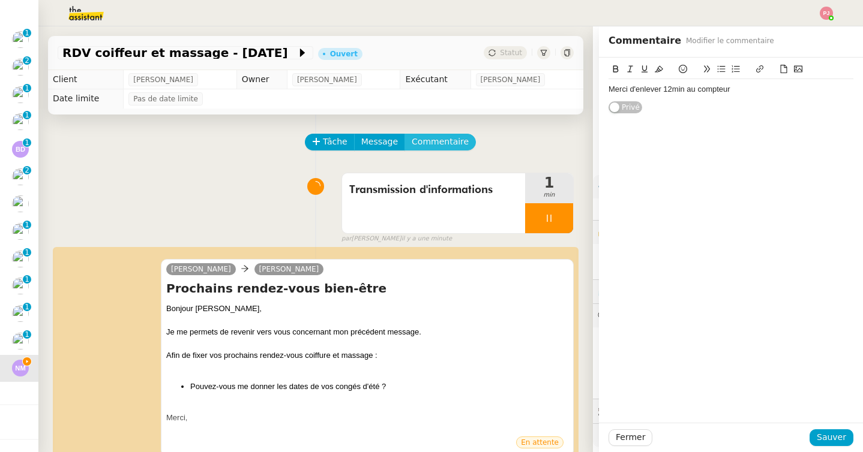
click at [446, 142] on span "Commentaire" at bounding box center [440, 142] width 57 height 14
click at [623, 82] on div at bounding box center [730, 89] width 245 height 20
click at [823, 433] on span "Sauver" at bounding box center [830, 438] width 29 height 14
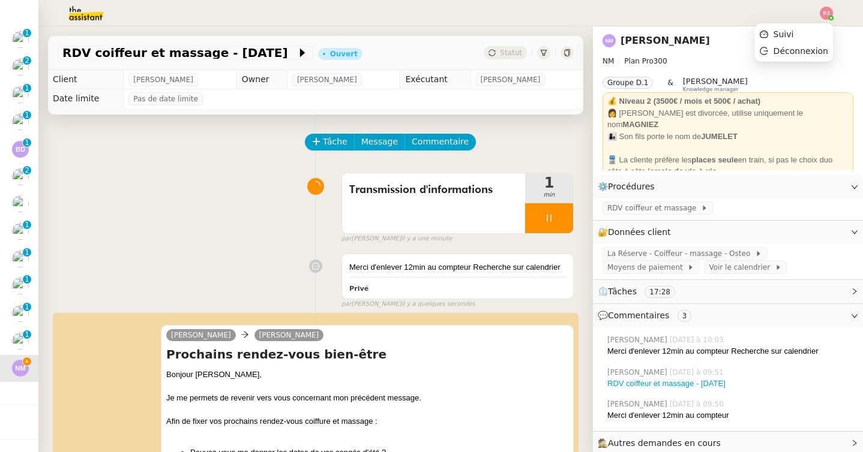
click at [827, 7] on img at bounding box center [825, 13] width 13 height 13
click at [792, 29] on span "Suivi" at bounding box center [783, 34] width 20 height 10
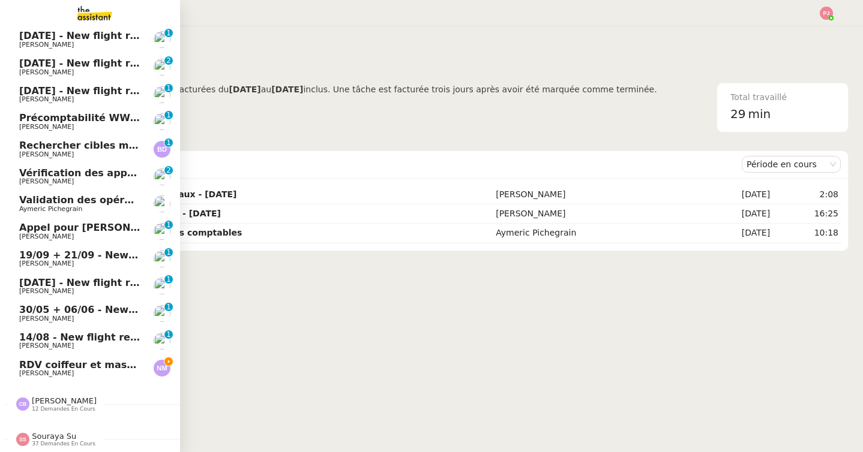
click at [11, 369] on link "RDV coiffeur et massage - [DATE] [PERSON_NAME]" at bounding box center [90, 369] width 180 height 28
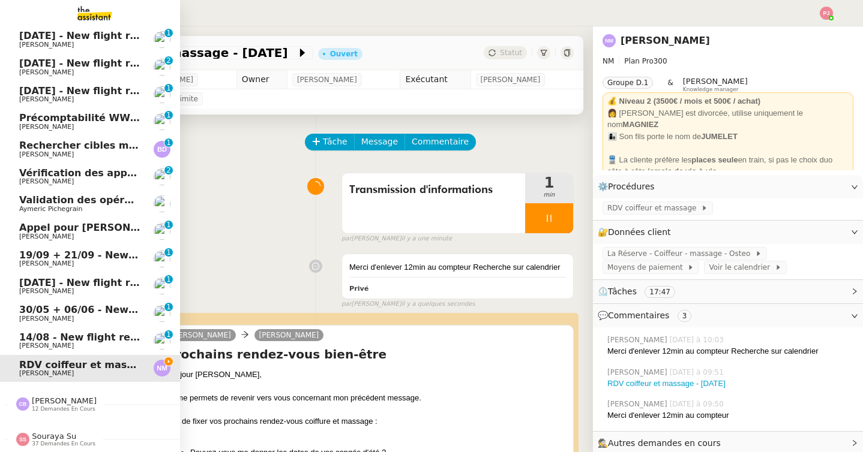
click at [49, 392] on span "[PERSON_NAME] 12 demandes en cours" at bounding box center [95, 399] width 180 height 25
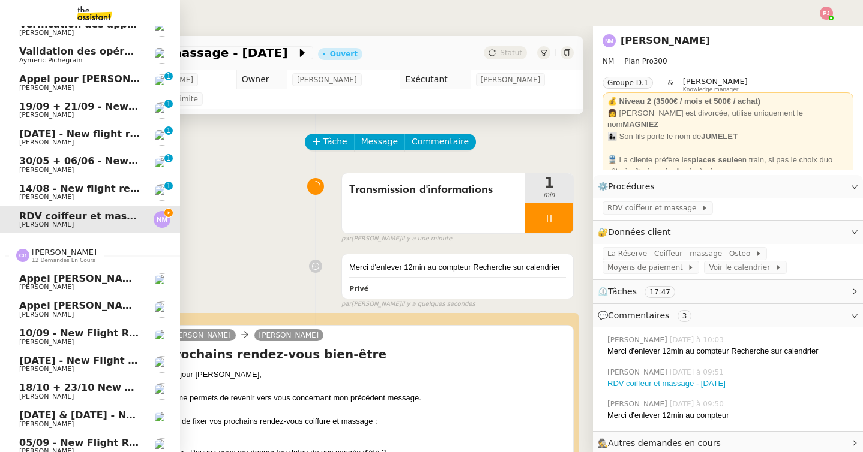
scroll to position [794, 0]
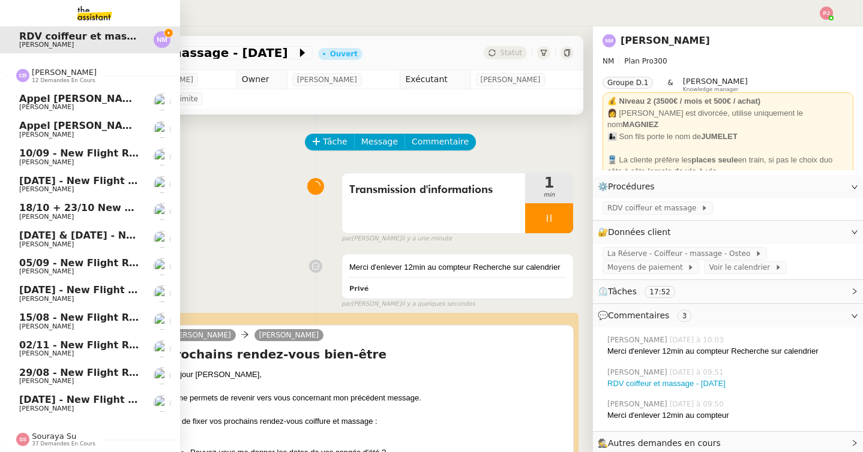
click at [85, 394] on link "[DATE] - New flight request - [PERSON_NAME]" at bounding box center [90, 404] width 180 height 28
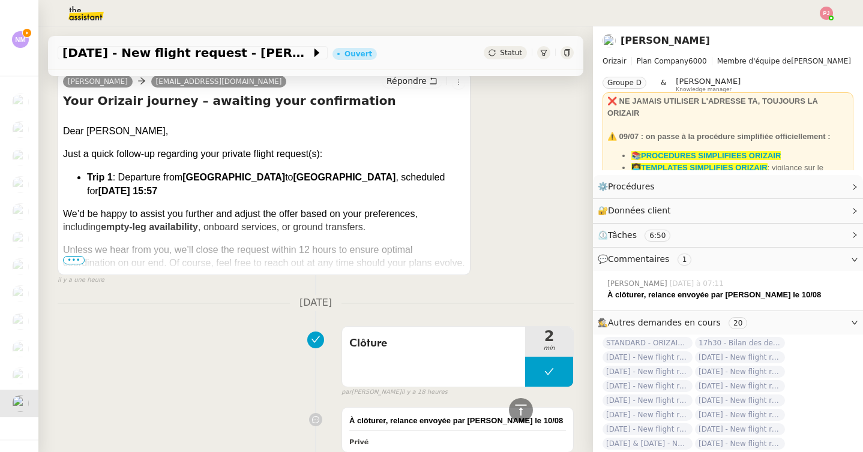
scroll to position [215, 0]
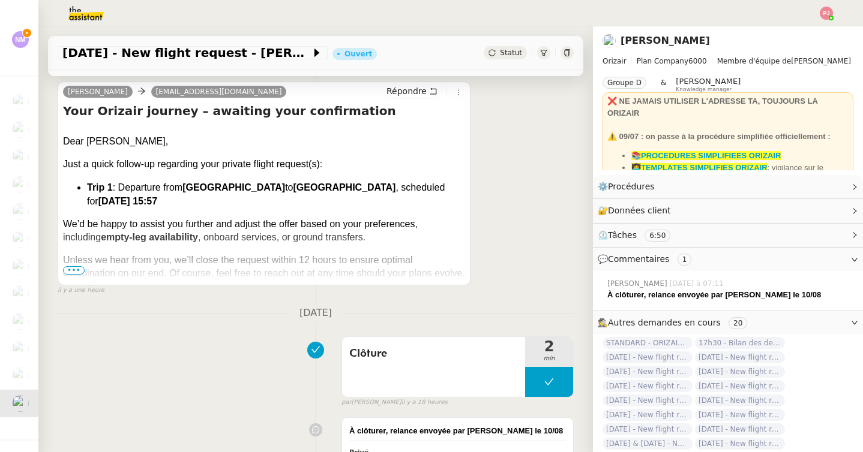
click at [77, 271] on span "•••" at bounding box center [74, 270] width 22 height 8
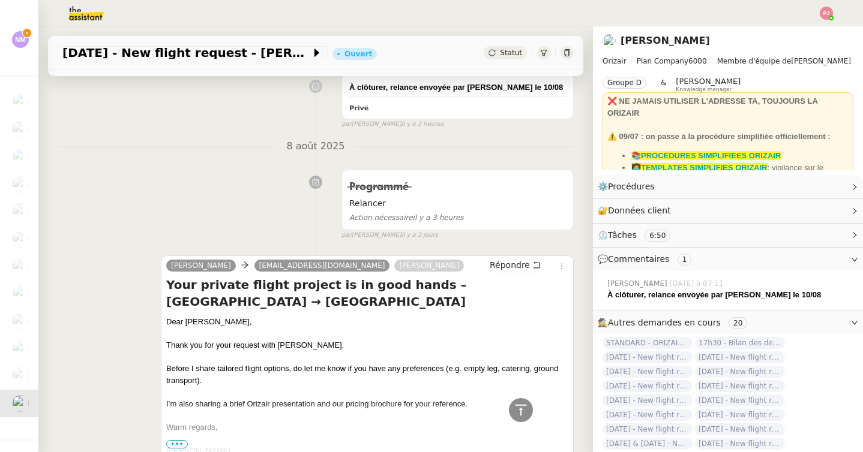
scroll to position [750, 0]
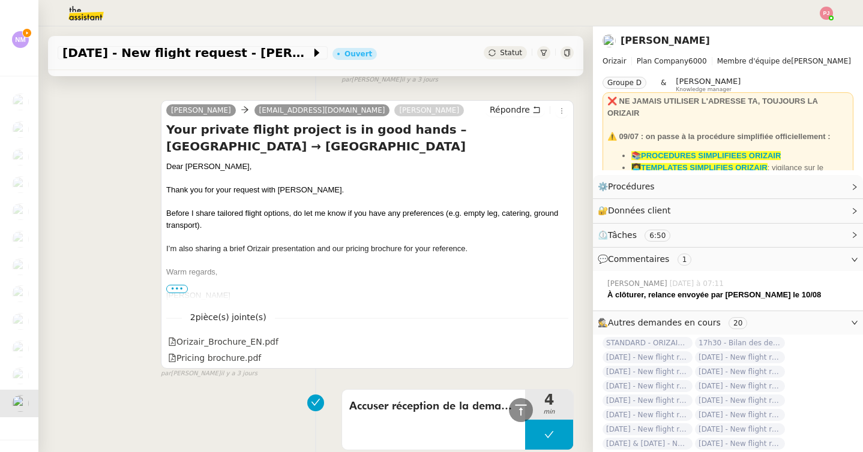
click at [181, 285] on span "•••" at bounding box center [177, 289] width 22 height 8
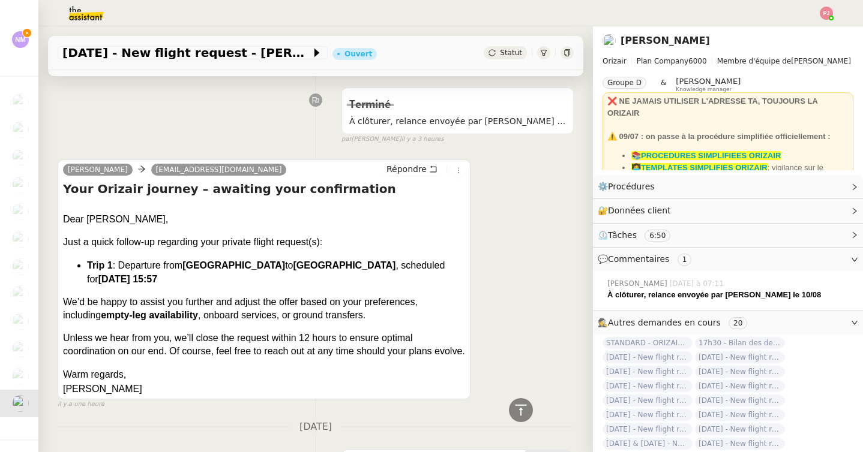
scroll to position [0, 0]
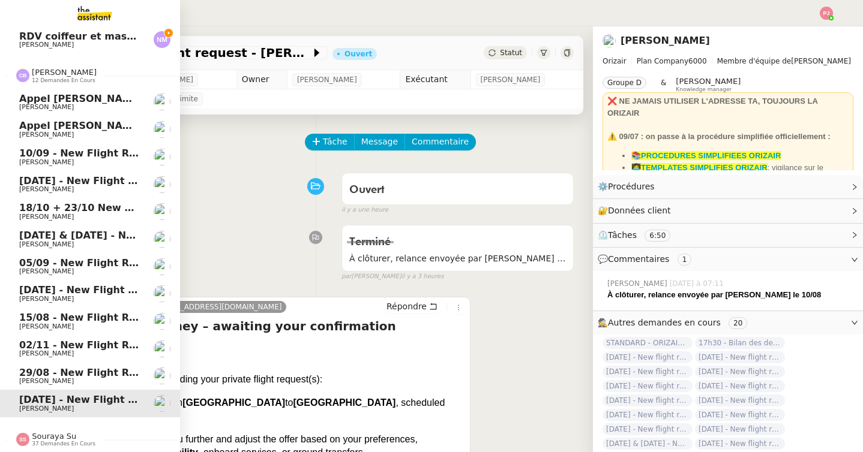
click at [63, 374] on span "29/08 - New flight request - [PERSON_NAME]" at bounding box center [142, 372] width 247 height 11
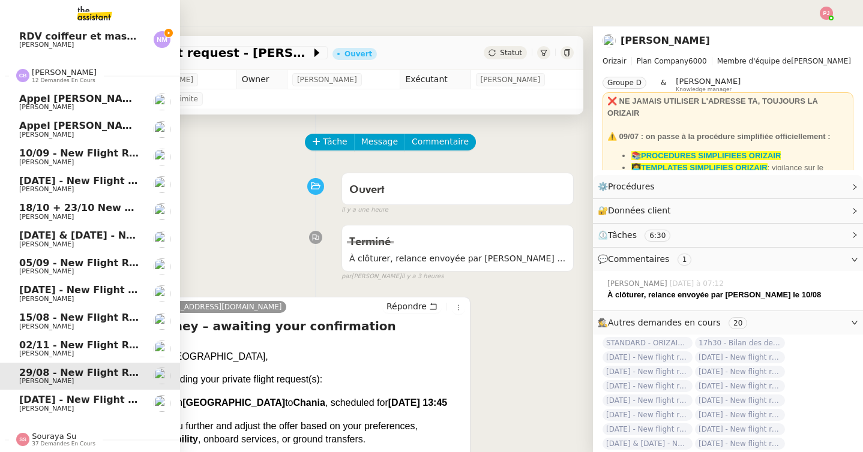
click at [31, 392] on link "[DATE] - New flight request - [PERSON_NAME]" at bounding box center [90, 404] width 180 height 28
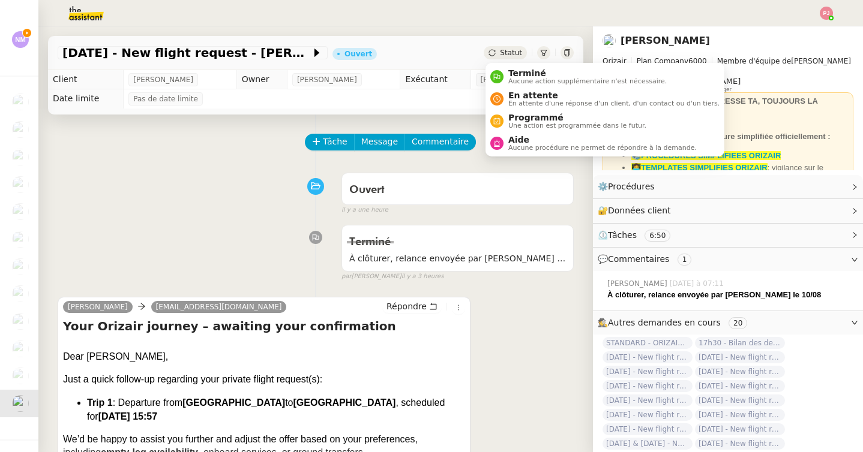
click at [521, 48] on div "Statut" at bounding box center [505, 52] width 43 height 13
click at [521, 73] on span "Terminé" at bounding box center [587, 73] width 158 height 10
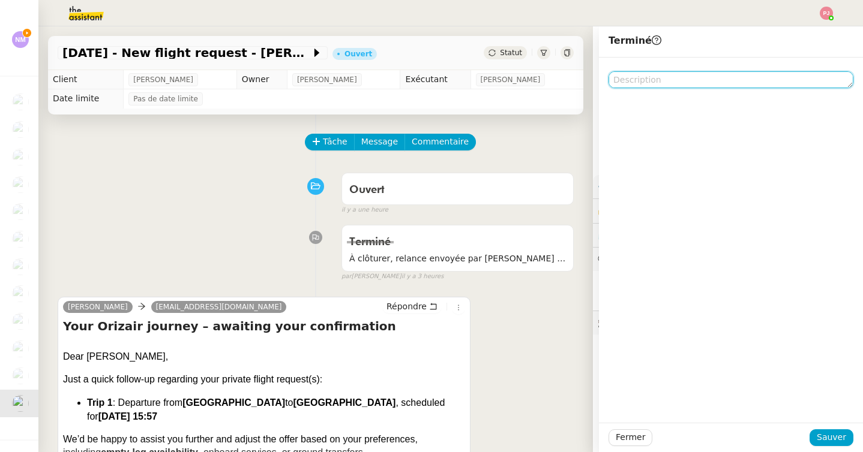
click at [643, 78] on textarea at bounding box center [730, 79] width 245 height 17
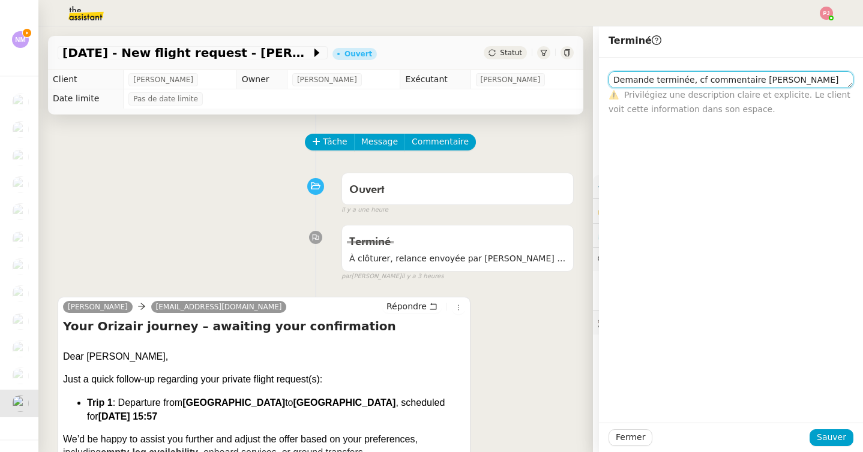
scroll to position [1, 0]
drag, startPoint x: 801, startPoint y: 83, endPoint x: 587, endPoint y: 81, distance: 213.6
click at [587, 81] on app-ticket "[DATE] - New flight request - [PERSON_NAME] Statut Client [PERSON_NAME] Owner […" at bounding box center [450, 239] width 824 height 426
type textarea "Demande terminée, cf commentaire [PERSON_NAME]"
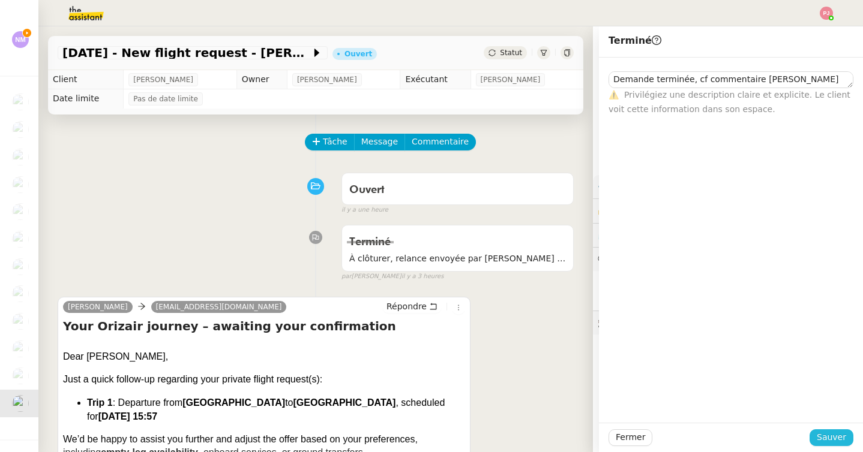
click at [828, 434] on span "Sauver" at bounding box center [830, 438] width 29 height 14
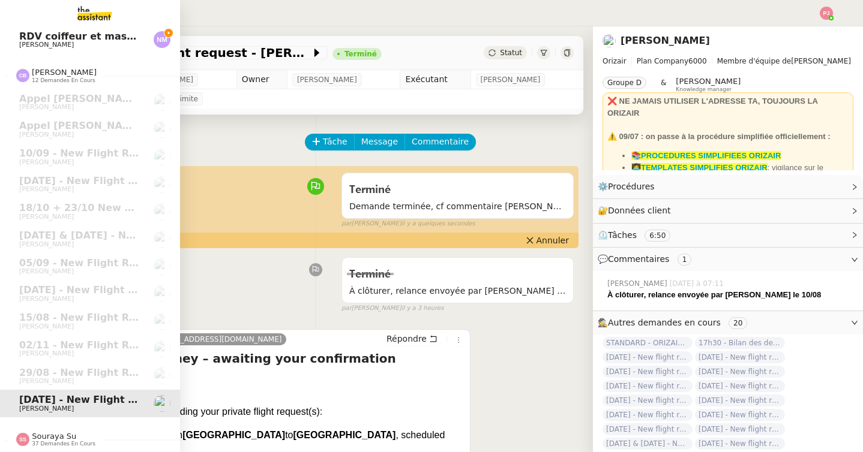
scroll to position [464, 0]
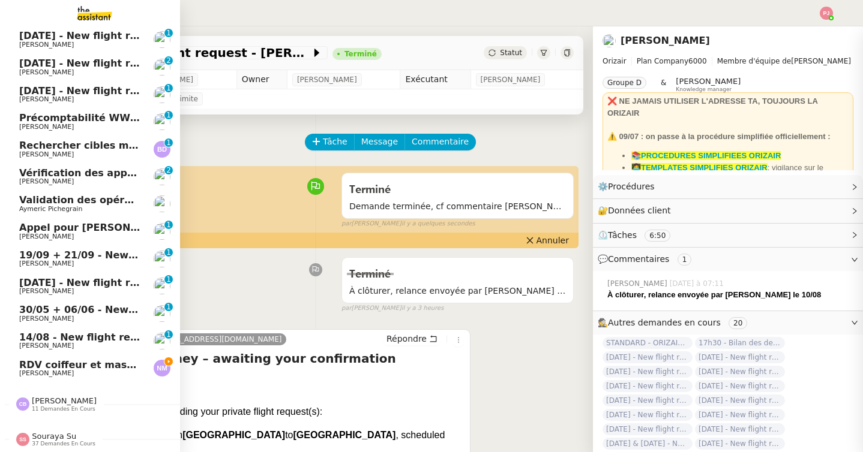
click at [47, 47] on span "[PERSON_NAME]" at bounding box center [46, 45] width 55 height 8
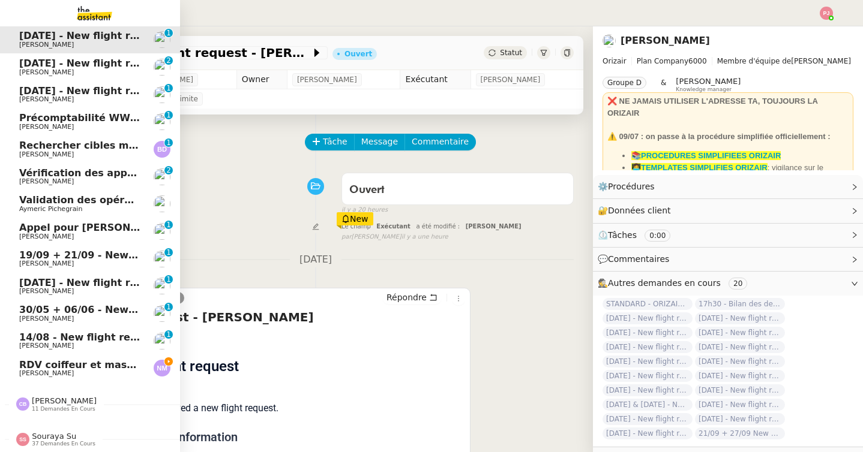
click at [94, 374] on span "[PERSON_NAME]" at bounding box center [79, 373] width 121 height 7
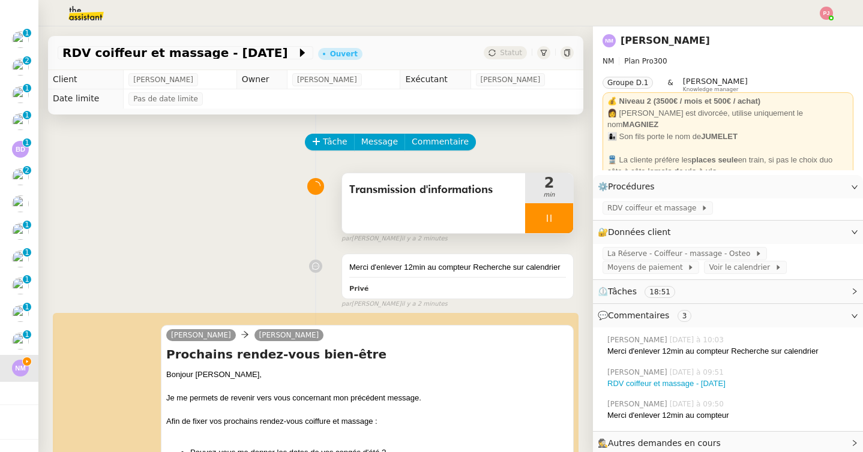
click at [556, 218] on div at bounding box center [549, 218] width 48 height 30
click at [560, 218] on icon at bounding box center [561, 219] width 10 height 10
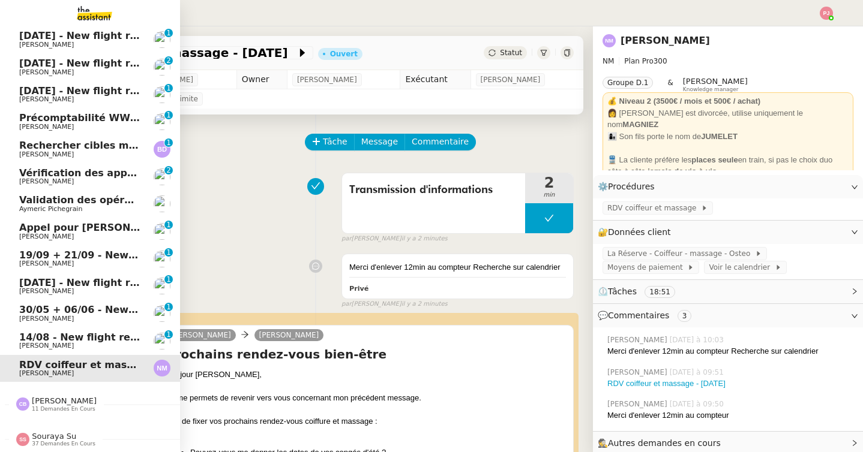
click at [70, 404] on span "[PERSON_NAME]" at bounding box center [64, 401] width 65 height 9
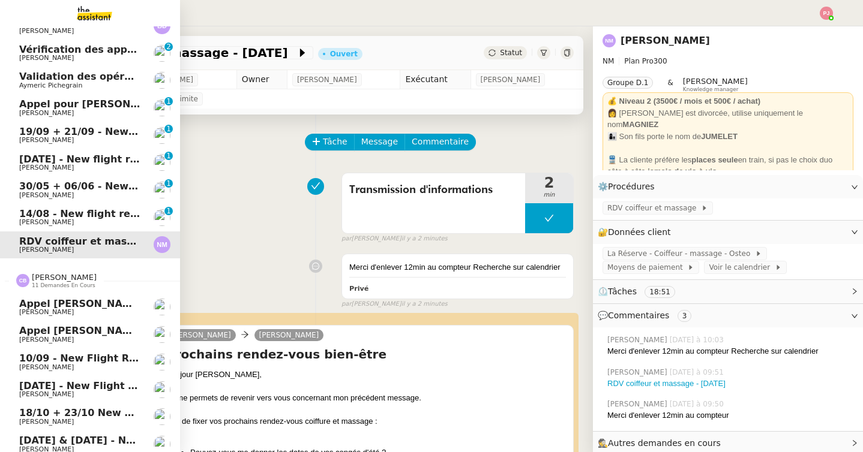
scroll to position [766, 0]
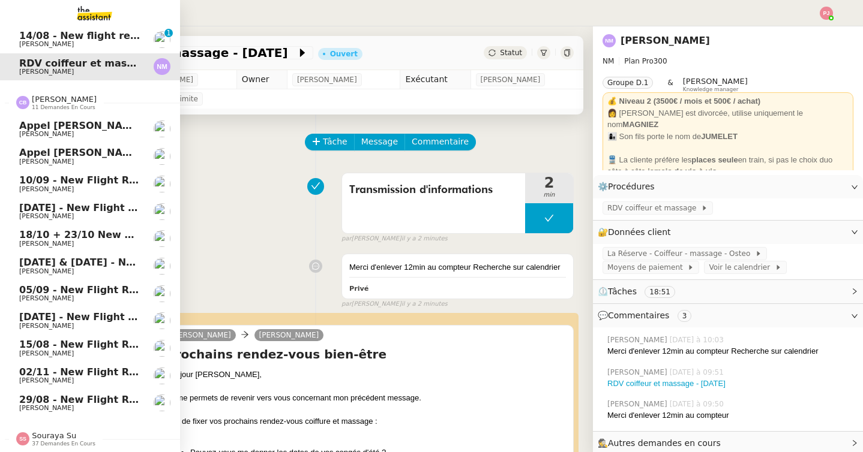
click at [74, 397] on span "29/08 - New flight request - [PERSON_NAME]" at bounding box center [142, 399] width 247 height 11
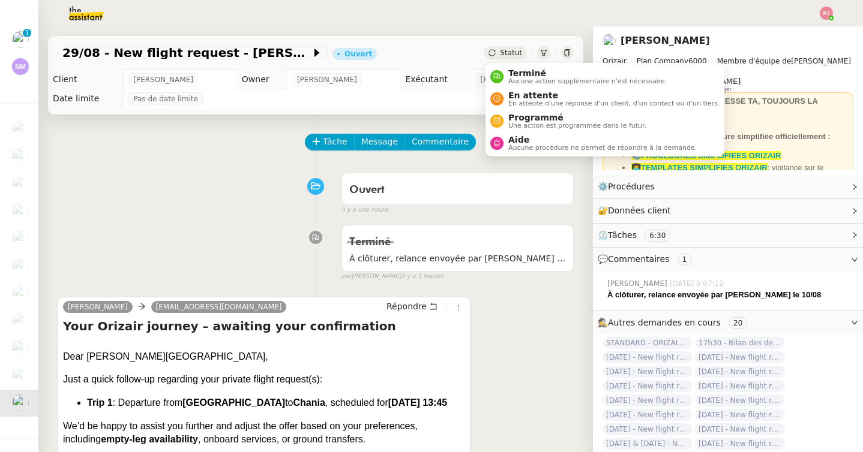
click at [505, 53] on span "Statut" at bounding box center [511, 53] width 22 height 8
click at [511, 79] on span "Aucune action supplémentaire n'est nécessaire." at bounding box center [587, 81] width 158 height 7
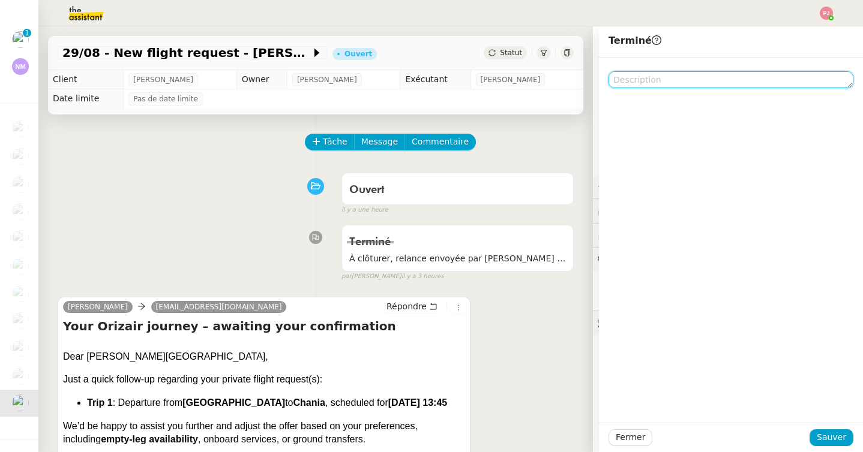
click at [628, 83] on textarea at bounding box center [730, 79] width 245 height 17
paste textarea "Demande terminée, cf commentaire [PERSON_NAME]"
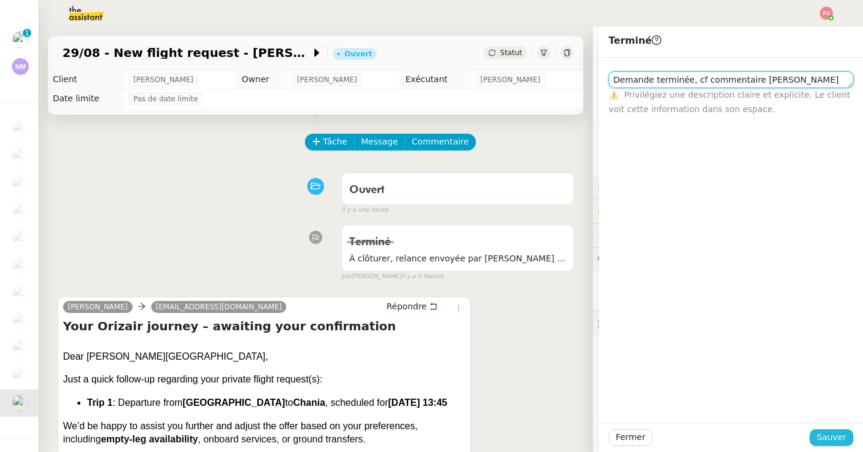
type textarea "Demande terminée, cf commentaire [PERSON_NAME]"
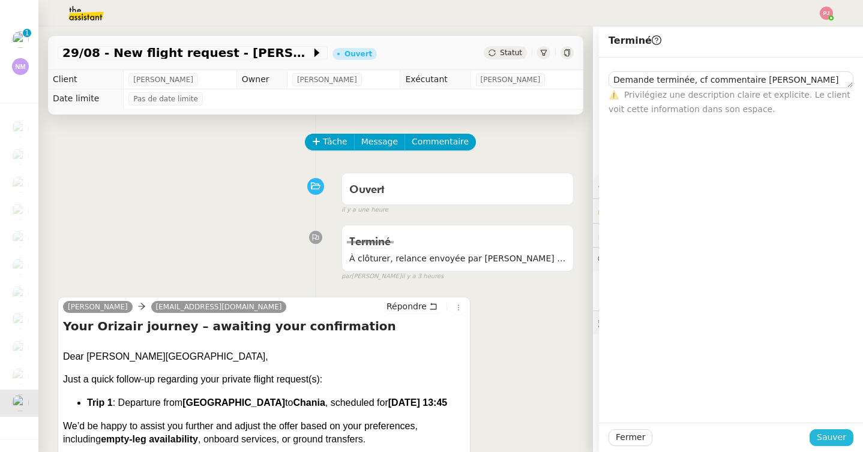
click at [835, 440] on span "Sauver" at bounding box center [830, 438] width 29 height 14
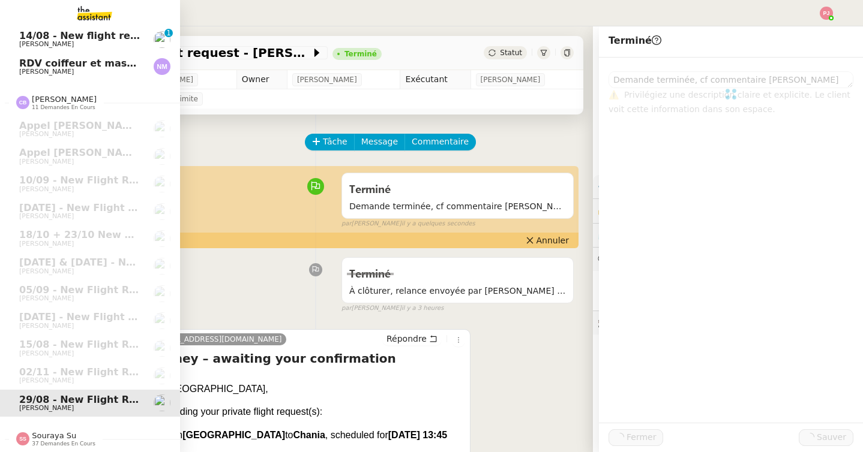
scroll to position [464, 0]
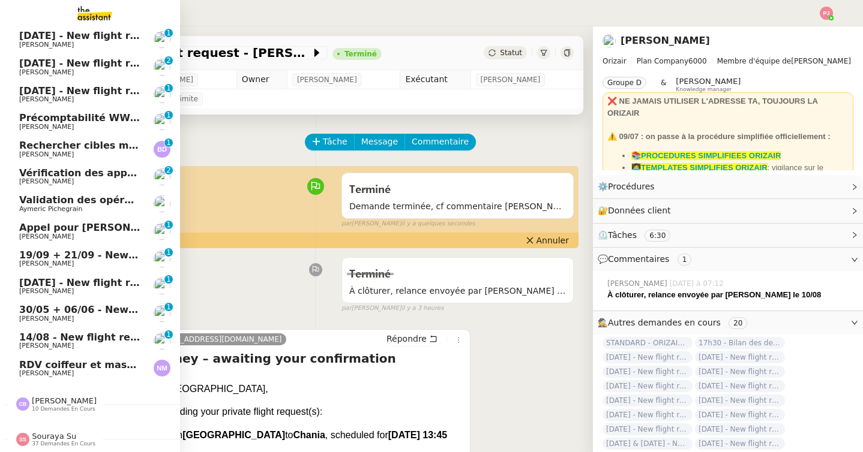
click at [88, 401] on span "[PERSON_NAME]" at bounding box center [64, 401] width 65 height 9
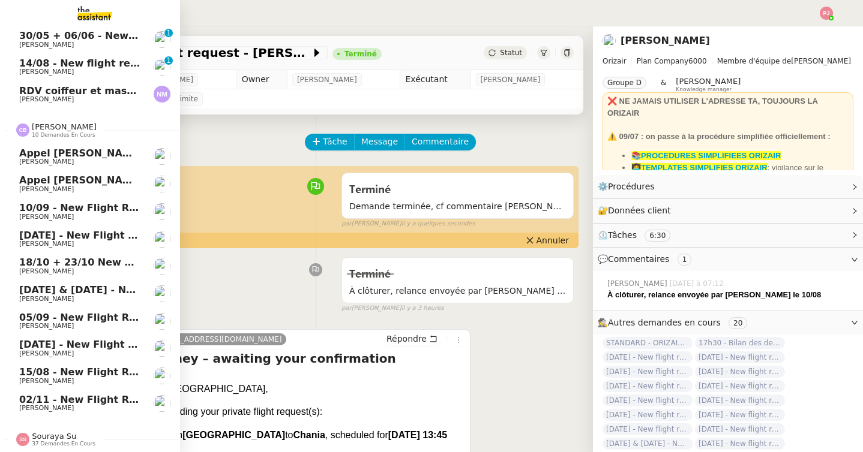
click at [84, 394] on span "02/11 - New flight request - [PERSON_NAME]" at bounding box center [142, 399] width 247 height 11
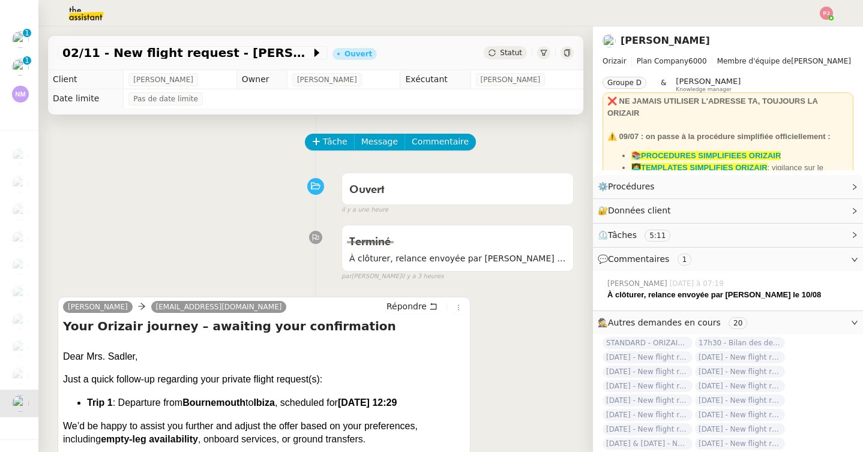
click at [517, 45] on div "02/11 - New flight request - [PERSON_NAME]" at bounding box center [315, 53] width 535 height 34
click at [512, 58] on div "Statut" at bounding box center [505, 52] width 43 height 13
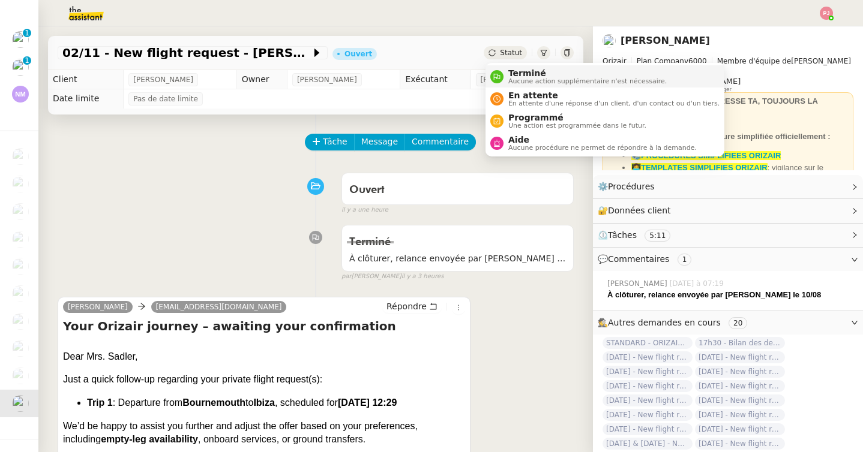
click at [524, 79] on span "Aucune action supplémentaire n'est nécessaire." at bounding box center [587, 81] width 158 height 7
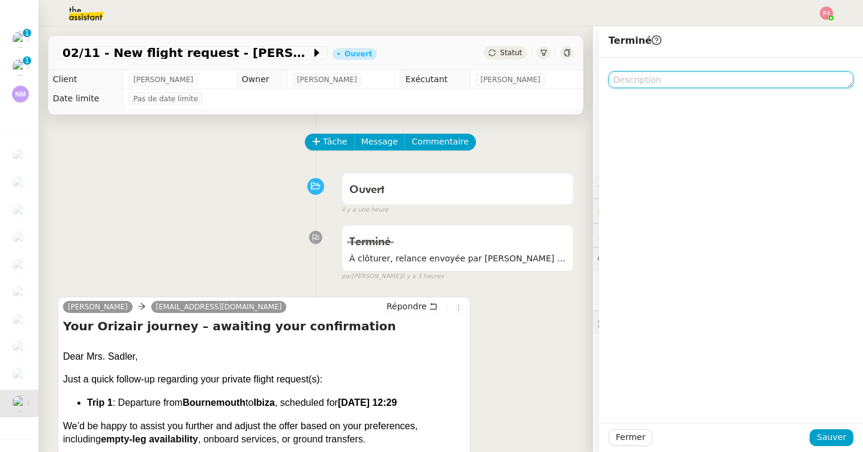
click at [689, 79] on textarea at bounding box center [730, 79] width 245 height 17
paste textarea "Demande terminée, cf commentaire [PERSON_NAME]"
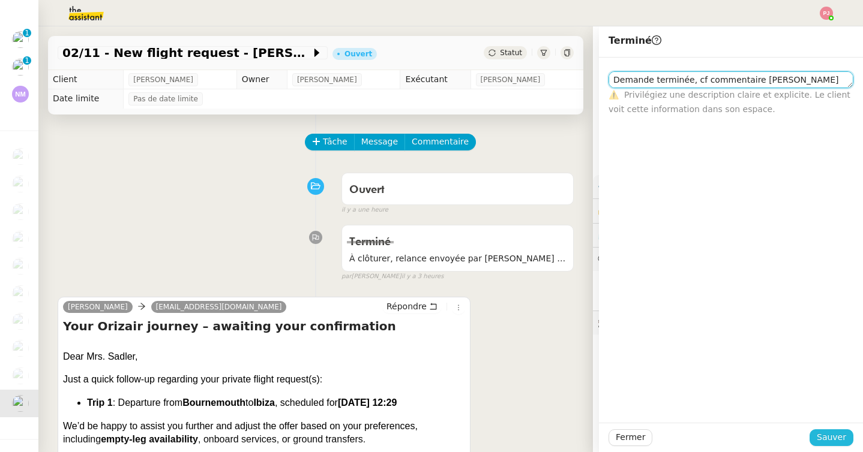
type textarea "Demande terminée, cf commentaire [PERSON_NAME]"
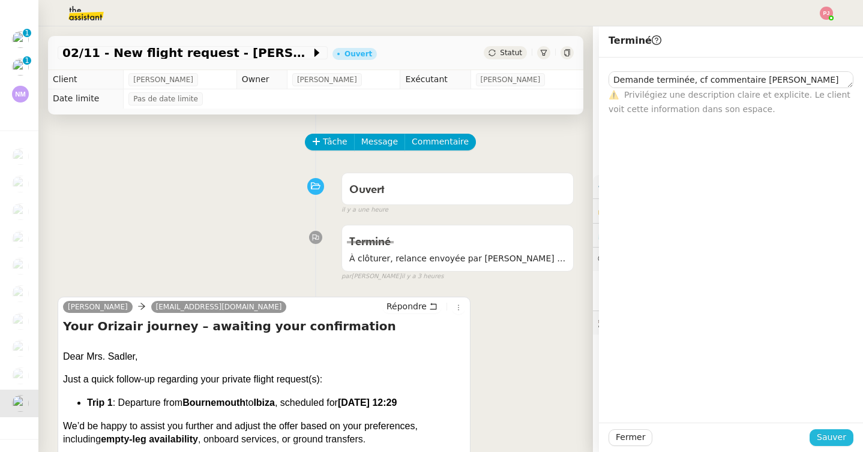
click at [825, 437] on span "Sauver" at bounding box center [830, 438] width 29 height 14
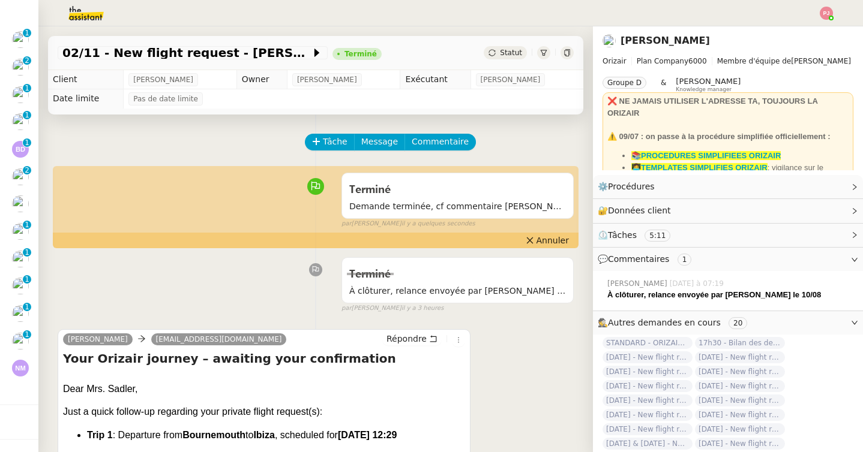
scroll to position [464, 0]
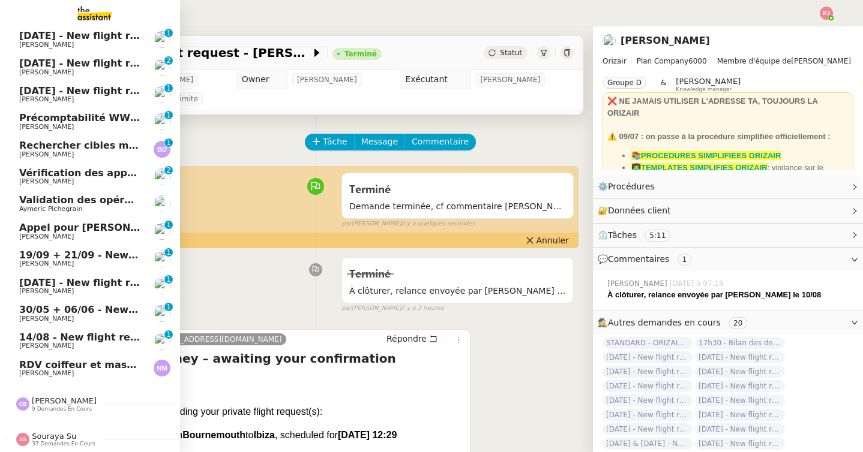
click at [41, 409] on span "9 demandes en cours" at bounding box center [62, 409] width 60 height 7
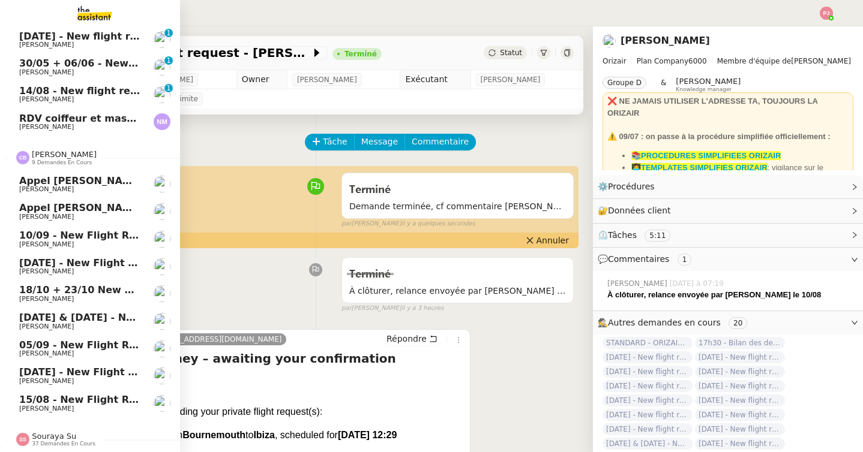
click at [64, 394] on link "15/08 - New flight request - [PERSON_NAME]" at bounding box center [90, 404] width 180 height 28
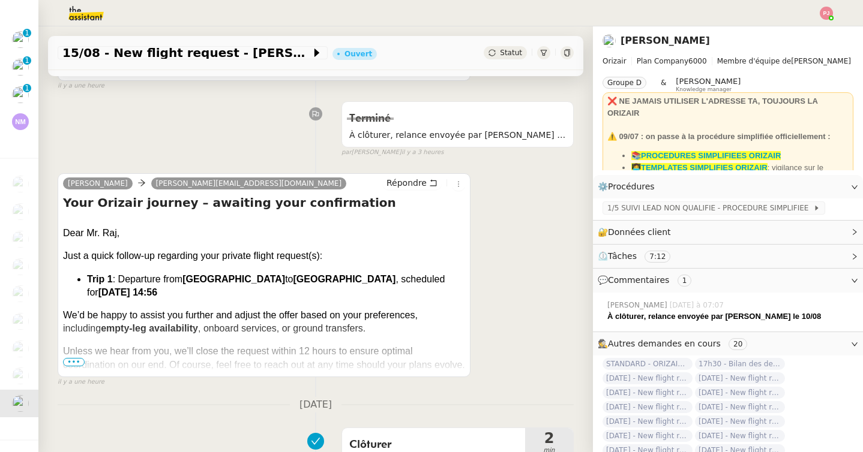
scroll to position [365, 0]
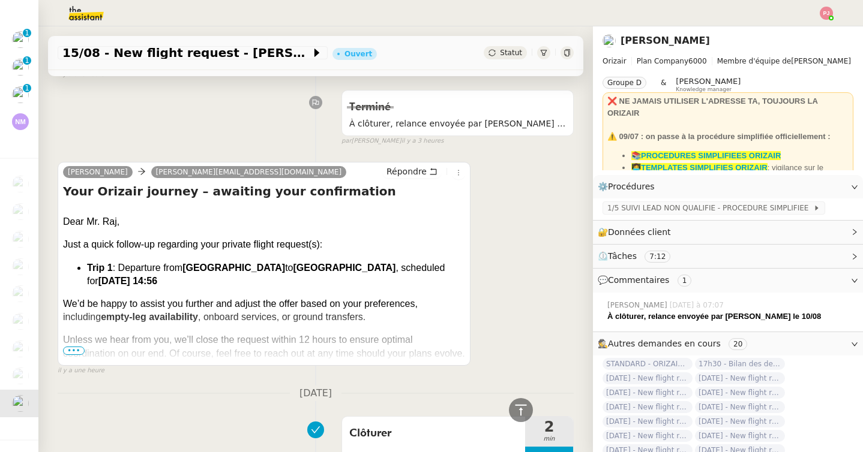
click at [516, 52] on span "Statut" at bounding box center [511, 53] width 22 height 8
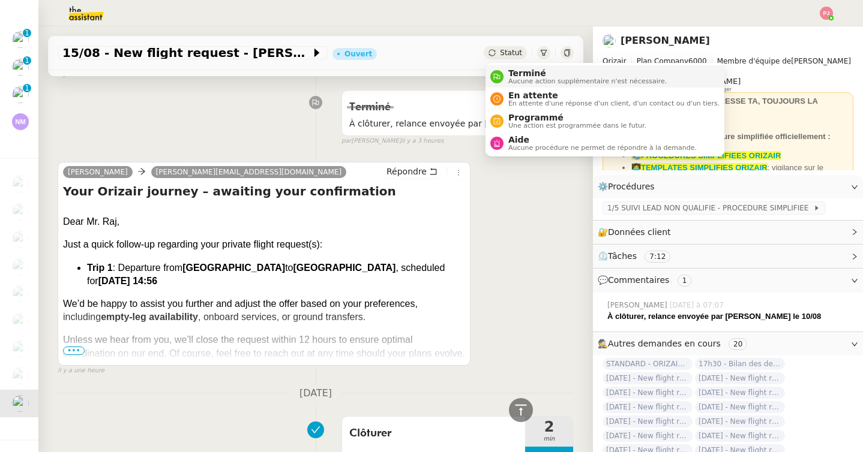
click at [518, 71] on span "Terminé" at bounding box center [587, 73] width 158 height 10
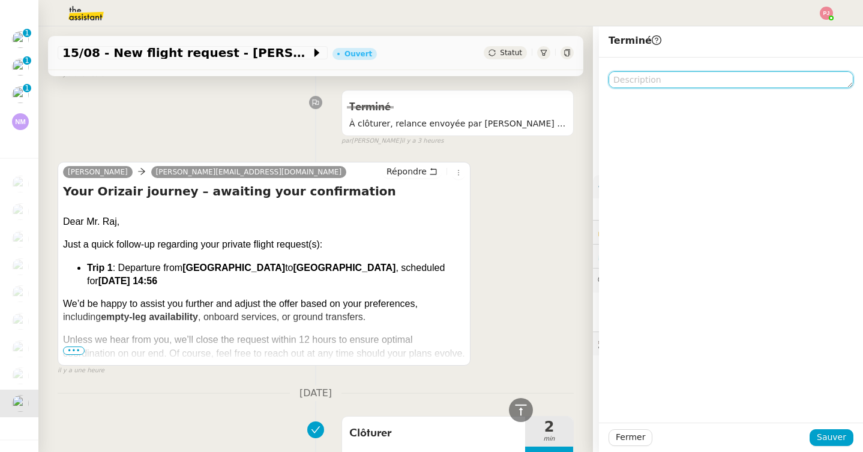
click at [652, 81] on textarea at bounding box center [730, 79] width 245 height 17
paste textarea "Demande terminée, cf commentaire [PERSON_NAME]"
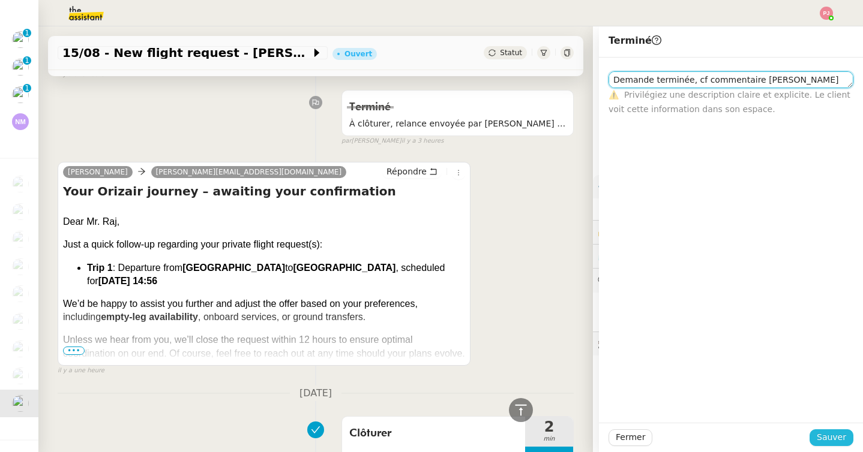
type textarea "Demande terminée, cf commentaire [PERSON_NAME]"
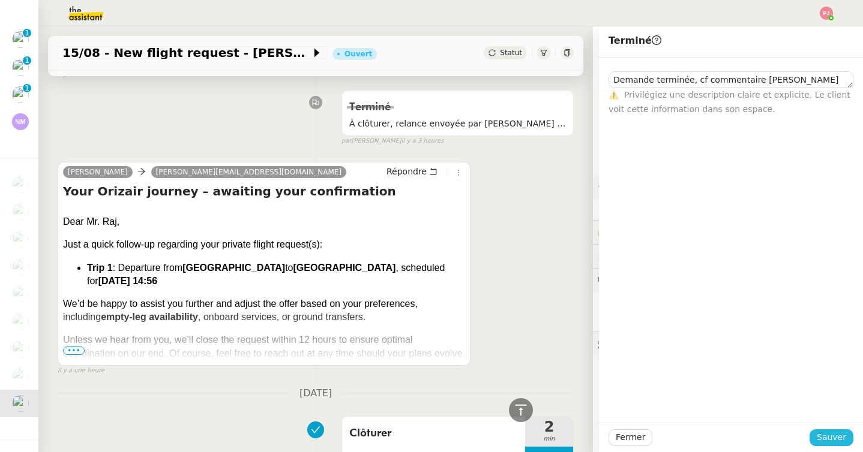
click at [827, 443] on span "Sauver" at bounding box center [830, 438] width 29 height 14
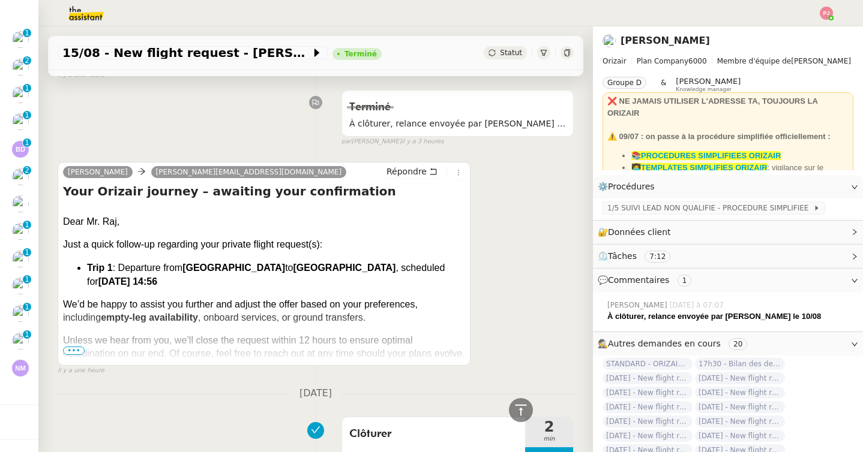
scroll to position [437, 0]
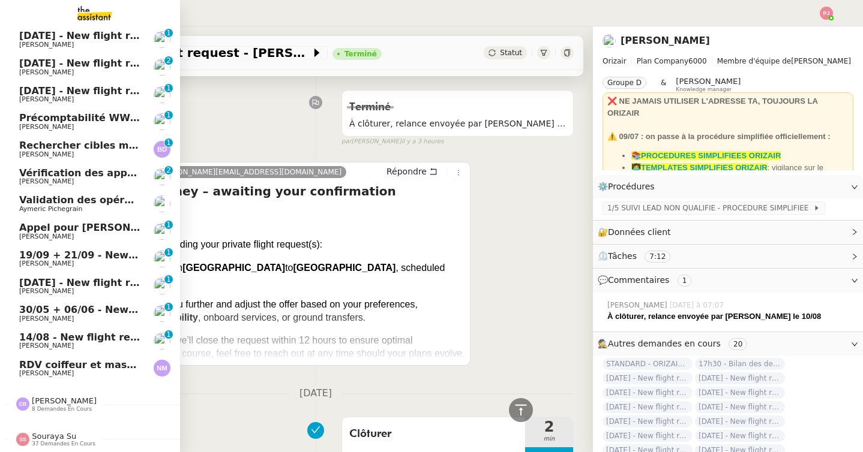
click at [24, 410] on img at bounding box center [22, 404] width 13 height 13
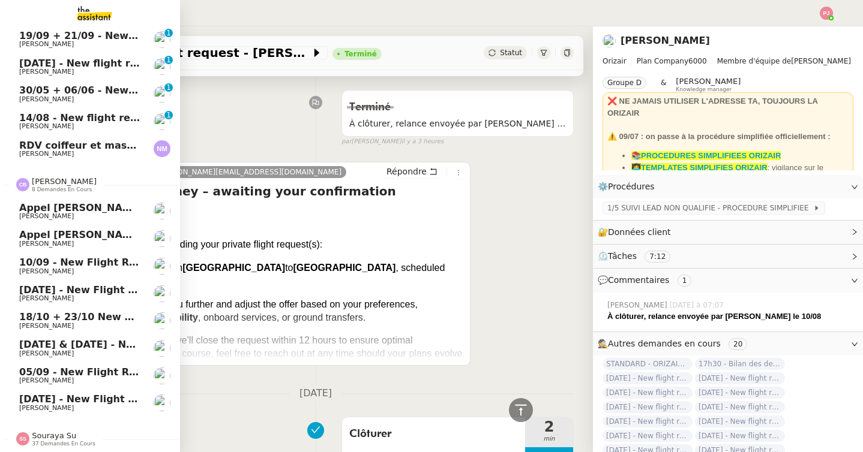
click at [26, 407] on span "[PERSON_NAME]" at bounding box center [46, 408] width 55 height 8
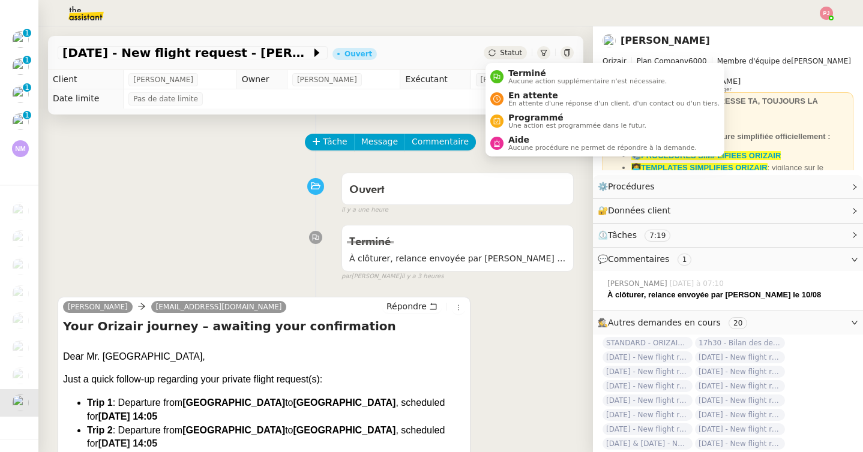
click at [509, 55] on span "Statut" at bounding box center [511, 53] width 22 height 8
click at [514, 68] on span "Terminé" at bounding box center [587, 73] width 158 height 10
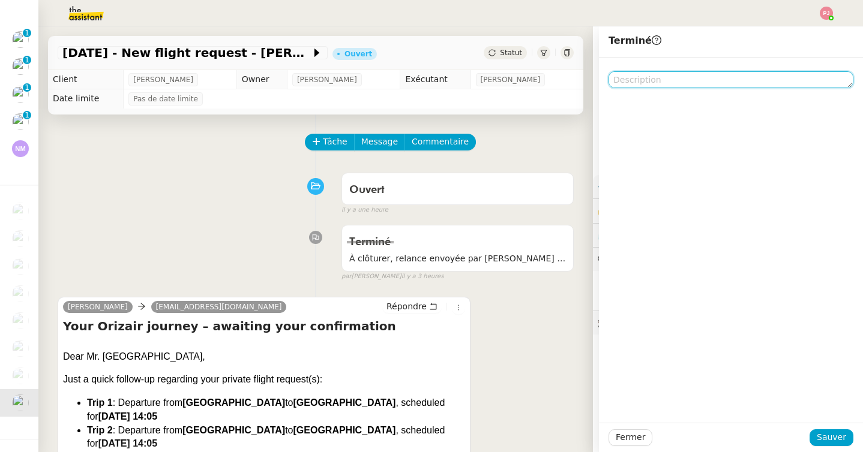
click at [673, 73] on textarea at bounding box center [730, 79] width 245 height 17
paste textarea "Demande terminée, cf commentaire [PERSON_NAME]"
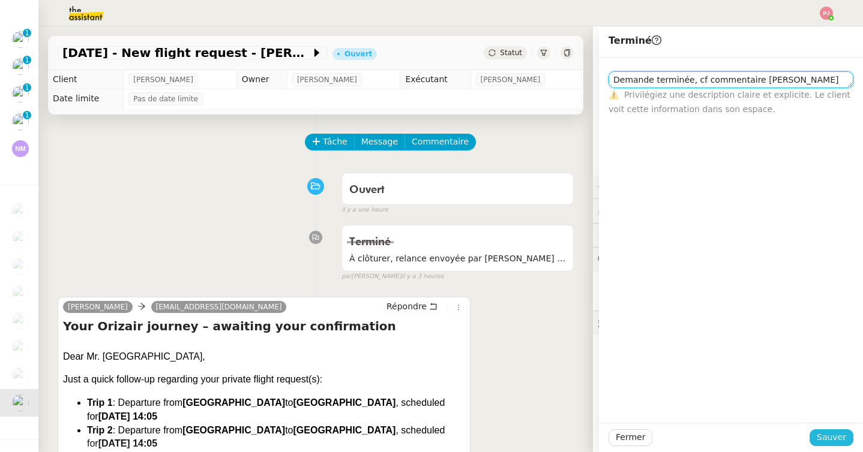
type textarea "Demande terminée, cf commentaire [PERSON_NAME]"
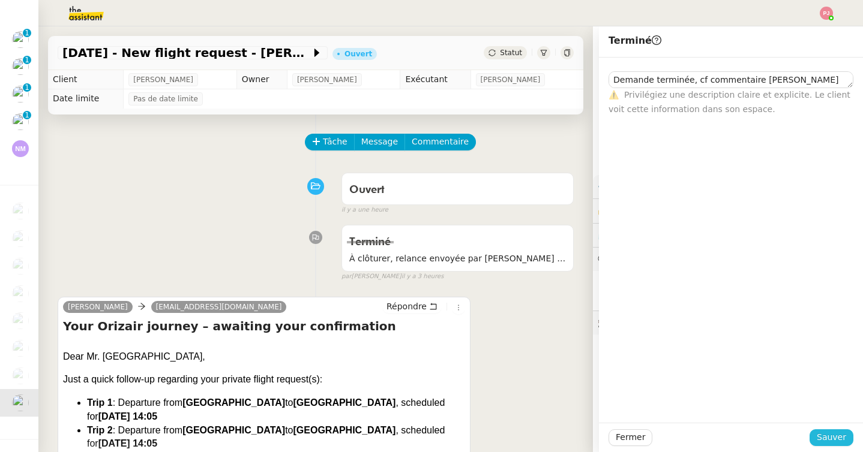
click at [837, 445] on span "Sauver" at bounding box center [830, 438] width 29 height 14
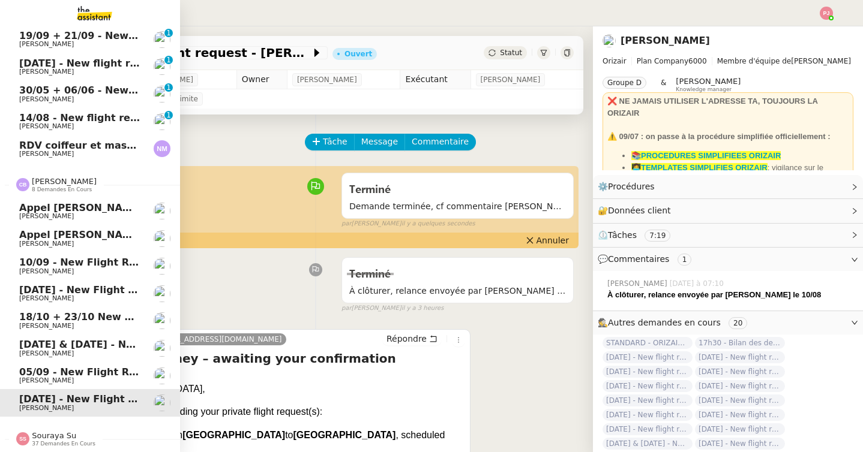
click at [70, 380] on span "[PERSON_NAME]" at bounding box center [79, 380] width 121 height 7
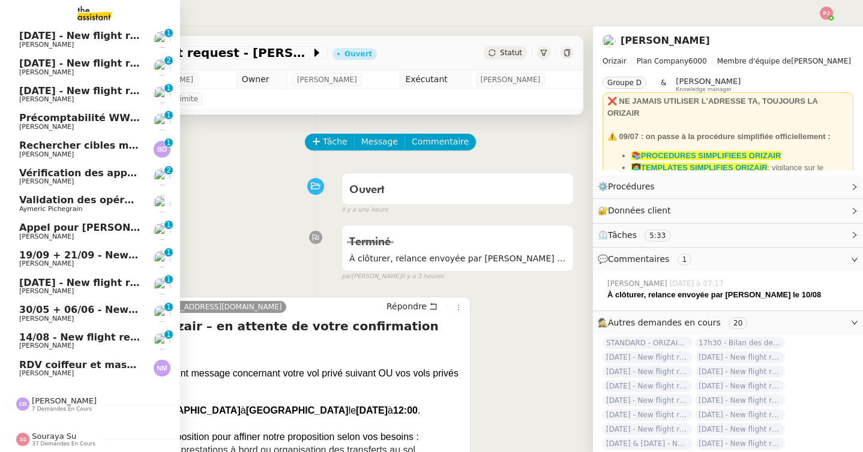
scroll to position [437, 0]
click at [17, 412] on div "[PERSON_NAME] 7 demandes en cours" at bounding box center [90, 399] width 180 height 35
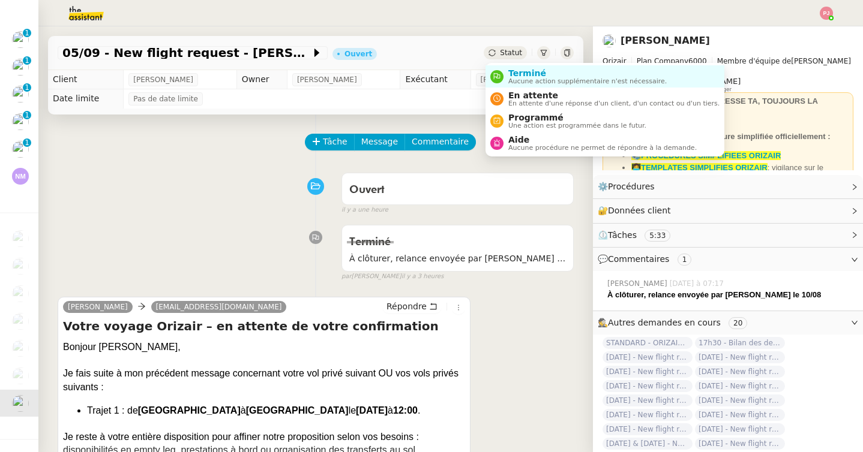
click at [499, 56] on div "Statut" at bounding box center [505, 52] width 43 height 13
click at [503, 73] on div "Terminé Aucune action supplémentaire n'est nécessaire." at bounding box center [584, 76] width 163 height 16
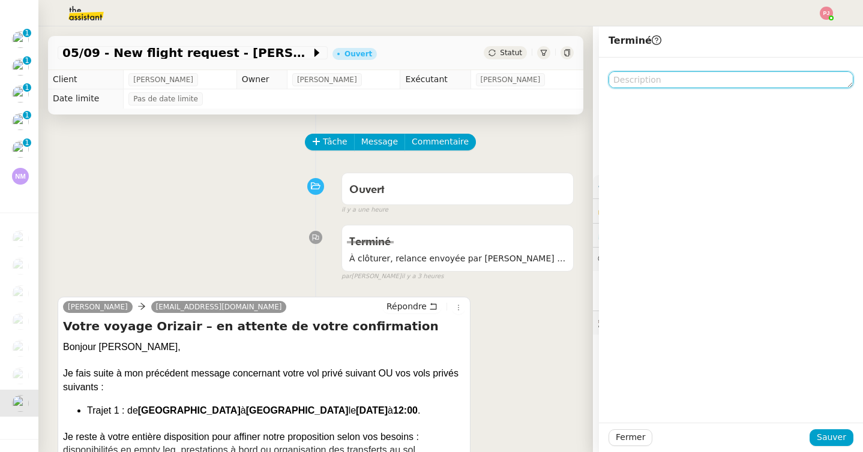
click at [673, 80] on textarea at bounding box center [730, 79] width 245 height 17
paste textarea "Demande terminée, cf commentaire [PERSON_NAME]"
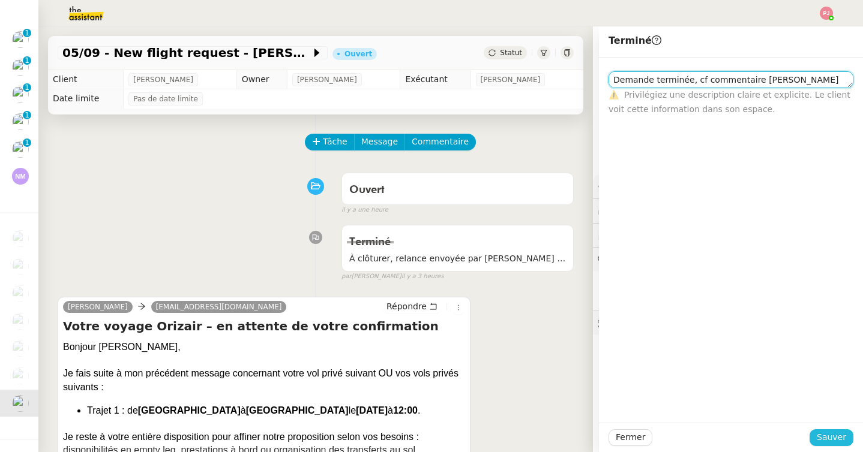
type textarea "Demande terminée, cf commentaire [PERSON_NAME]"
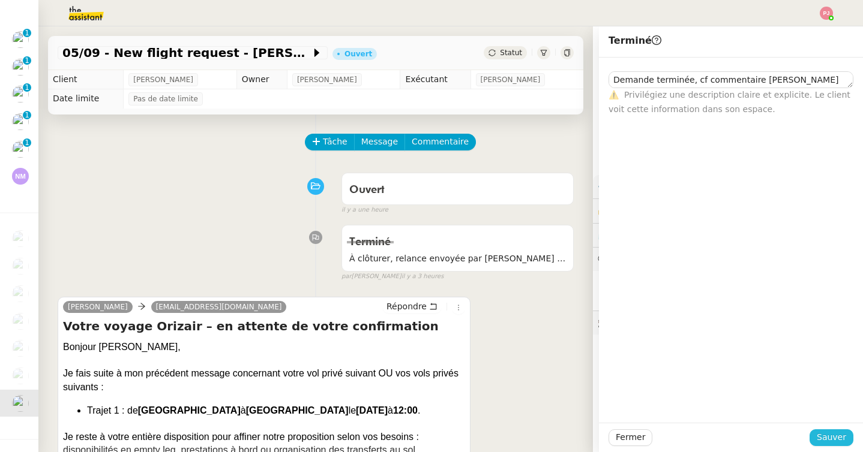
click at [817, 430] on button "Sauver" at bounding box center [831, 438] width 44 height 17
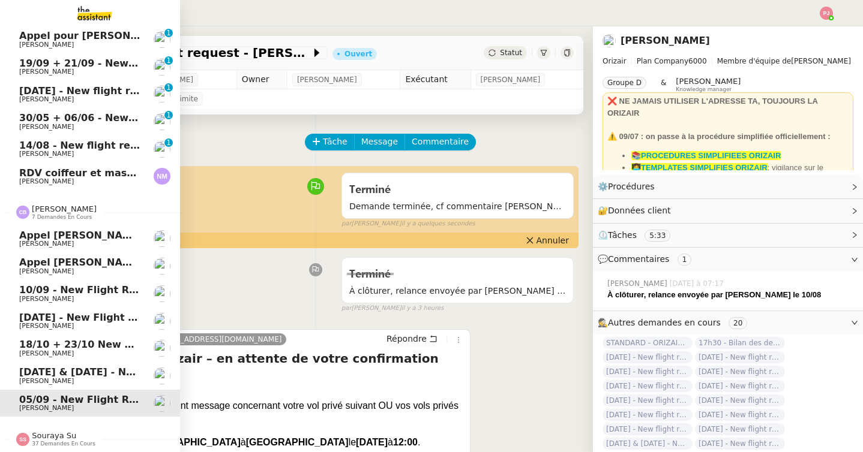
click at [44, 368] on span "[DATE] & [DATE] - New flight request - [PERSON_NAME]" at bounding box center [171, 372] width 305 height 11
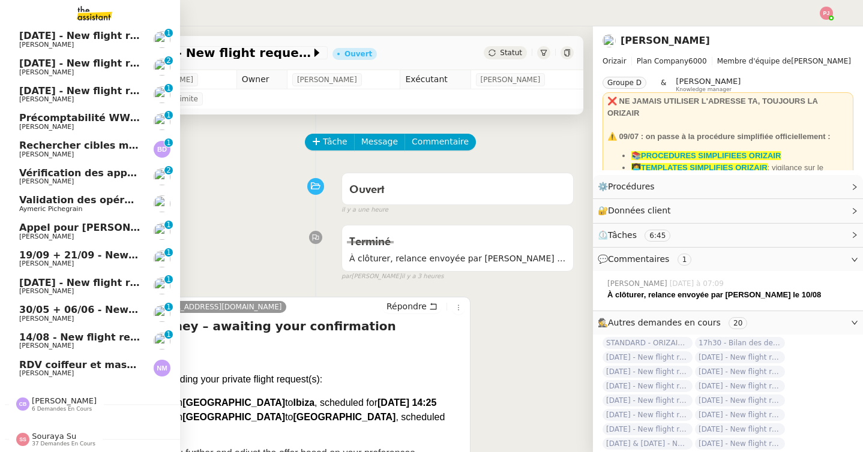
scroll to position [437, 0]
click at [76, 401] on span "[PERSON_NAME]" at bounding box center [64, 401] width 65 height 9
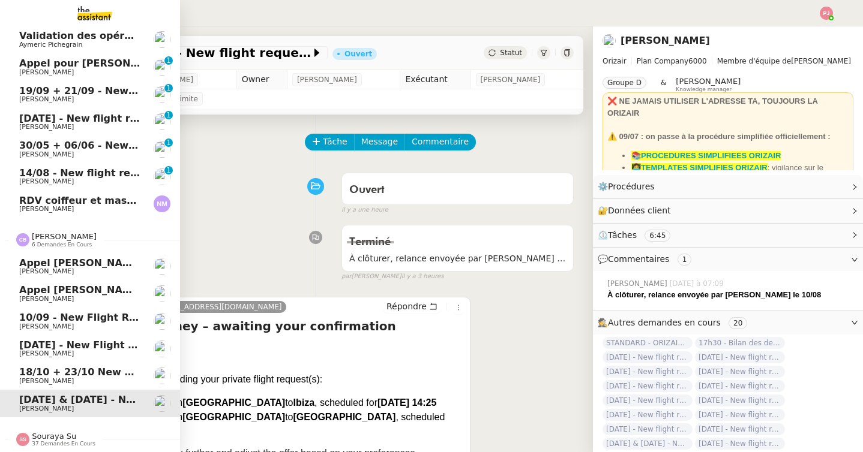
click at [76, 401] on span "[DATE] & [DATE] - New flight request - [PERSON_NAME]" at bounding box center [171, 399] width 305 height 11
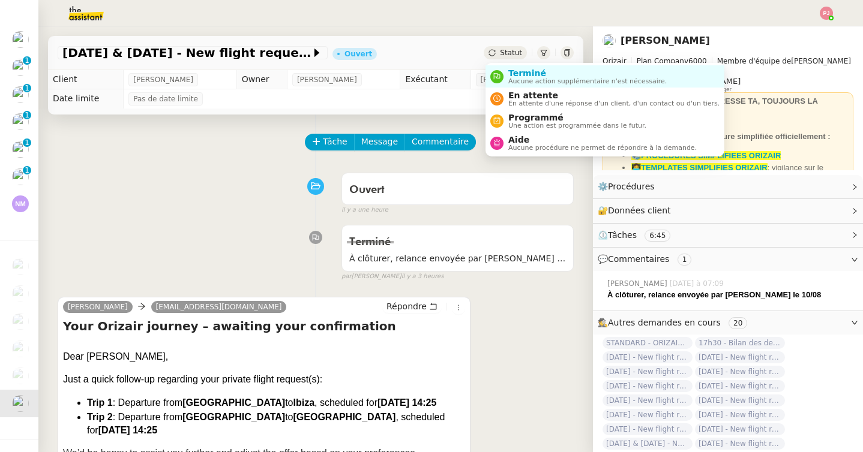
click at [505, 50] on span "Statut" at bounding box center [511, 53] width 22 height 8
click at [511, 85] on li "Terminé Aucune action supplémentaire n'est nécessaire." at bounding box center [604, 76] width 239 height 22
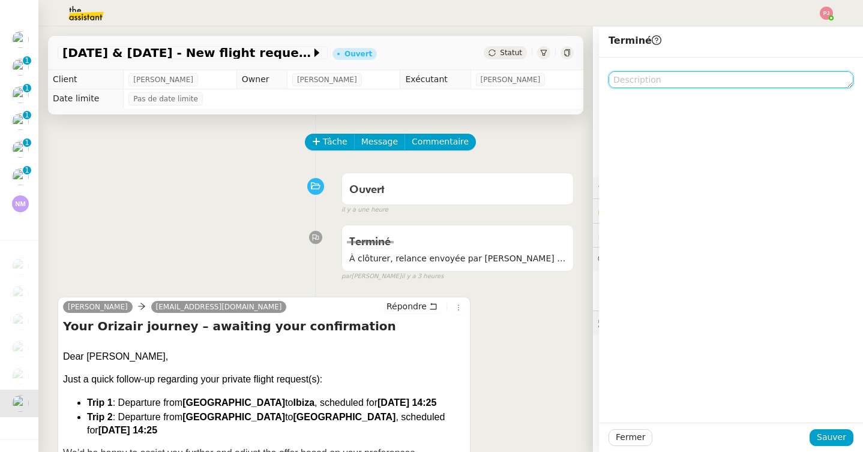
click at [657, 80] on textarea at bounding box center [730, 79] width 245 height 17
paste textarea "Demande terminée, cf commentaire [PERSON_NAME]"
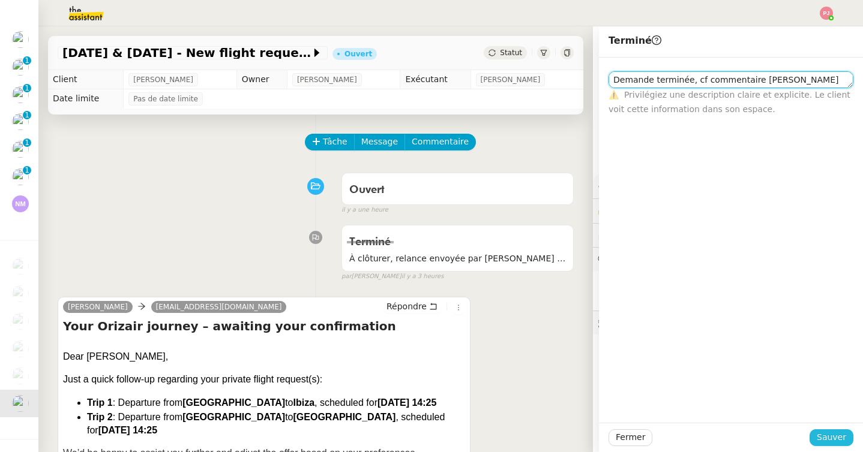
type textarea "Demande terminée, cf commentaire [PERSON_NAME]"
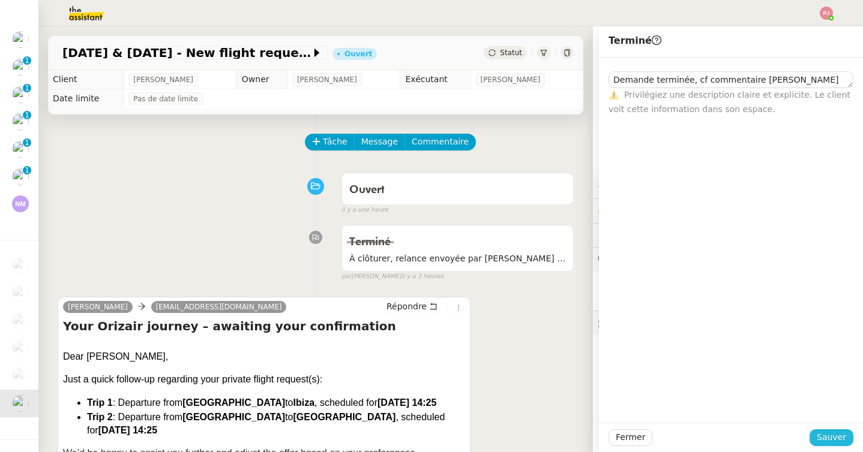
click at [818, 431] on button "Sauver" at bounding box center [831, 438] width 44 height 17
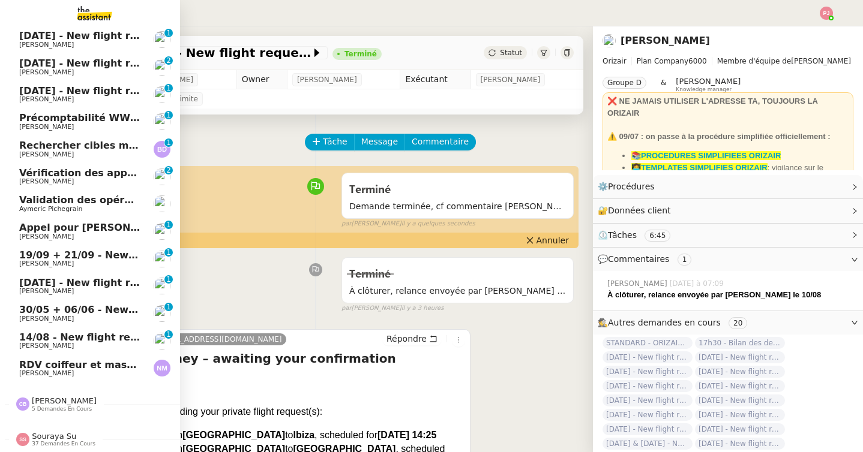
scroll to position [437, 0]
click at [71, 405] on span "[PERSON_NAME]" at bounding box center [64, 401] width 65 height 9
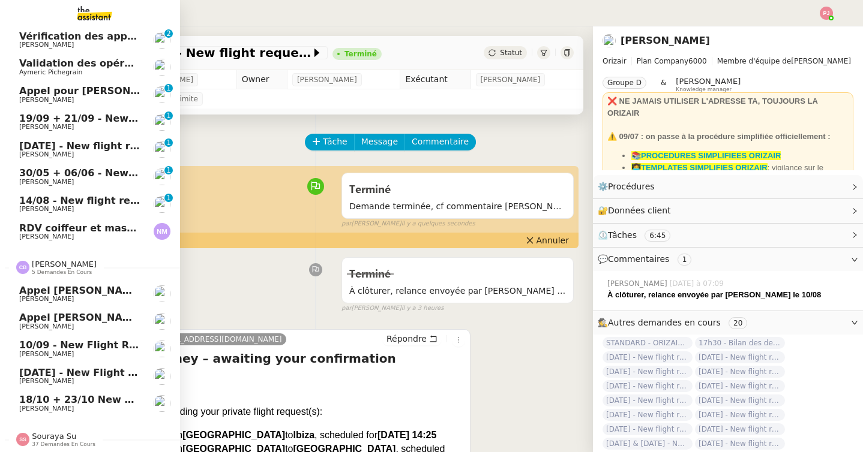
click at [71, 401] on span "18/10 + 23/10 New flight request - [PERSON_NAME]" at bounding box center [161, 399] width 284 height 11
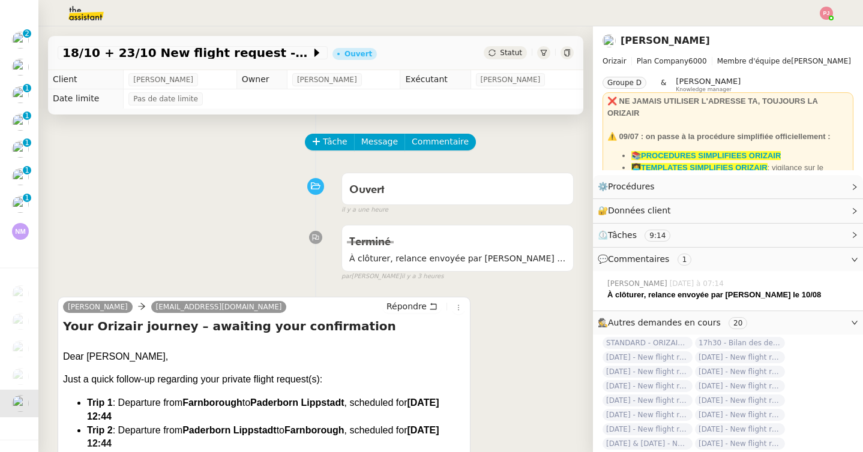
click at [511, 53] on span "Statut" at bounding box center [511, 53] width 22 height 8
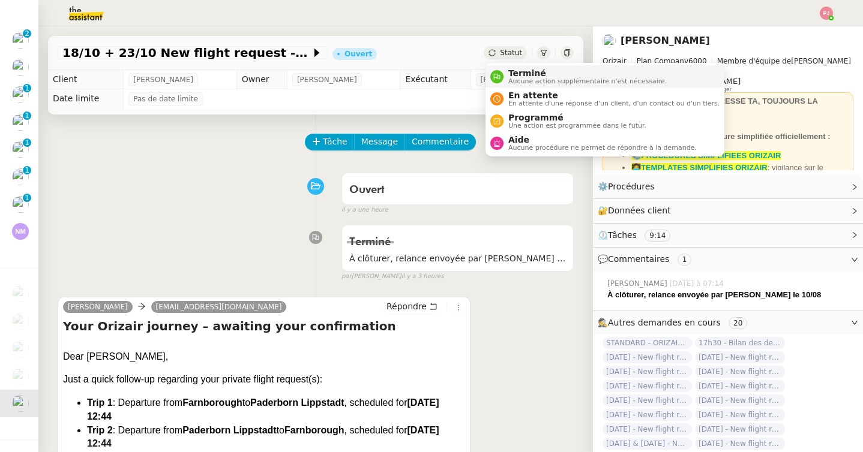
click at [514, 71] on span "Terminé" at bounding box center [587, 73] width 158 height 10
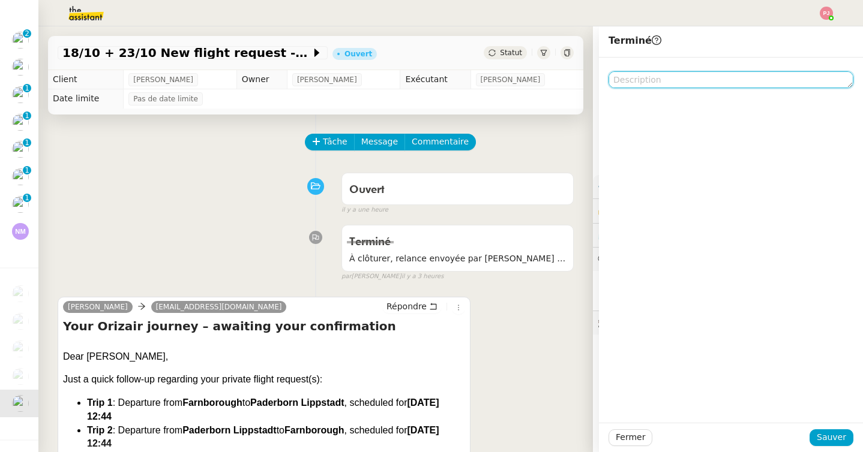
click at [655, 77] on textarea at bounding box center [730, 79] width 245 height 17
paste textarea "Demande terminée, cf commentaire [PERSON_NAME]"
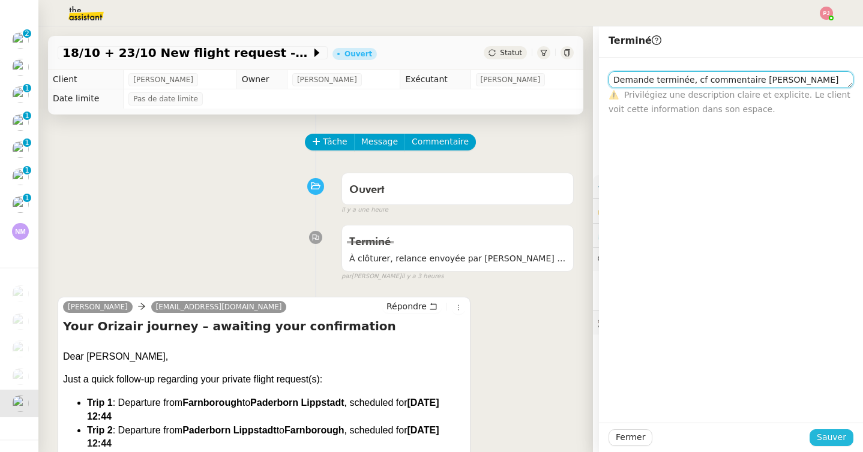
type textarea "Demande terminée, cf commentaire [PERSON_NAME]"
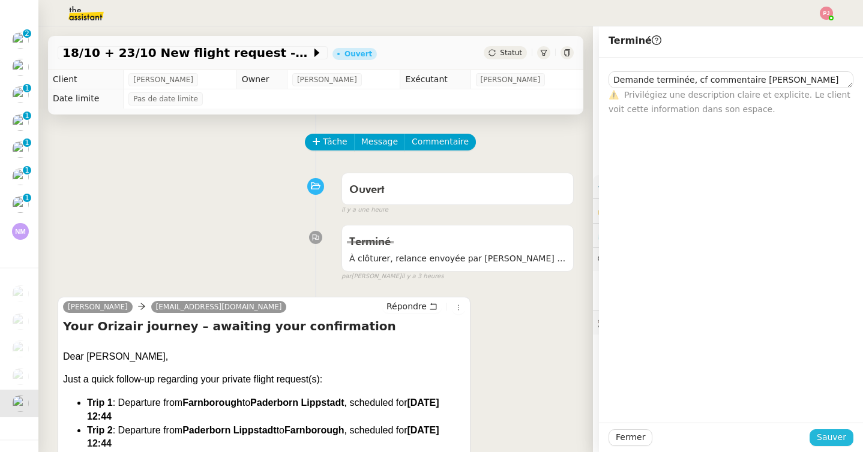
click at [822, 437] on span "Sauver" at bounding box center [830, 438] width 29 height 14
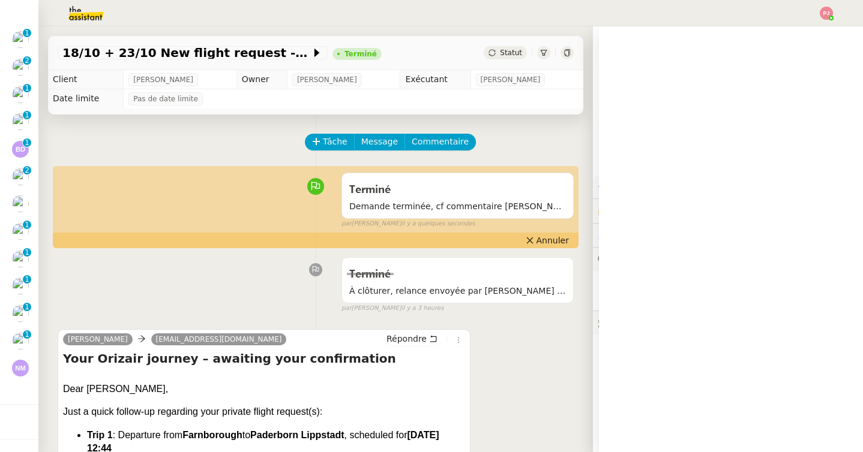
scroll to position [437, 0]
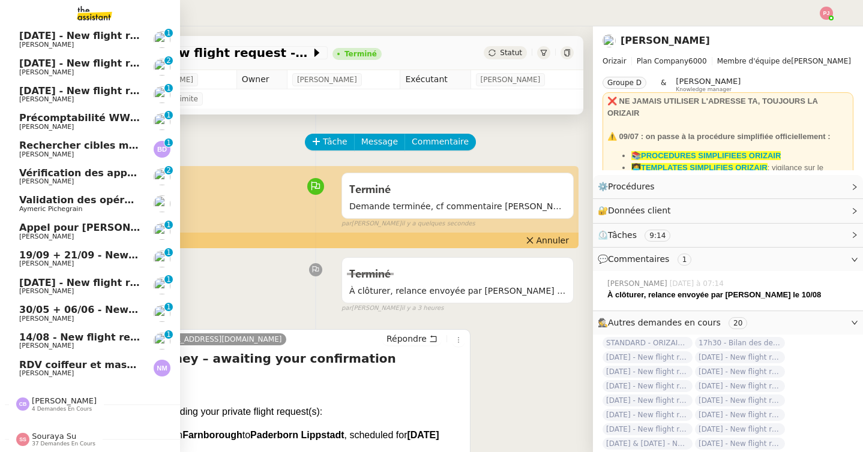
click at [46, 404] on span "[PERSON_NAME]" at bounding box center [64, 401] width 65 height 9
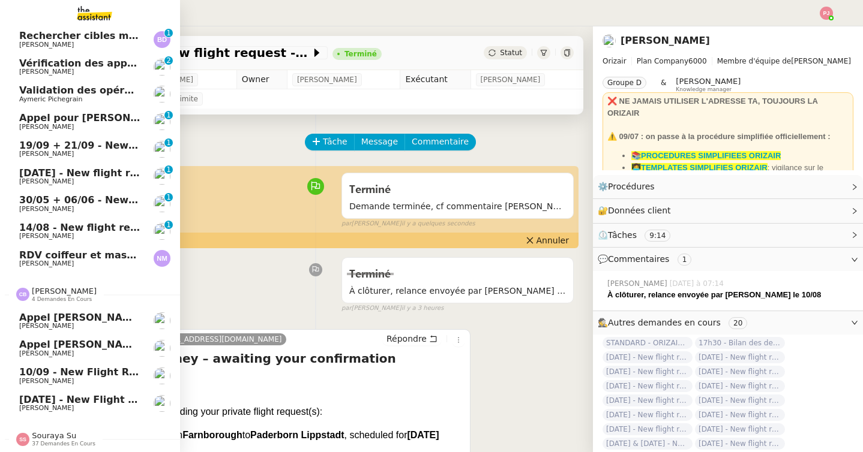
click at [74, 391] on link "[DATE] - New flight request - [PERSON_NAME][MEDICAL_DATA] [PERSON_NAME]" at bounding box center [90, 404] width 180 height 28
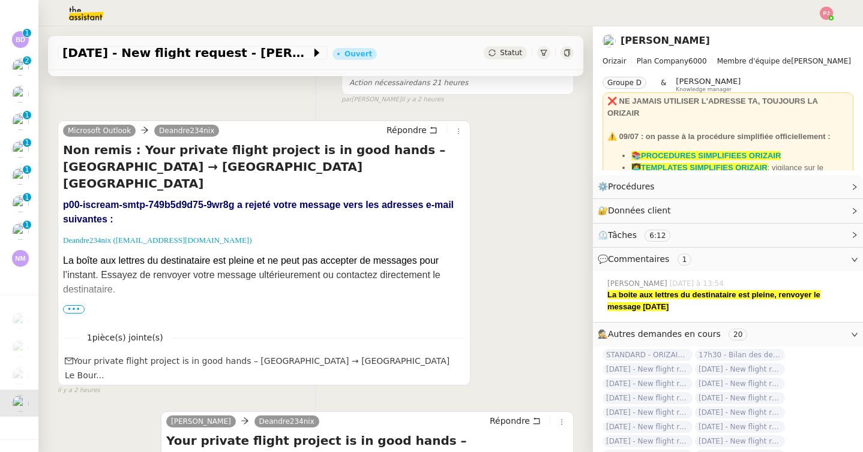
scroll to position [211, 0]
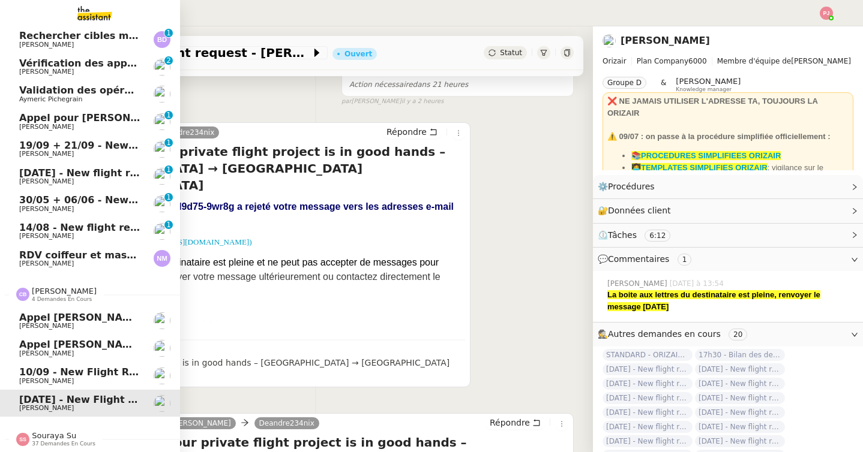
click at [28, 375] on span "10/09 - New flight request - [PERSON_NAME]" at bounding box center [142, 372] width 247 height 11
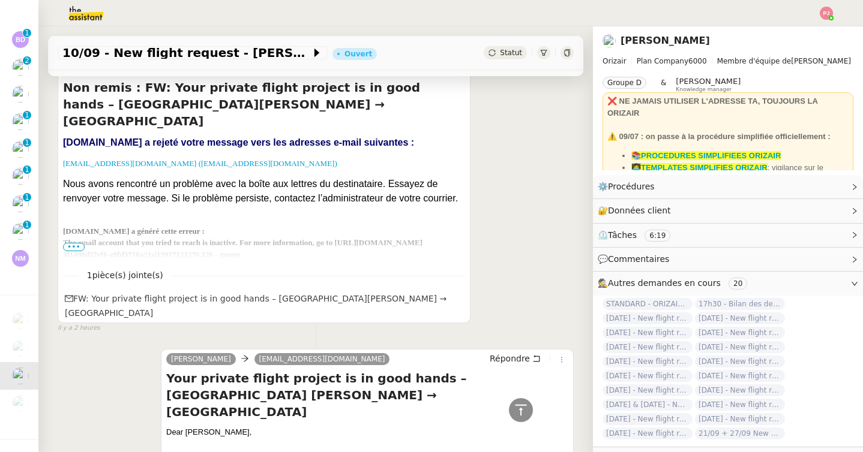
scroll to position [272, 0]
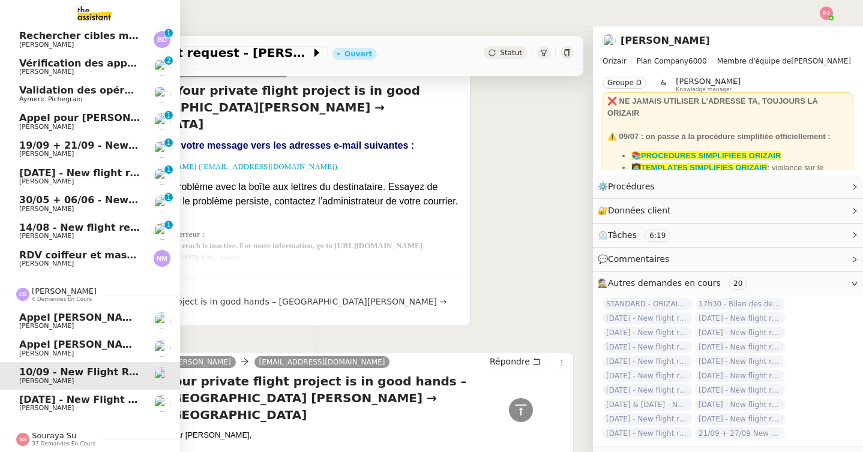
click at [58, 349] on span "Appel [PERSON_NAME]" at bounding box center [81, 344] width 124 height 11
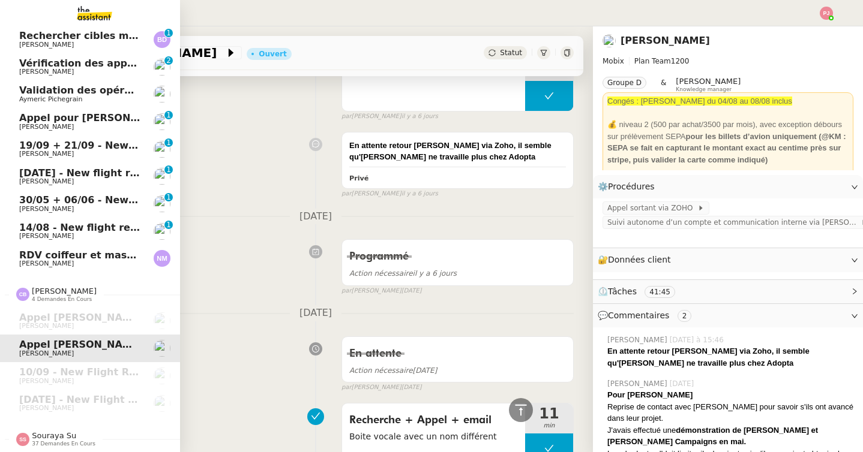
scroll to position [250, 0]
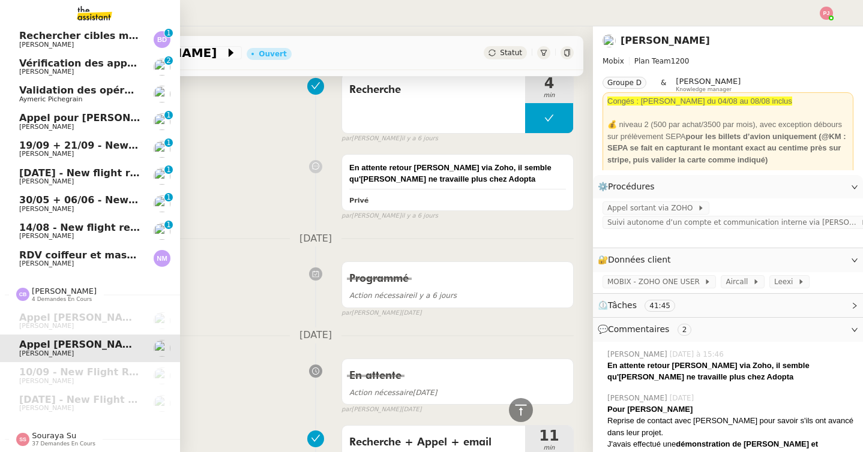
click at [29, 256] on span "RDV coiffeur et massage - [DATE]" at bounding box center [109, 255] width 181 height 11
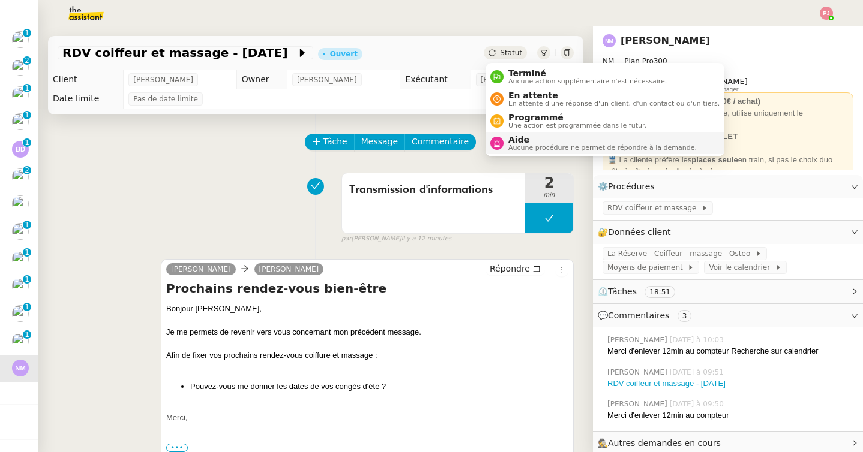
click at [512, 145] on span "Aucune procédure ne permet de répondre à la demande." at bounding box center [602, 148] width 188 height 7
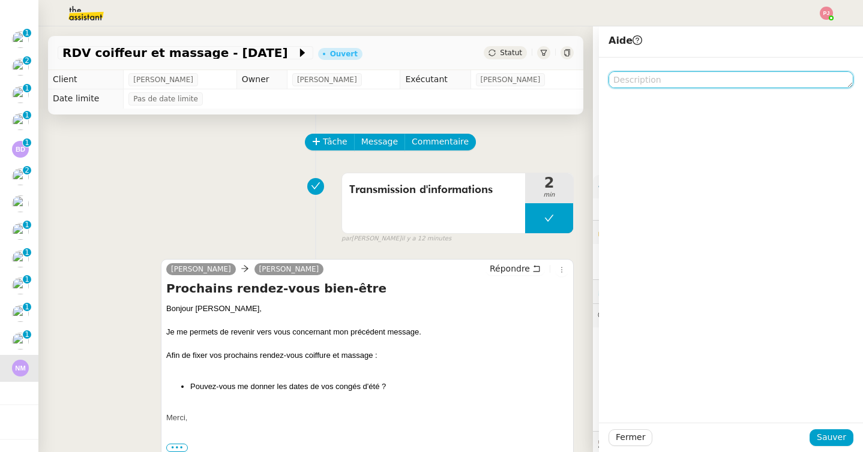
click at [626, 81] on textarea at bounding box center [730, 79] width 245 height 17
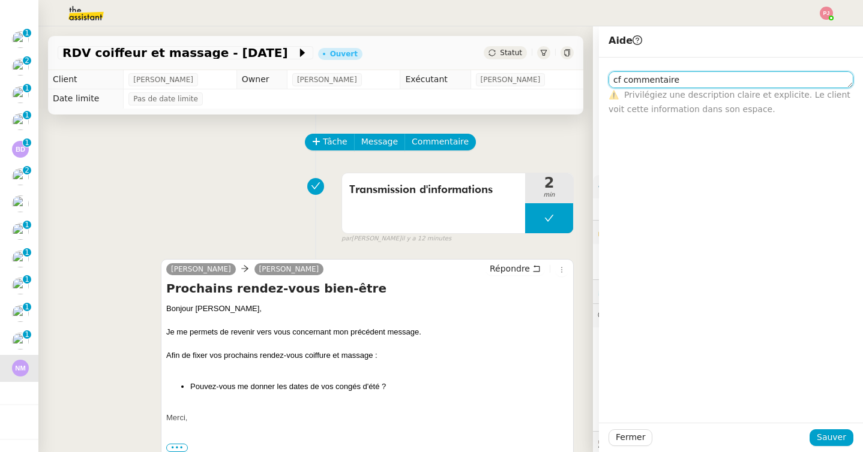
type textarea "cf commentaire"
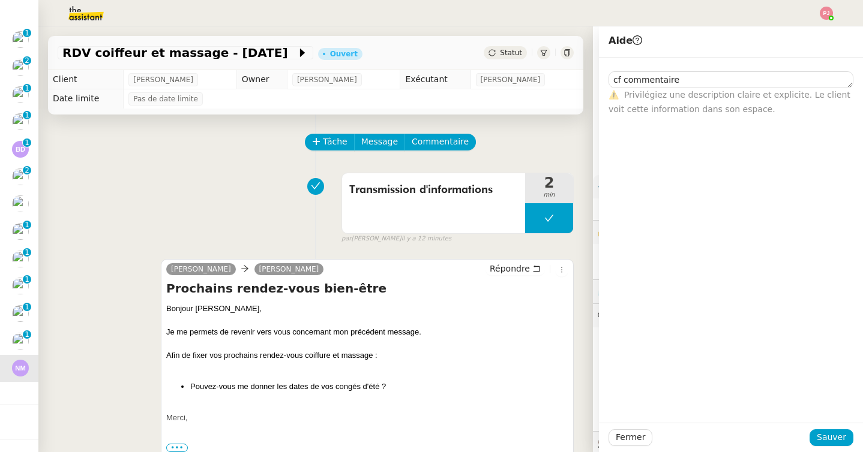
click at [833, 448] on div "Fermer Sauver" at bounding box center [731, 437] width 264 height 29
click at [834, 433] on span "Sauver" at bounding box center [830, 438] width 29 height 14
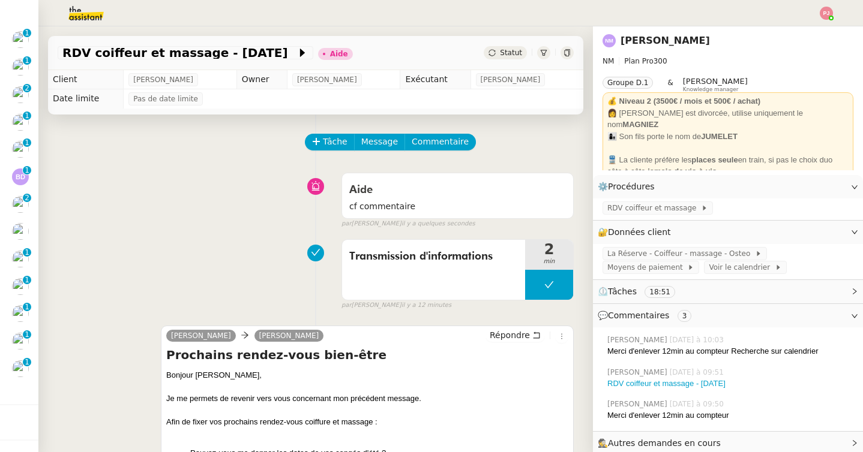
scroll to position [437, 0]
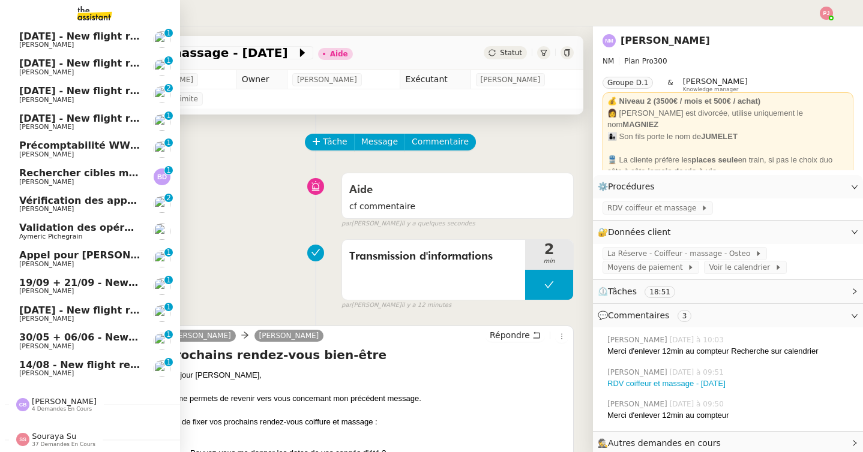
click at [52, 230] on span "Validation des opérations comptables" at bounding box center [121, 227] width 205 height 11
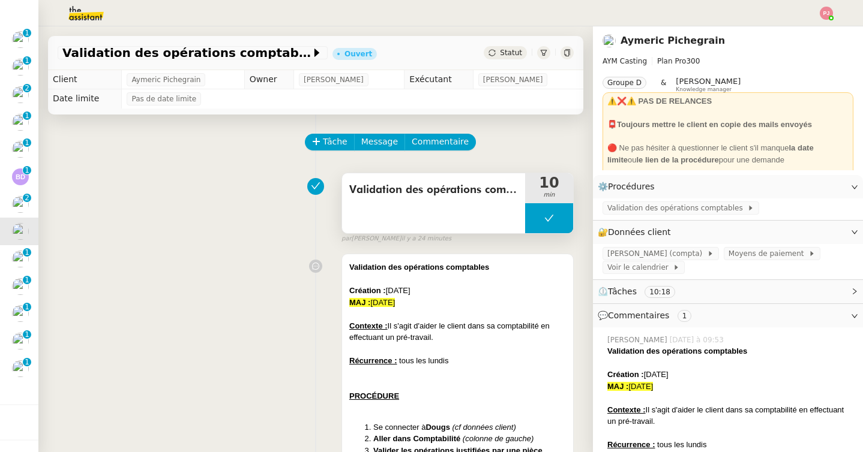
click at [538, 218] on button at bounding box center [549, 218] width 48 height 30
click at [540, 218] on icon at bounding box center [537, 219] width 10 height 10
click at [321, 148] on button "Tâche" at bounding box center [330, 142] width 50 height 17
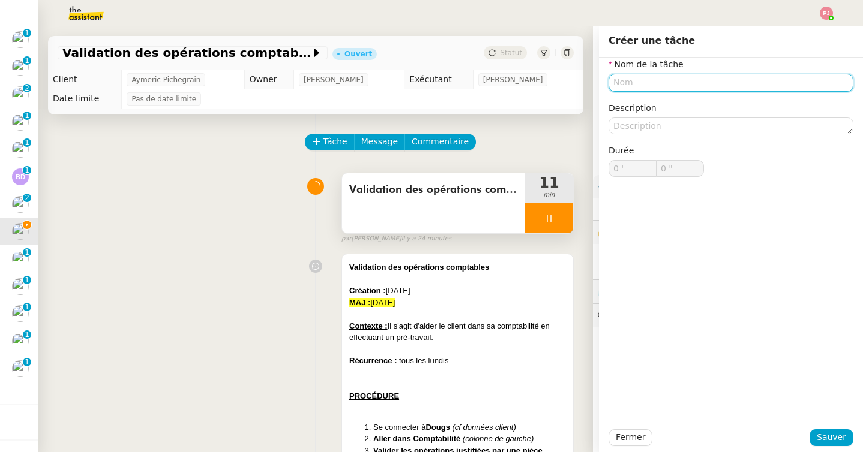
click at [660, 82] on input "text" at bounding box center [730, 82] width 245 height 17
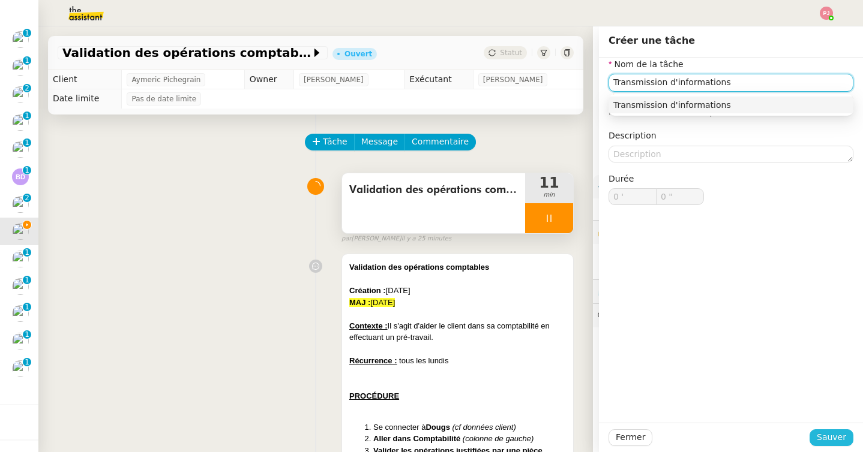
type input "Transmission d'informations"
click at [842, 436] on span "Sauver" at bounding box center [830, 438] width 29 height 14
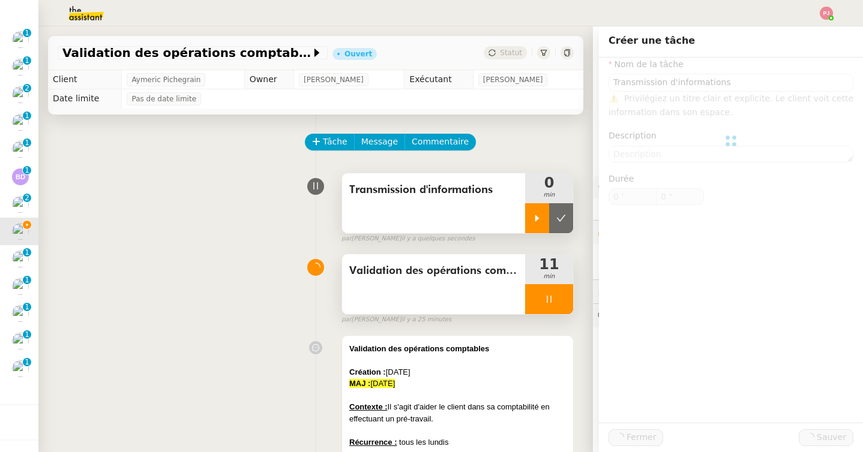
click at [537, 226] on div at bounding box center [537, 218] width 24 height 30
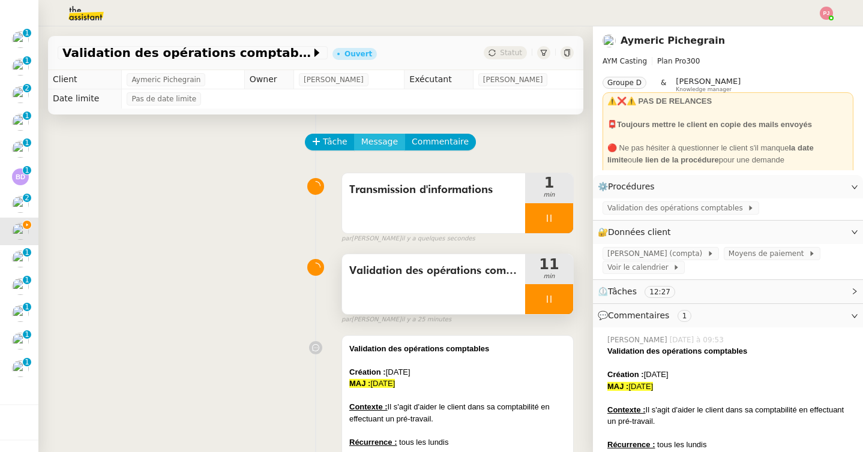
click at [382, 145] on span "Message" at bounding box center [379, 142] width 37 height 14
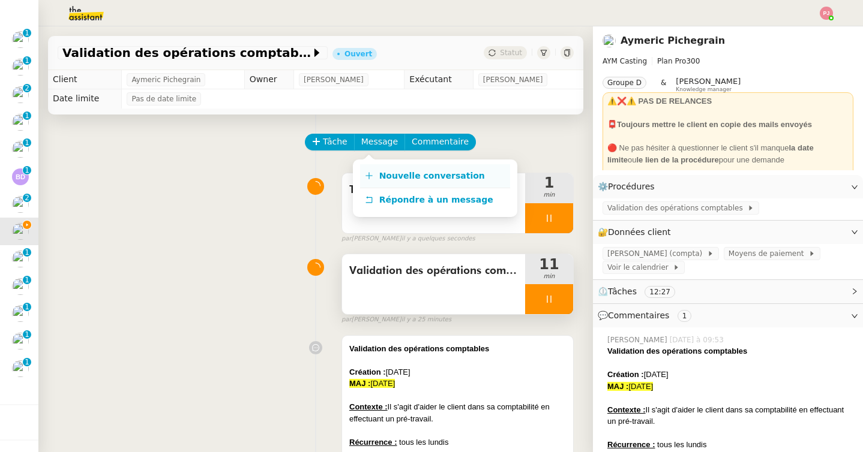
click at [388, 168] on link "Nouvelle conversation" at bounding box center [435, 176] width 150 height 24
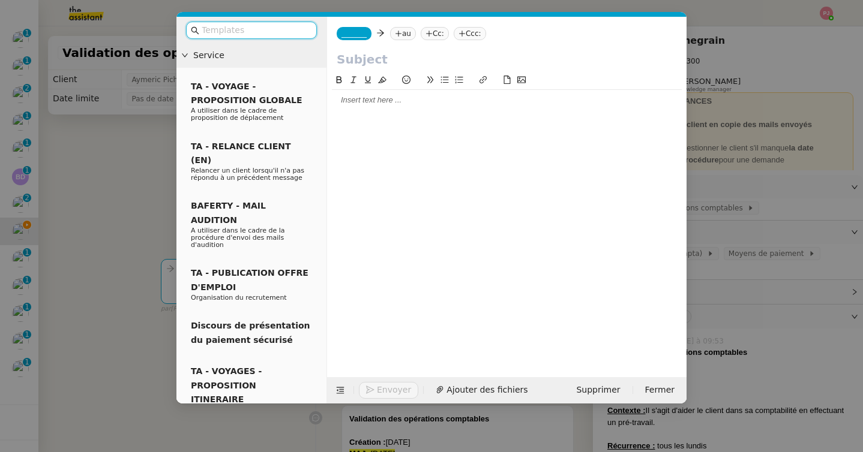
click at [359, 35] on span "_______" at bounding box center [353, 33] width 25 height 8
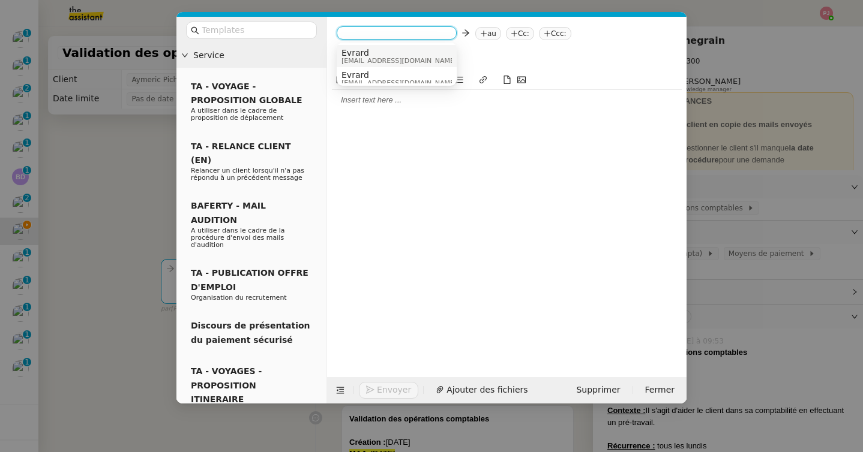
click at [376, 55] on span "Evrard" at bounding box center [398, 53] width 115 height 10
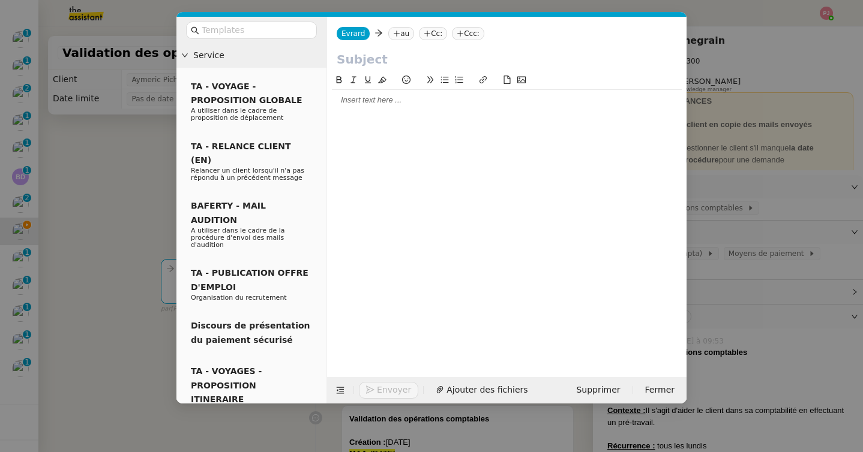
scroll to position [410, 0]
click at [396, 36] on icon at bounding box center [396, 33] width 7 height 7
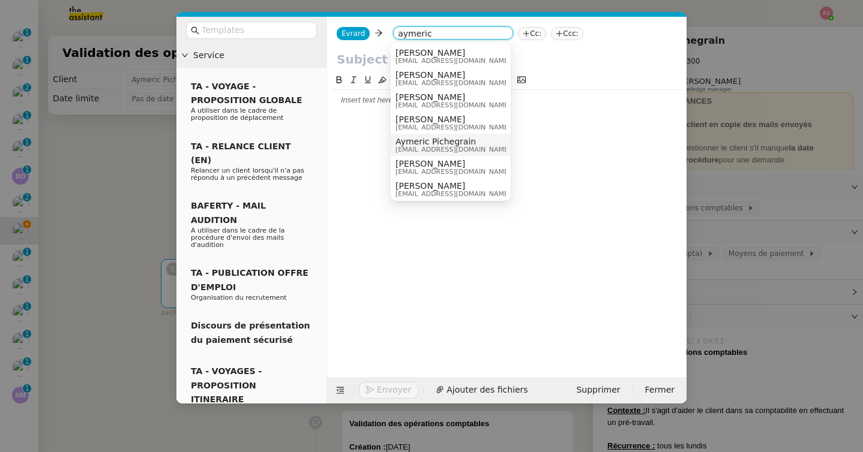
type input "aymeric"
click at [444, 151] on span "[EMAIL_ADDRESS][DOMAIN_NAME]" at bounding box center [452, 149] width 115 height 7
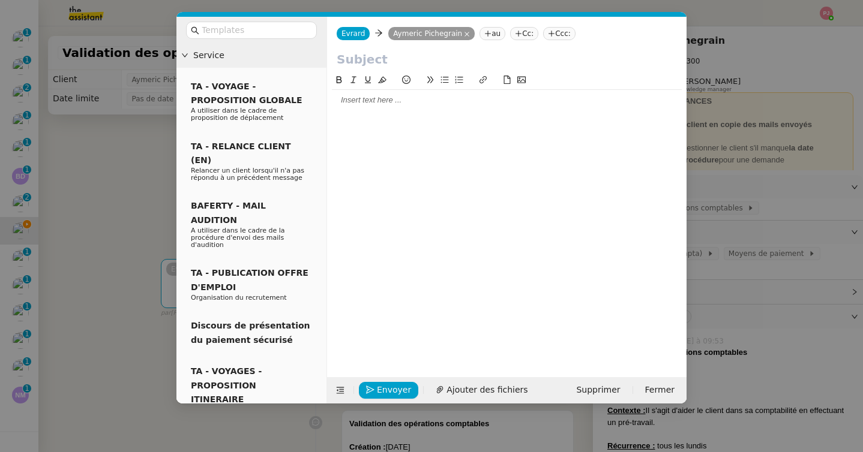
click at [381, 66] on input "text" at bounding box center [507, 59] width 340 height 18
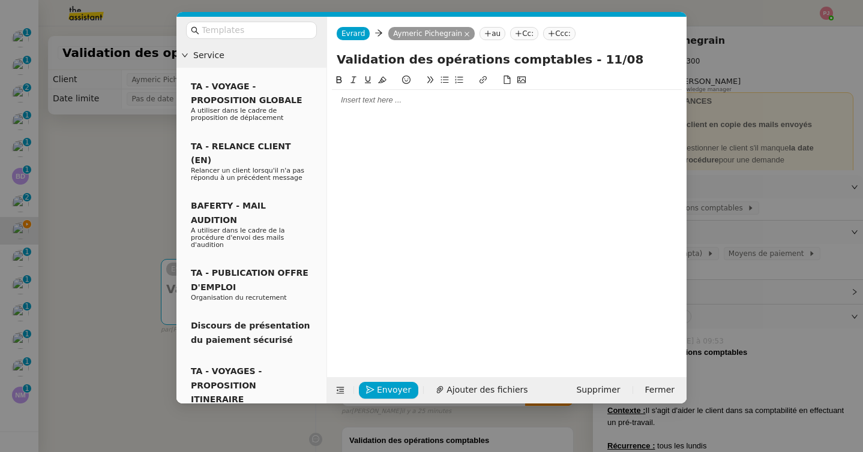
type input "Validation des opérations comptables - 11/08"
click at [379, 110] on div at bounding box center [507, 100] width 350 height 20
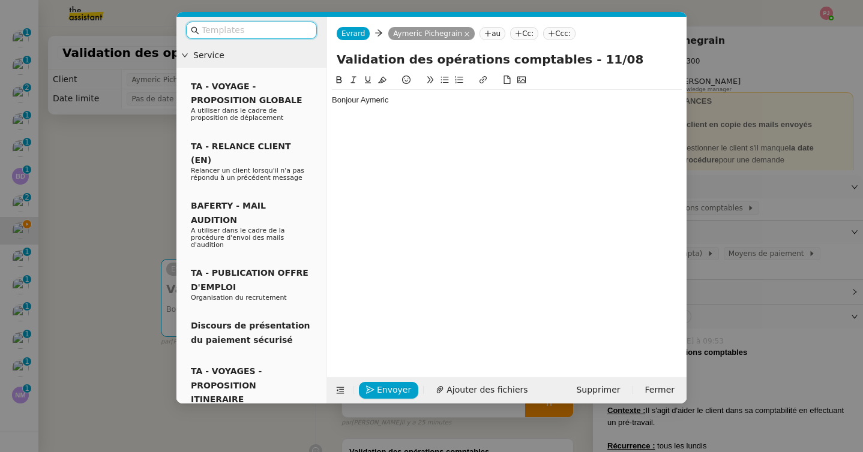
click at [266, 32] on input "text" at bounding box center [256, 30] width 108 height 14
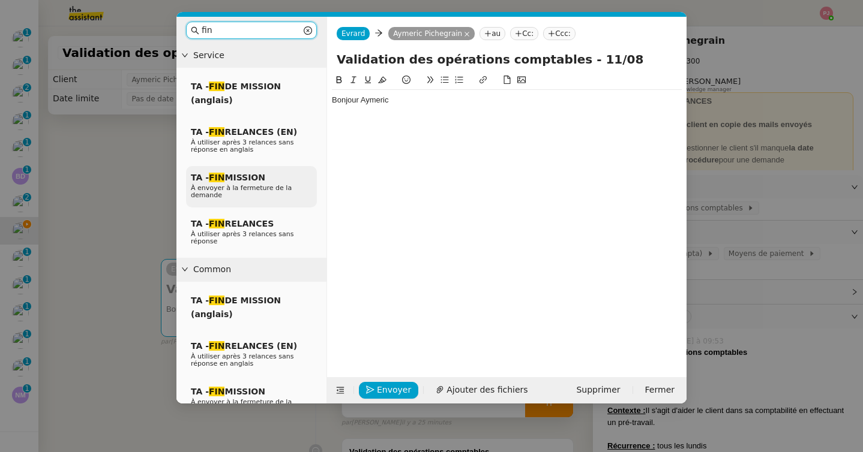
type input "fin"
click at [253, 190] on span "À envoyer à la fermeture de la demande" at bounding box center [241, 191] width 101 height 15
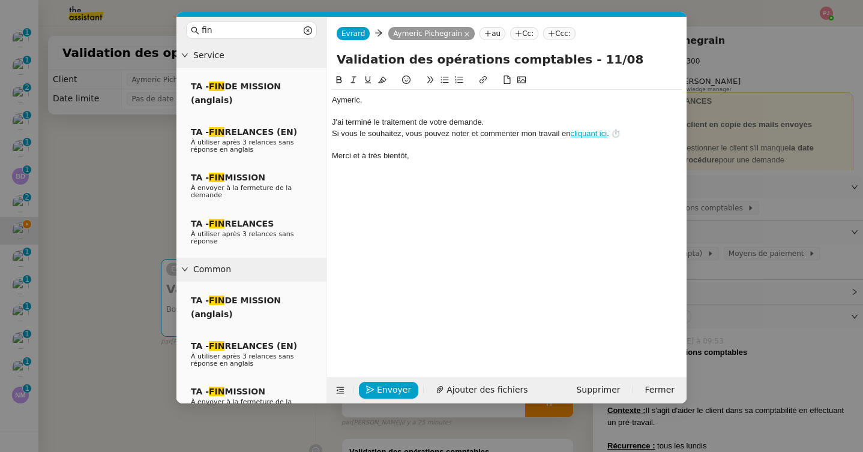
click at [119, 196] on nz-modal-container "fin Service TA - FIN DE MISSION (anglais) TA - FIN RELANCES (EN) À utiliser apr…" at bounding box center [431, 226] width 863 height 452
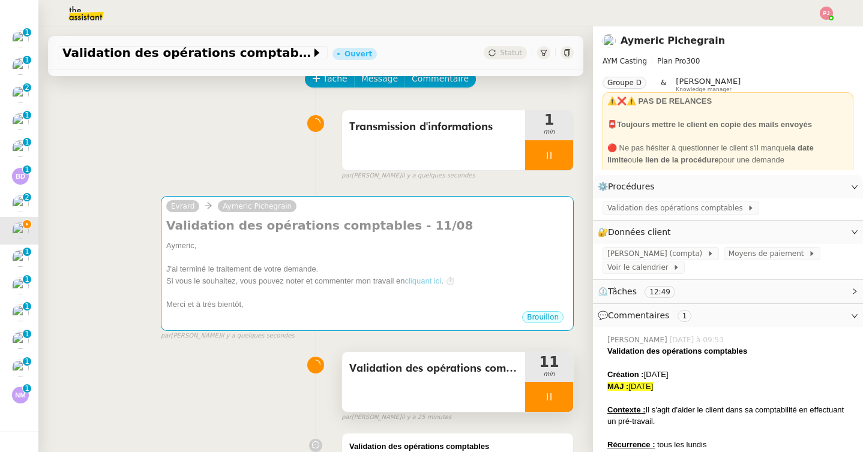
scroll to position [74, 0]
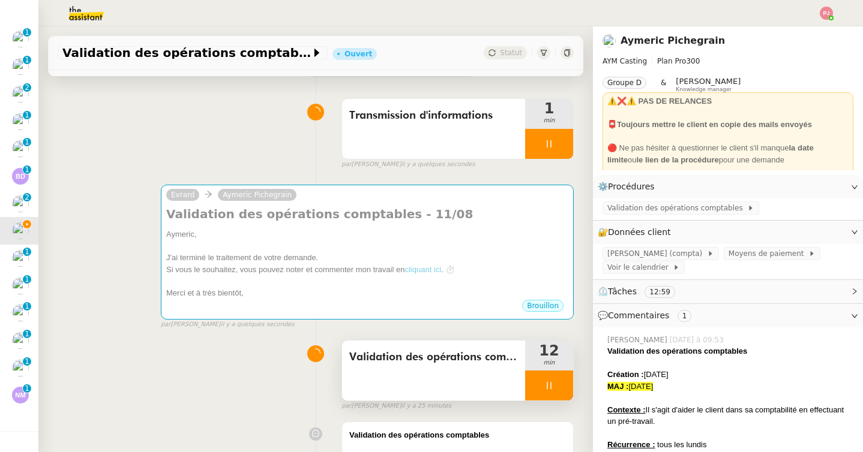
click at [553, 386] on icon at bounding box center [549, 386] width 10 height 10
click at [557, 386] on icon at bounding box center [561, 386] width 10 height 10
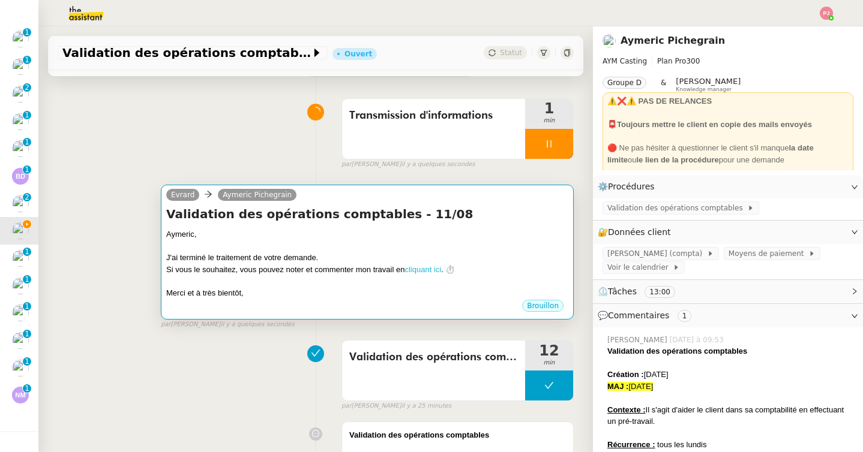
click at [428, 271] on link "cliquant ici" at bounding box center [422, 269] width 37 height 9
click at [185, 266] on div "Si vous le souhaitez, vous pouvez noter et commenter mon travail en cliquant ic…" at bounding box center [367, 270] width 402 height 12
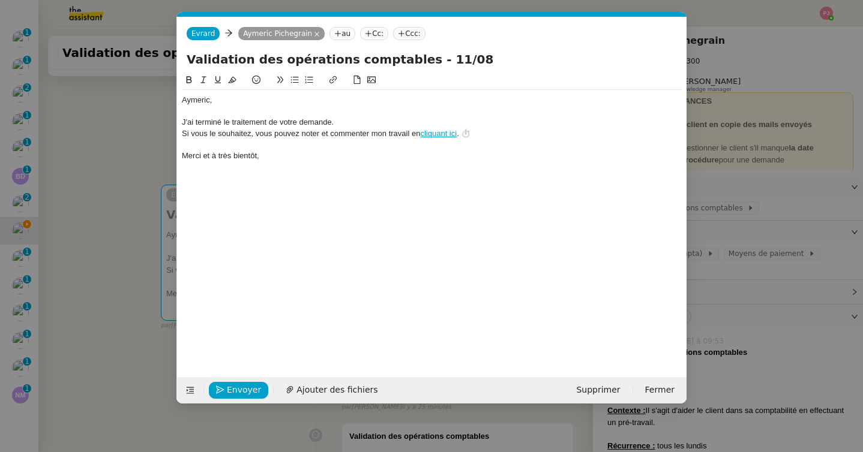
scroll to position [0, 35]
click at [183, 101] on div "Aymeric﻿," at bounding box center [432, 100] width 500 height 11
click at [294, 105] on div "Bonjour Aymeric﻿," at bounding box center [432, 100] width 500 height 11
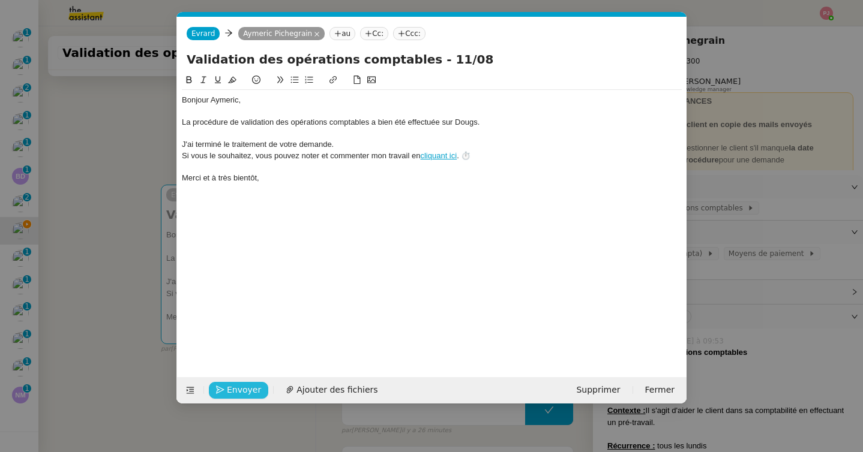
click at [251, 392] on span "Envoyer" at bounding box center [244, 390] width 34 height 14
click at [251, 392] on span "Confirmer l'envoi" at bounding box center [263, 390] width 72 height 14
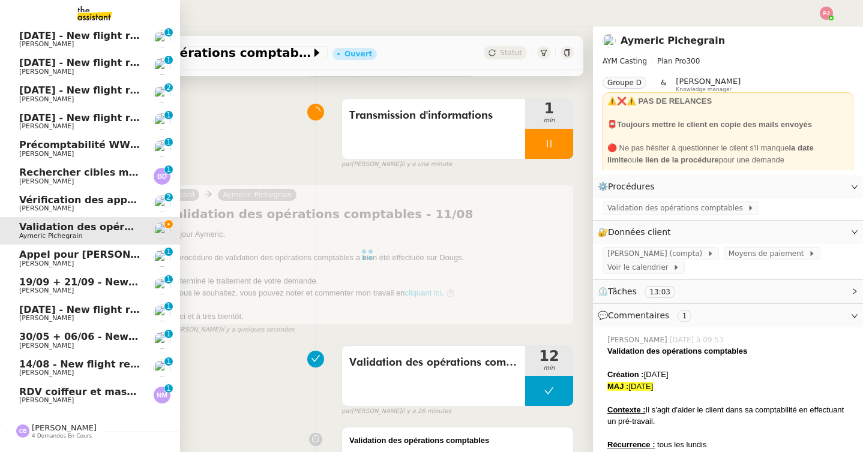
click at [43, 404] on span "[PERSON_NAME]" at bounding box center [46, 401] width 55 height 8
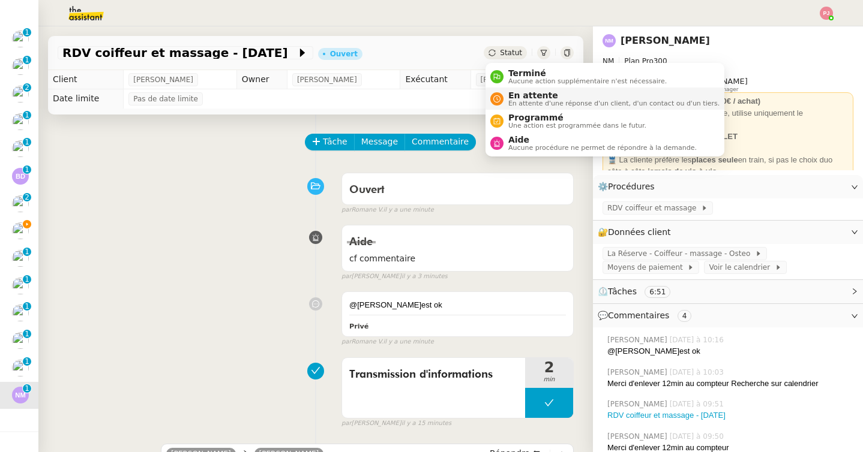
click at [512, 93] on span "En attente" at bounding box center [613, 96] width 211 height 10
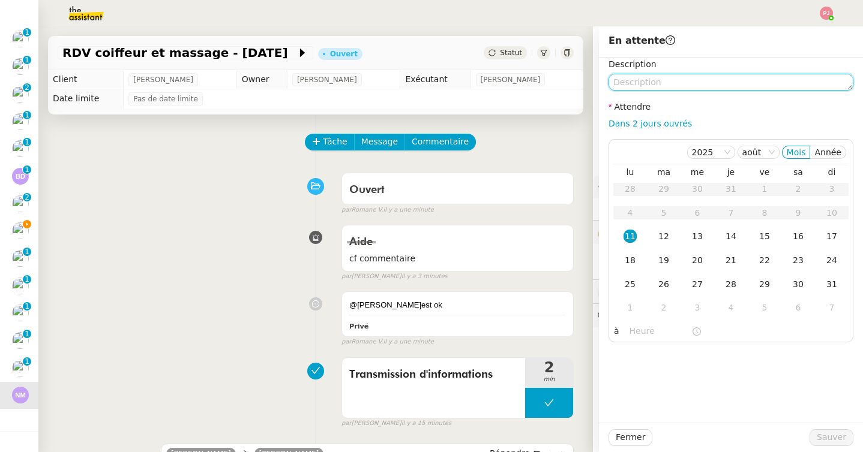
click at [670, 85] on textarea at bounding box center [730, 82] width 245 height 17
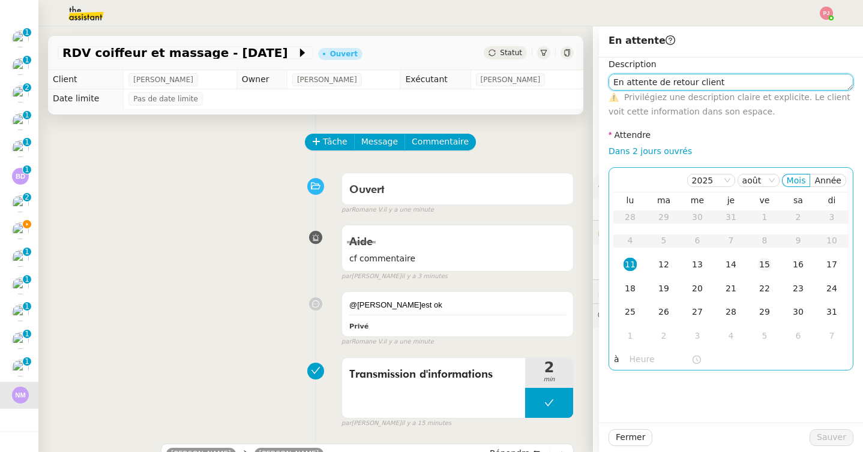
type textarea "En attente de retour client"
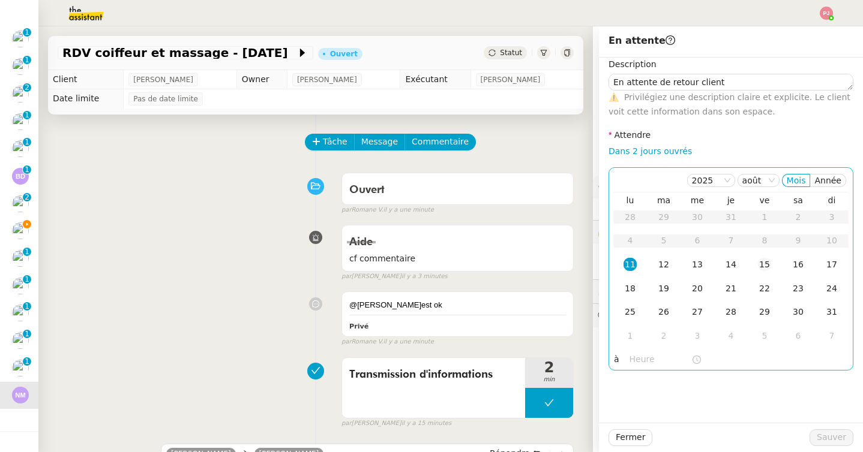
click at [758, 267] on div "15" at bounding box center [764, 264] width 13 height 13
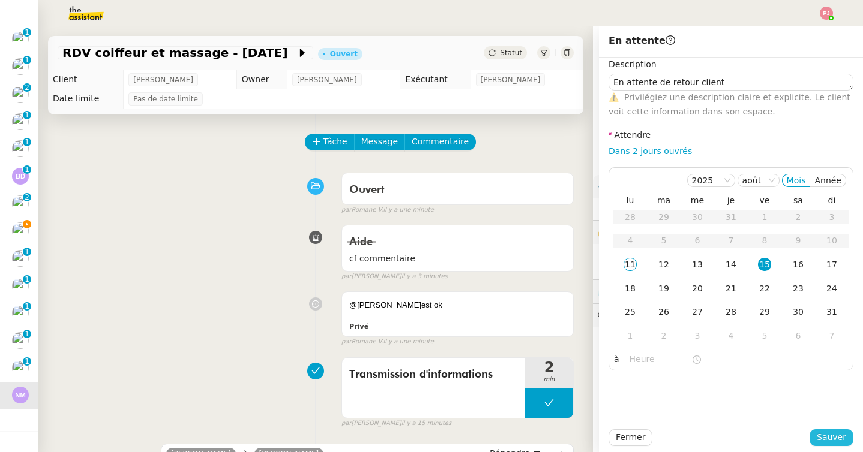
click at [826, 440] on span "Sauver" at bounding box center [830, 438] width 29 height 14
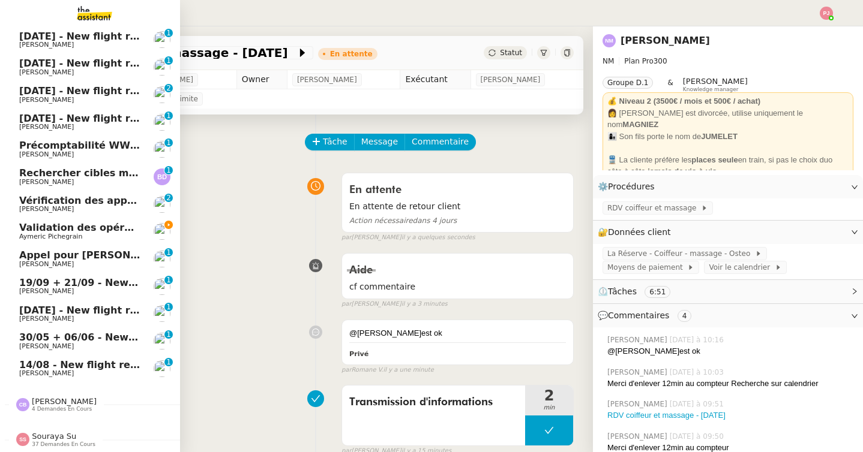
click at [77, 236] on span "Aymeric Pichegrain" at bounding box center [50, 237] width 63 height 8
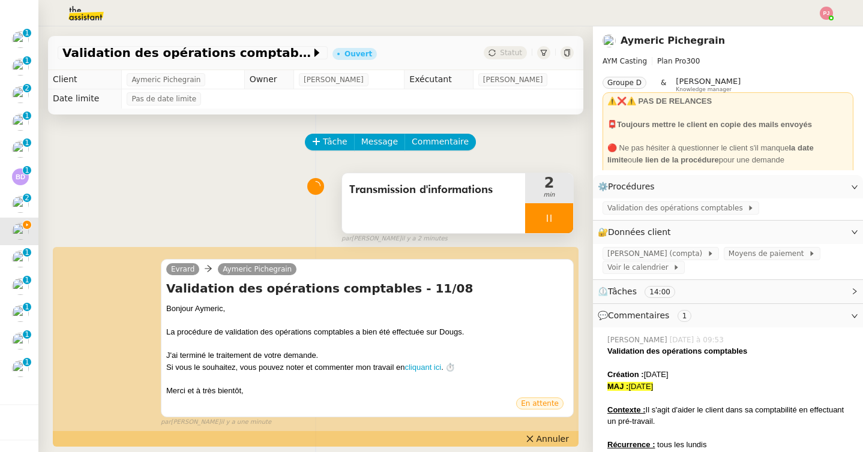
click at [553, 232] on div at bounding box center [549, 218] width 48 height 30
click at [565, 225] on button at bounding box center [561, 218] width 24 height 30
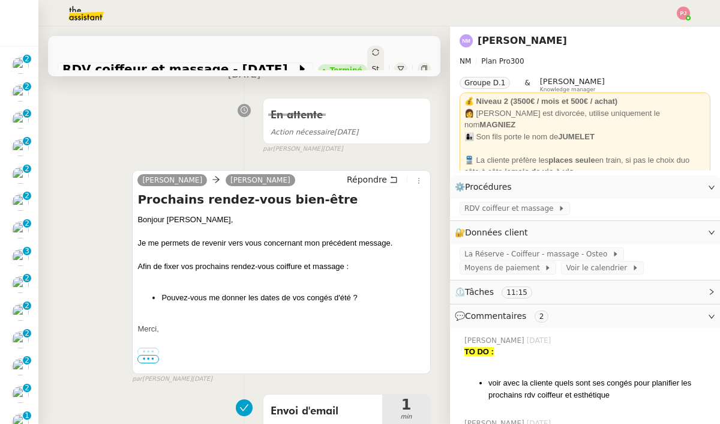
scroll to position [485, 0]
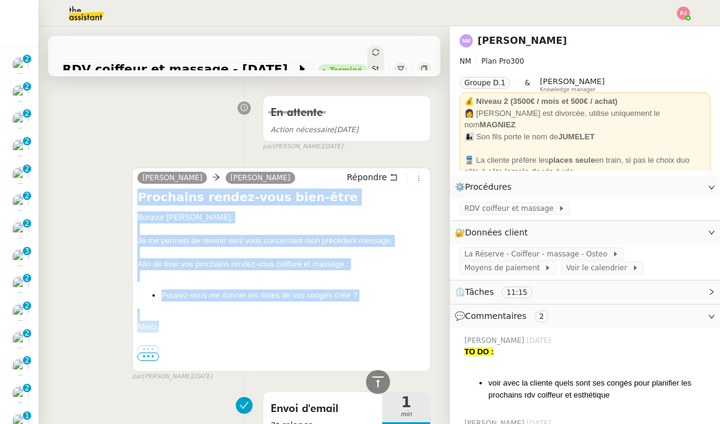
drag, startPoint x: 162, startPoint y: 310, endPoint x: 137, endPoint y: 183, distance: 129.0
click at [137, 188] on div "Prochains rendez-vous bien-être Bonjour Nathalie﻿, Je me permets de revenir ver…" at bounding box center [281, 278] width 288 height 180
copy div "Prochains rendez-vous bien-être Bonjour Nathalie﻿, Je me permets de revenir ver…"
